Goal: Information Seeking & Learning: Learn about a topic

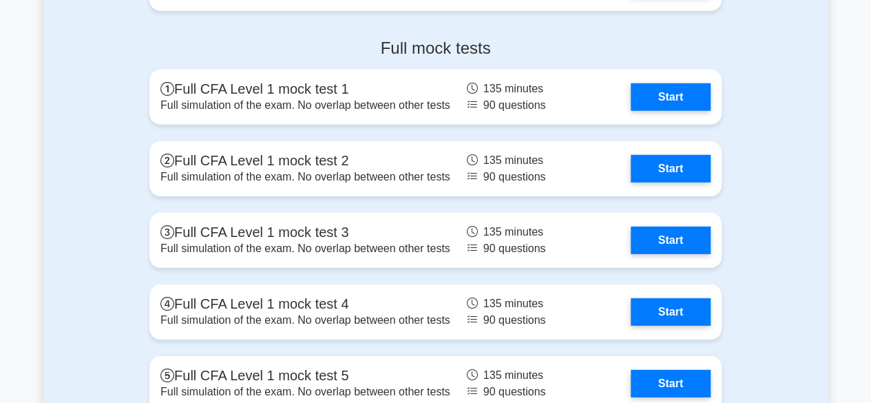
scroll to position [1893, 0]
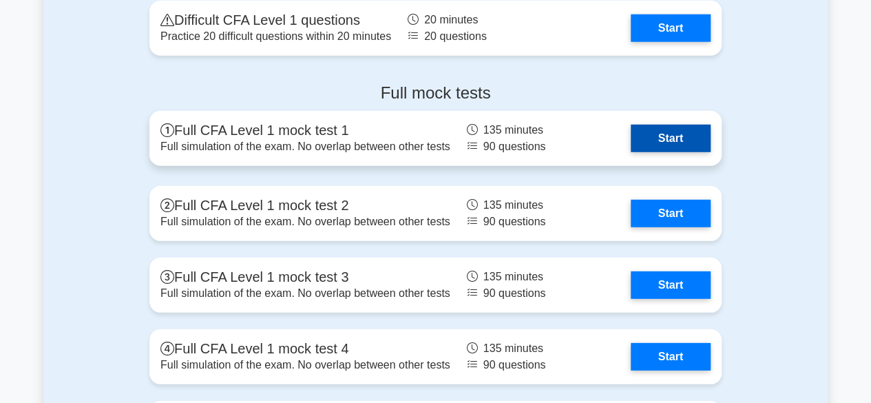
click at [631, 141] on link "Start" at bounding box center [671, 139] width 80 height 28
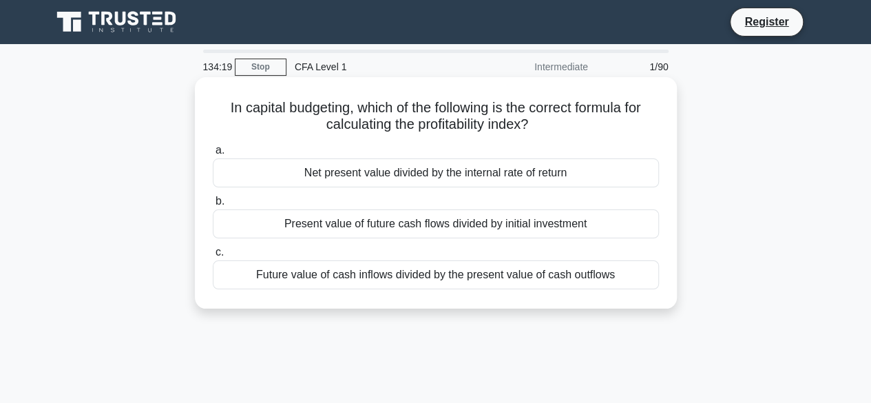
click at [436, 218] on div "Present value of future cash flows divided by initial investment" at bounding box center [436, 223] width 446 height 29
click at [213, 206] on input "b. Present value of future cash flows divided by initial investment" at bounding box center [213, 201] width 0 height 9
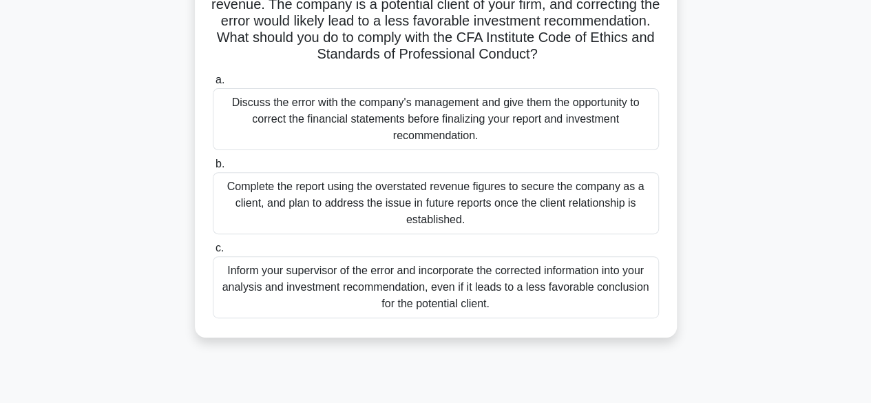
scroll to position [183, 0]
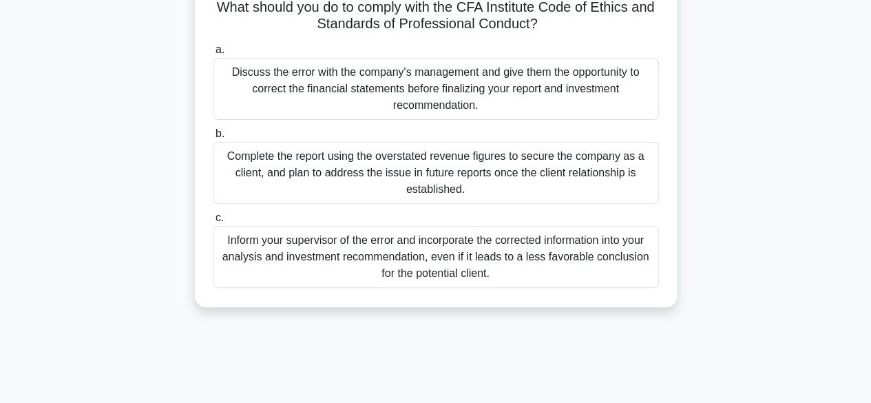
click at [574, 253] on div "Inform your supervisor of the error and incorporate the corrected information i…" at bounding box center [436, 257] width 446 height 62
click at [213, 222] on input "c. Inform your supervisor of the error and incorporate the corrected informatio…" at bounding box center [213, 217] width 0 height 9
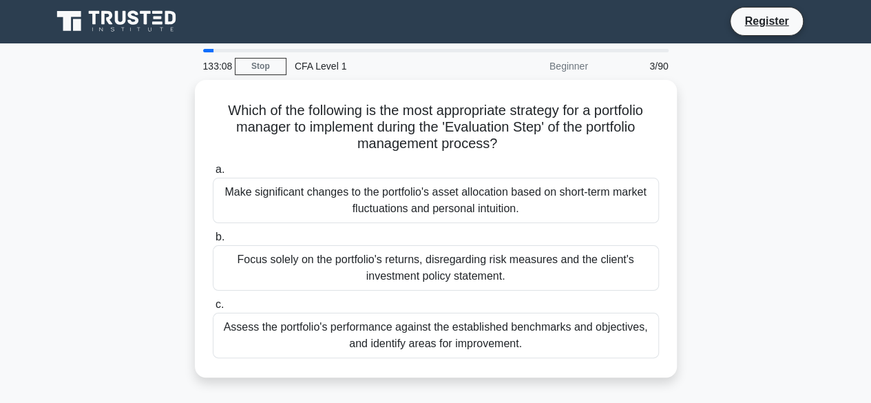
scroll to position [0, 0]
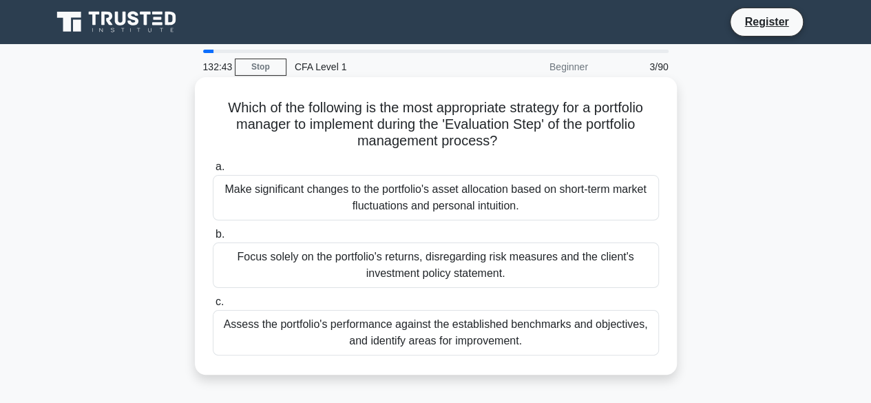
click at [580, 335] on div "Assess the portfolio's performance against the established benchmarks and objec…" at bounding box center [436, 332] width 446 height 45
click at [213, 306] on input "c. Assess the portfolio's performance against the established benchmarks and ob…" at bounding box center [213, 301] width 0 height 9
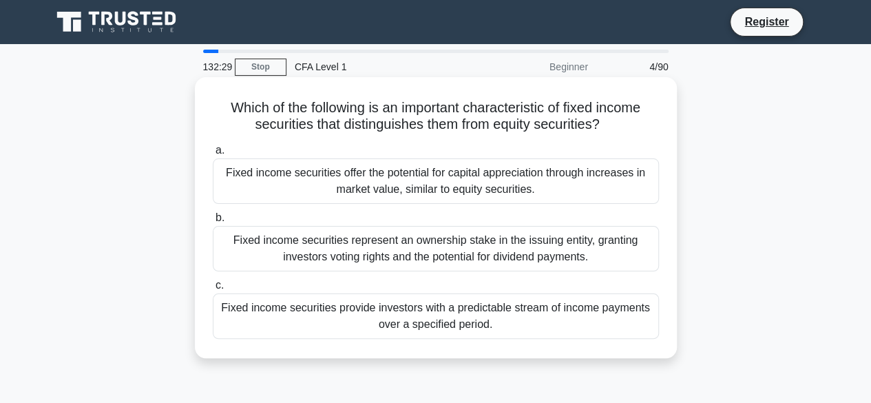
click at [547, 317] on div "Fixed income securities provide investors with a predictable stream of income p…" at bounding box center [436, 315] width 446 height 45
click at [213, 290] on input "c. Fixed income securities provide investors with a predictable stream of incom…" at bounding box center [213, 285] width 0 height 9
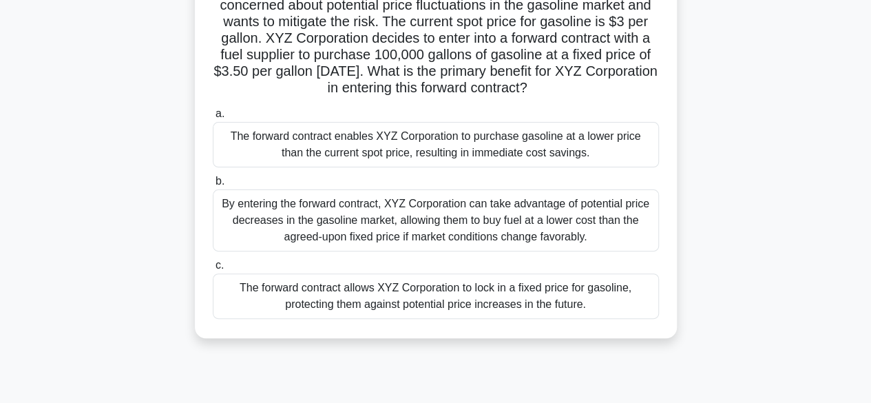
scroll to position [136, 0]
click at [569, 309] on div "The forward contract allows XYZ Corporation to lock in a fixed price for gasoli…" at bounding box center [436, 295] width 446 height 45
click at [213, 269] on input "c. The forward contract allows XYZ Corporation to lock in a fixed price for gas…" at bounding box center [213, 264] width 0 height 9
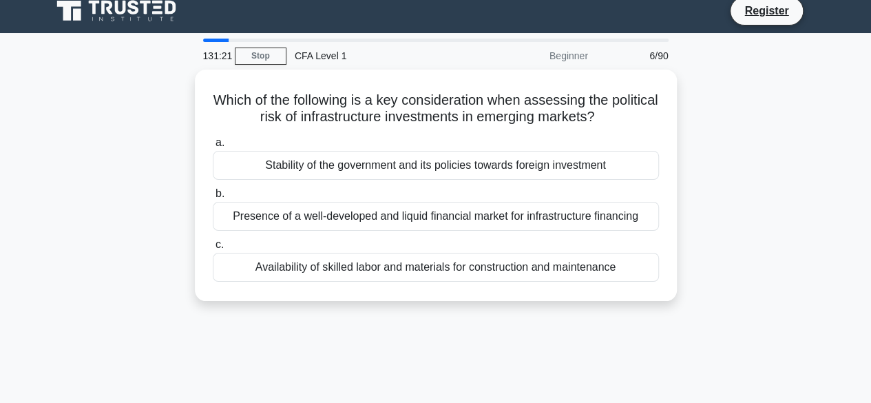
scroll to position [0, 0]
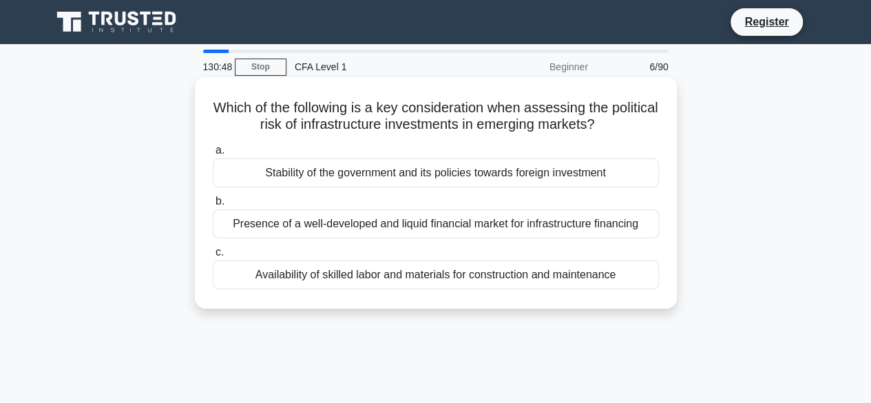
click at [620, 181] on div "Stability of the government and its policies towards foreign investment" at bounding box center [436, 172] width 446 height 29
click at [213, 155] on input "a. Stability of the government and its policies towards foreign investment" at bounding box center [213, 150] width 0 height 9
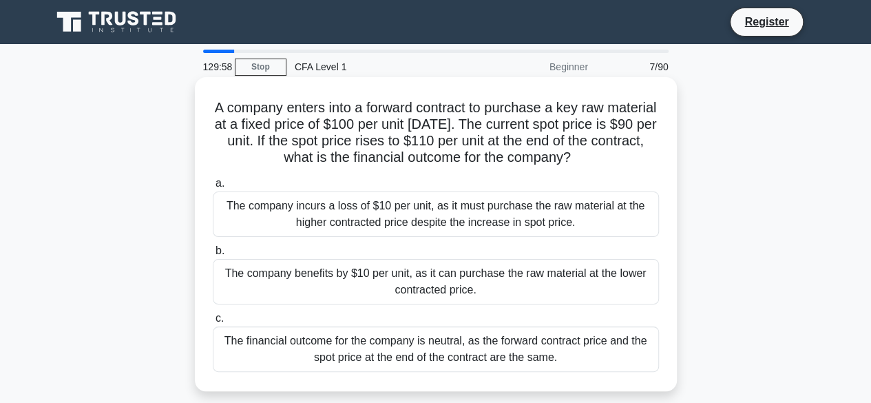
click at [602, 268] on div "The company benefits by $10 per unit, as it can purchase the raw material at th…" at bounding box center [436, 281] width 446 height 45
click at [213, 255] on input "b. The company benefits by $10 per unit, as it can purchase the raw material at…" at bounding box center [213, 250] width 0 height 9
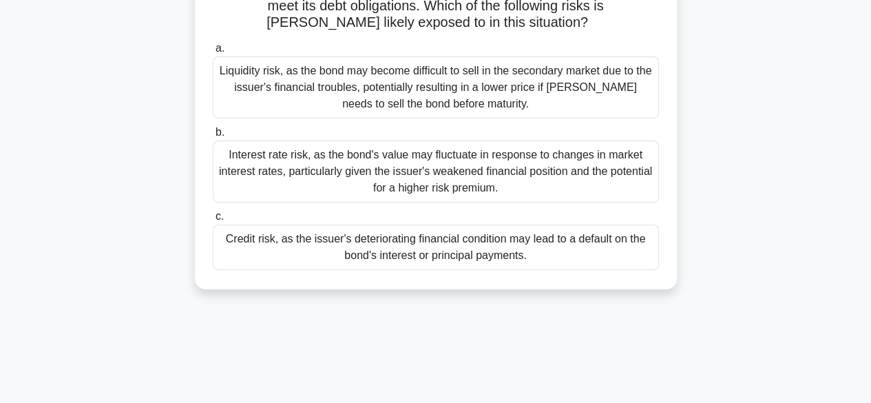
scroll to position [162, 0]
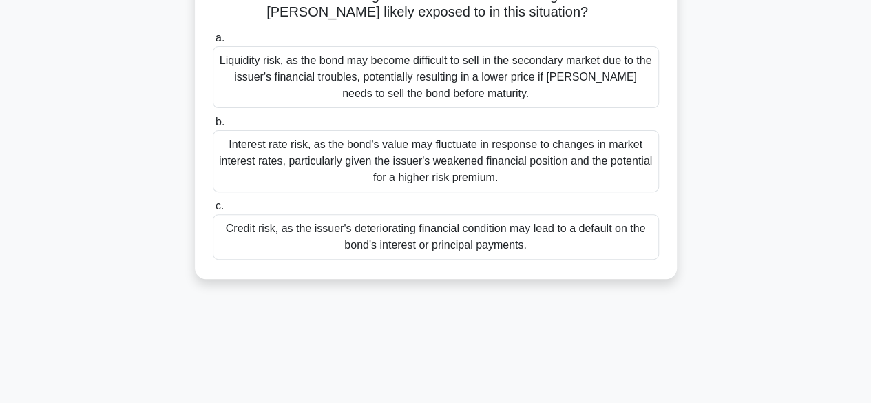
click at [542, 244] on div "Credit risk, as the issuer's deteriorating financial condition may lead to a de…" at bounding box center [436, 236] width 446 height 45
click at [213, 211] on input "c. Credit risk, as the issuer's deteriorating financial condition may lead to a…" at bounding box center [213, 206] width 0 height 9
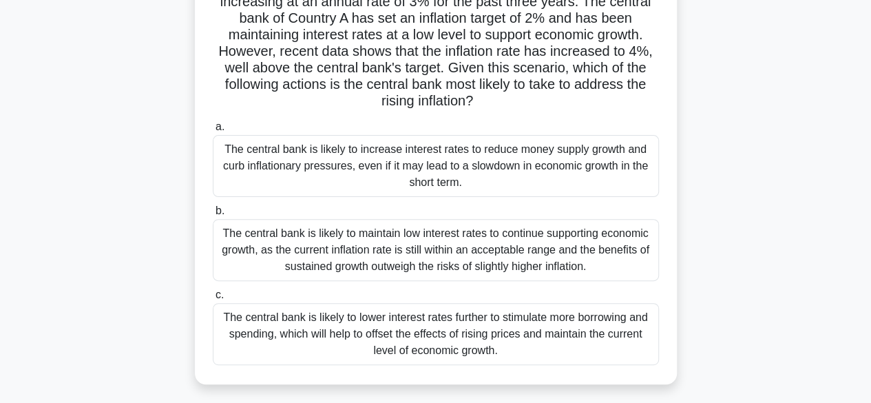
scroll to position [127, 0]
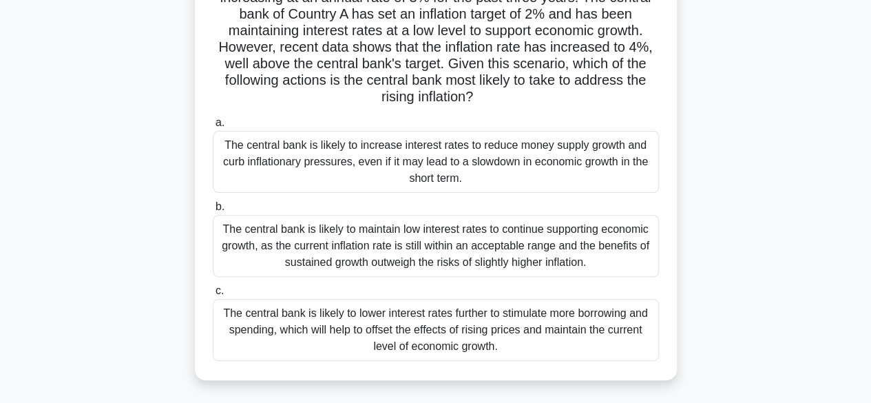
click at [595, 159] on div "The central bank is likely to increase interest rates to reduce money supply gr…" at bounding box center [436, 162] width 446 height 62
click at [213, 127] on input "a. The central bank is likely to increase interest rates to reduce money supply…" at bounding box center [213, 122] width 0 height 9
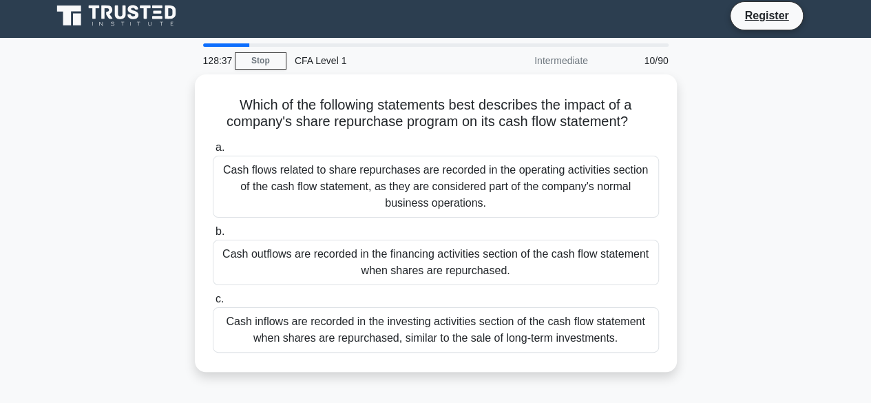
scroll to position [0, 0]
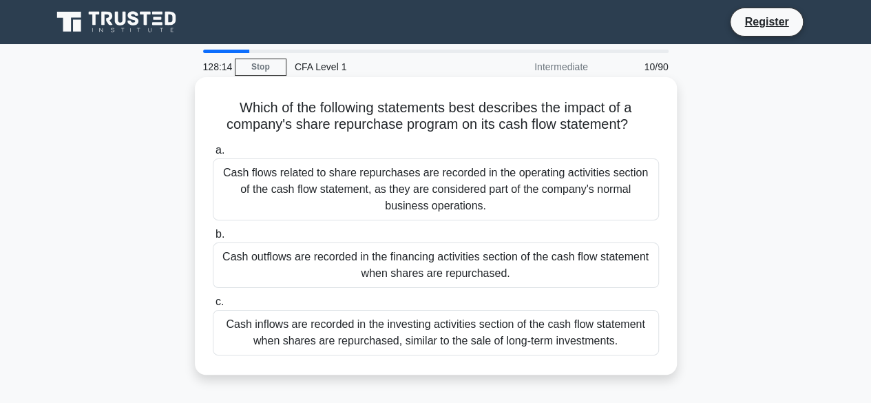
click at [620, 271] on div "Cash outflows are recorded in the financing activities section of the cash flow…" at bounding box center [436, 264] width 446 height 45
click at [213, 239] on input "b. Cash outflows are recorded in the financing activities section of the cash f…" at bounding box center [213, 234] width 0 height 9
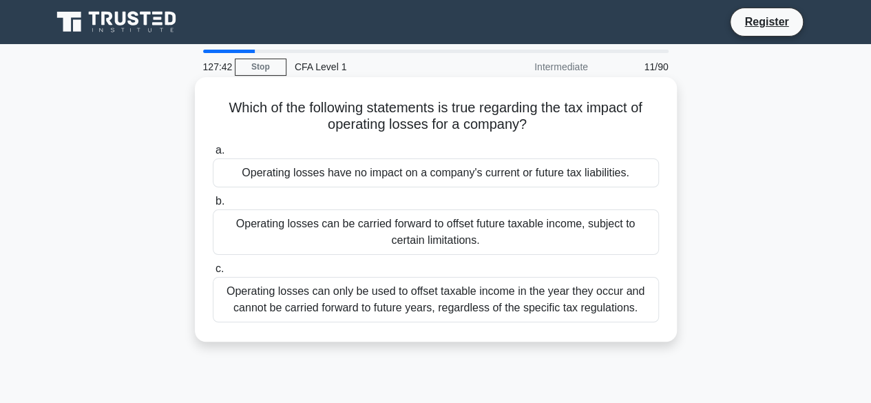
click at [618, 228] on div "Operating losses can be carried forward to offset future taxable income, subjec…" at bounding box center [436, 231] width 446 height 45
click at [213, 206] on input "b. Operating losses can be carried forward to offset future taxable income, sub…" at bounding box center [213, 201] width 0 height 9
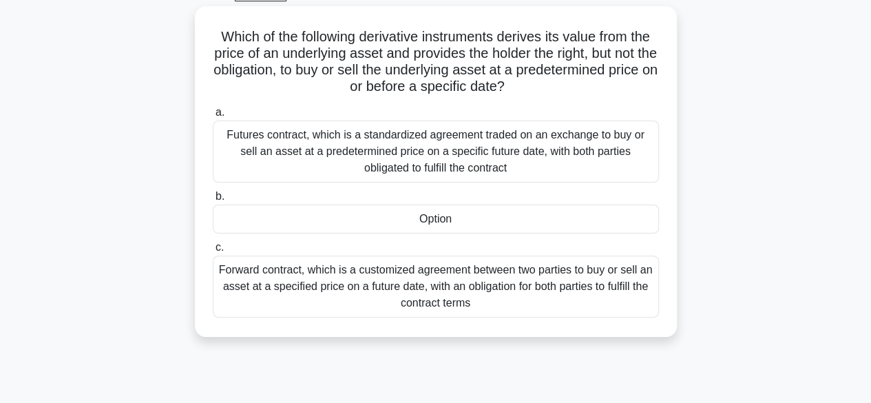
scroll to position [81, 0]
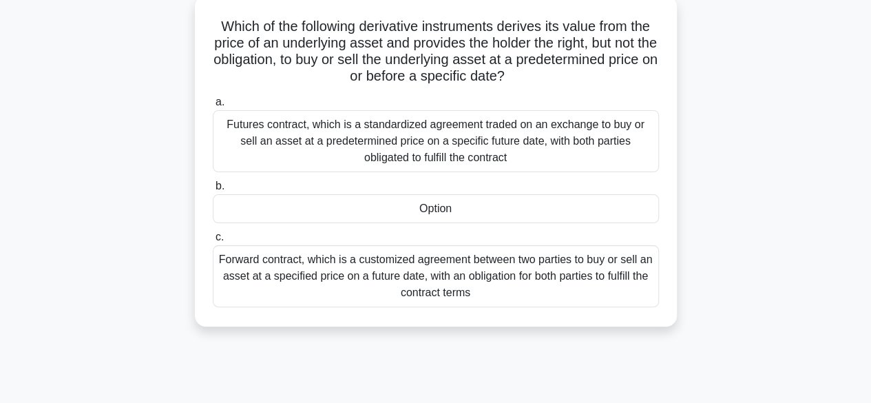
click at [625, 218] on div "Option" at bounding box center [436, 208] width 446 height 29
click at [213, 191] on input "b. Option" at bounding box center [213, 186] width 0 height 9
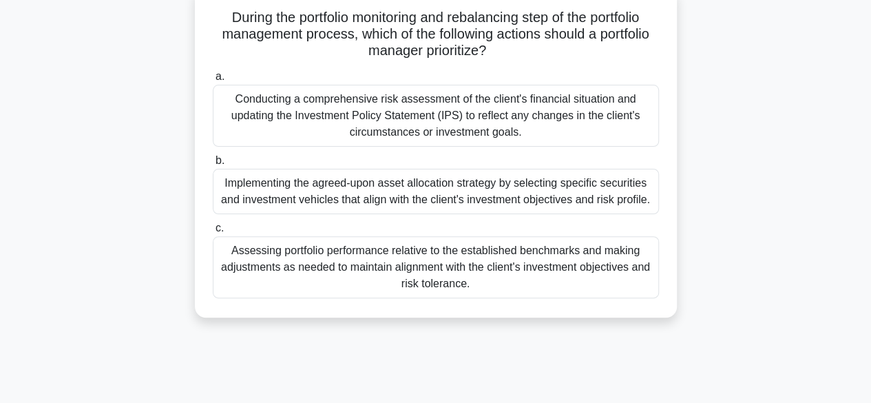
scroll to position [94, 0]
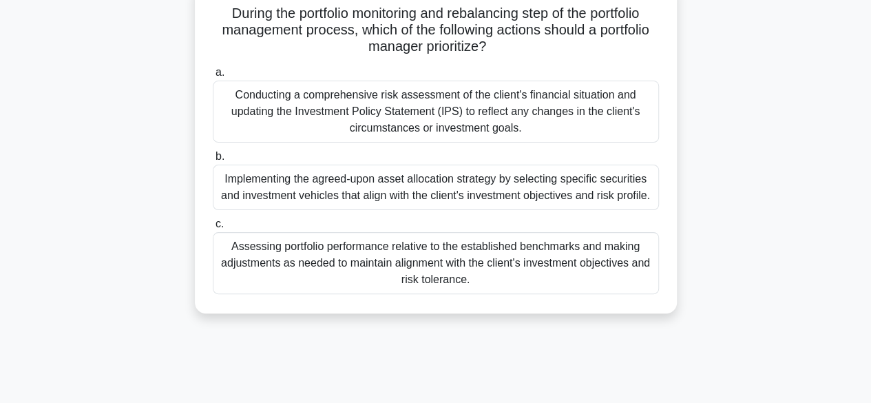
click at [592, 267] on div "Assessing portfolio performance relative to the established benchmarks and maki…" at bounding box center [436, 263] width 446 height 62
click at [213, 229] on input "c. Assessing portfolio performance relative to the established benchmarks and m…" at bounding box center [213, 224] width 0 height 9
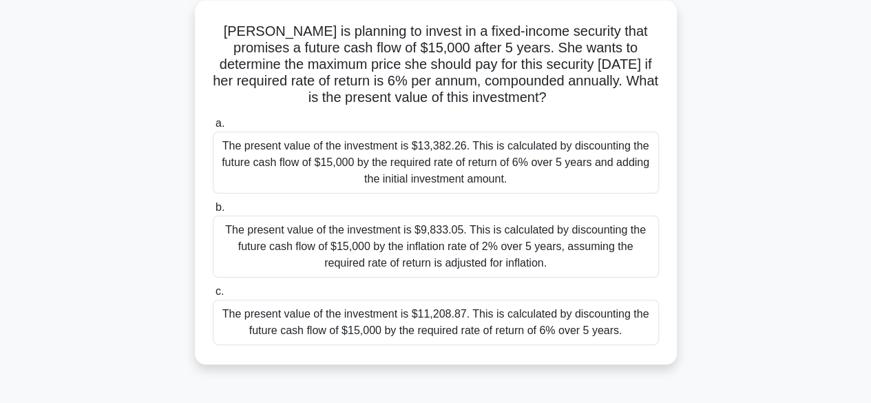
scroll to position [81, 0]
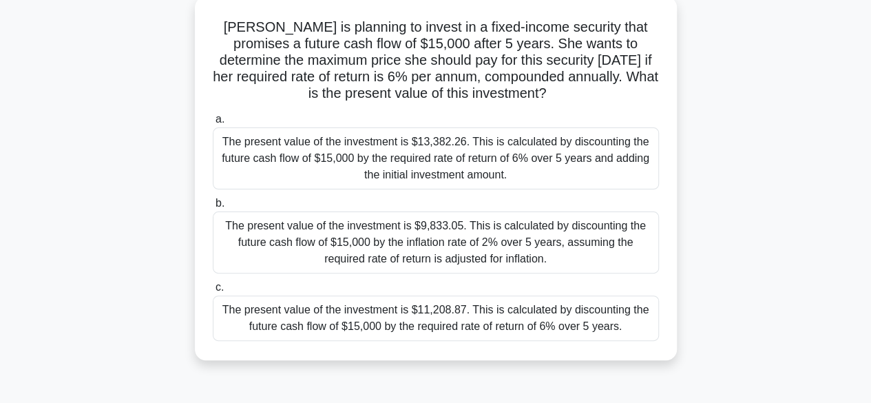
click at [633, 326] on div "The present value of the investment is $11,208.87. This is calculated by discou…" at bounding box center [436, 317] width 446 height 45
click at [213, 292] on input "c. The present value of the investment is $11,208.87. This is calculated by dis…" at bounding box center [213, 287] width 0 height 9
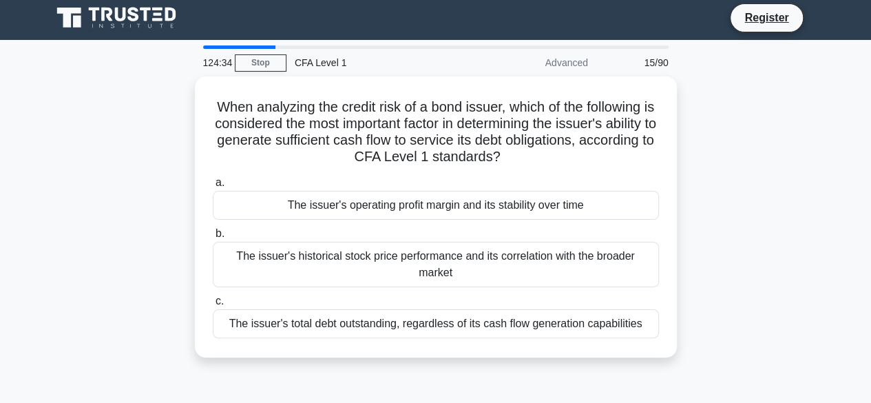
scroll to position [0, 0]
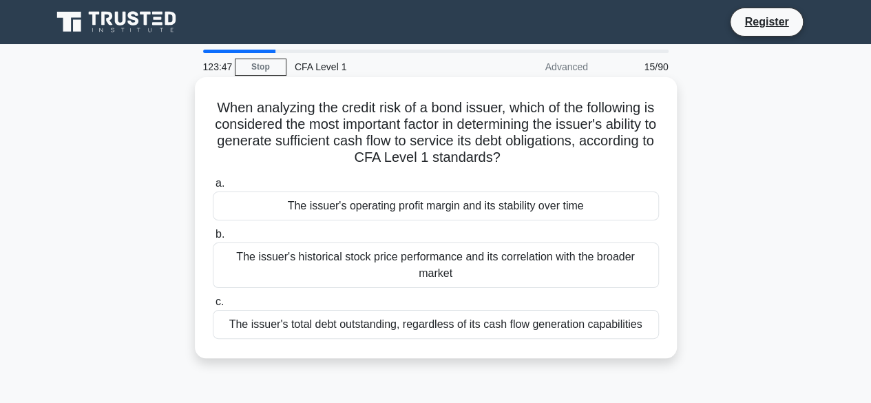
click at [600, 204] on div "The issuer's operating profit margin and its stability over time" at bounding box center [436, 205] width 446 height 29
click at [213, 188] on input "a. The issuer's operating profit margin and its stability over time" at bounding box center [213, 183] width 0 height 9
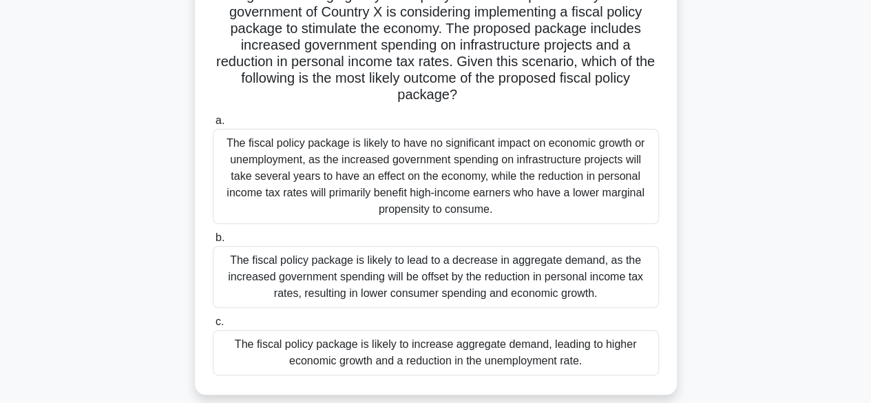
scroll to position [144, 0]
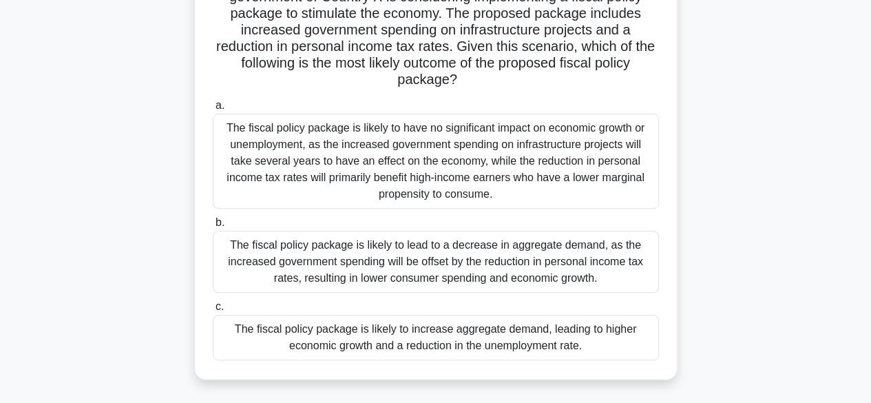
click at [550, 333] on div "The fiscal policy package is likely to increase aggregate demand, leading to hi…" at bounding box center [436, 337] width 446 height 45
click at [213, 311] on input "c. The fiscal policy package is likely to increase aggregate demand, leading to…" at bounding box center [213, 306] width 0 height 9
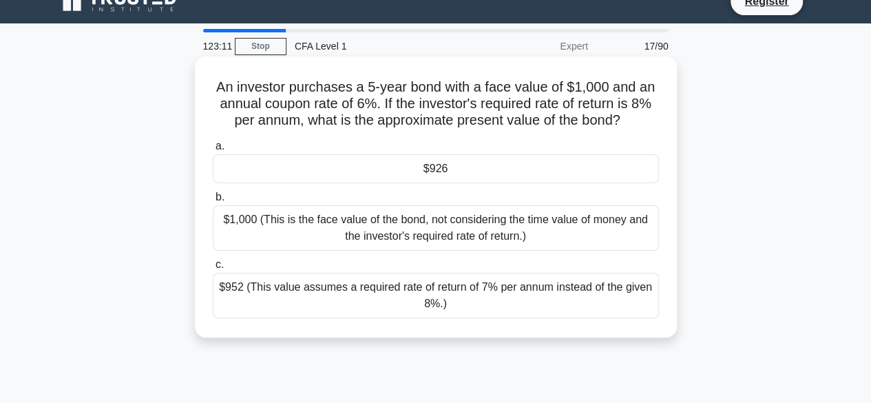
scroll to position [0, 0]
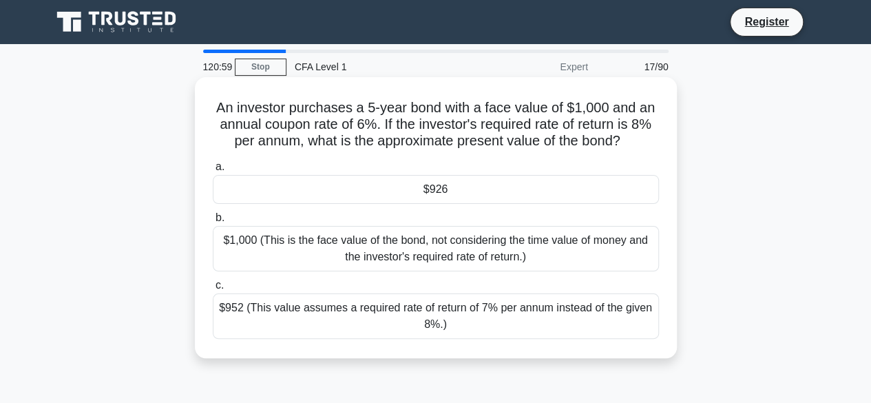
click at [625, 198] on div "$926" at bounding box center [436, 189] width 446 height 29
click at [213, 171] on input "a. $926" at bounding box center [213, 166] width 0 height 9
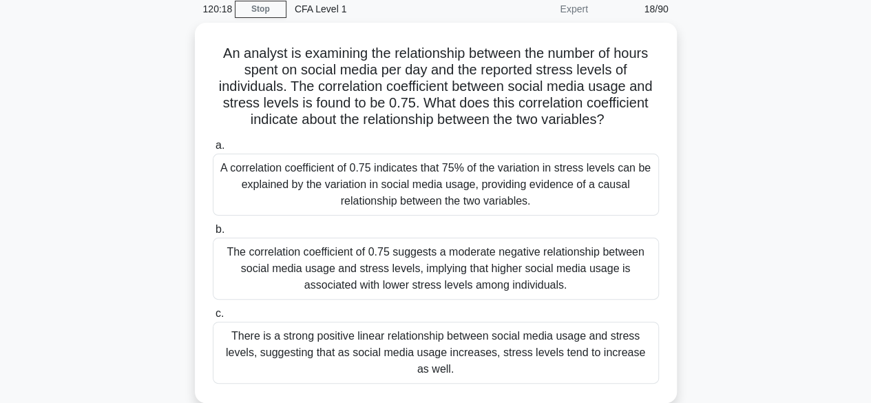
scroll to position [57, 0]
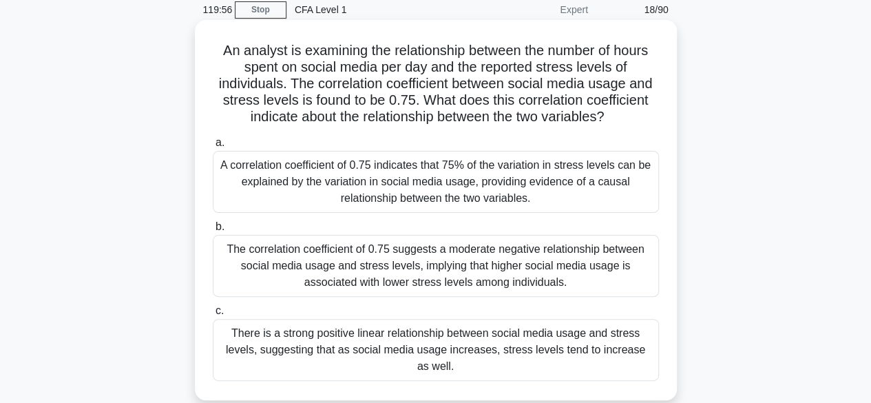
click at [441, 368] on div "There is a strong positive linear relationship between social media usage and s…" at bounding box center [436, 350] width 446 height 62
click at [213, 315] on input "c. There is a strong positive linear relationship between social media usage an…" at bounding box center [213, 310] width 0 height 9
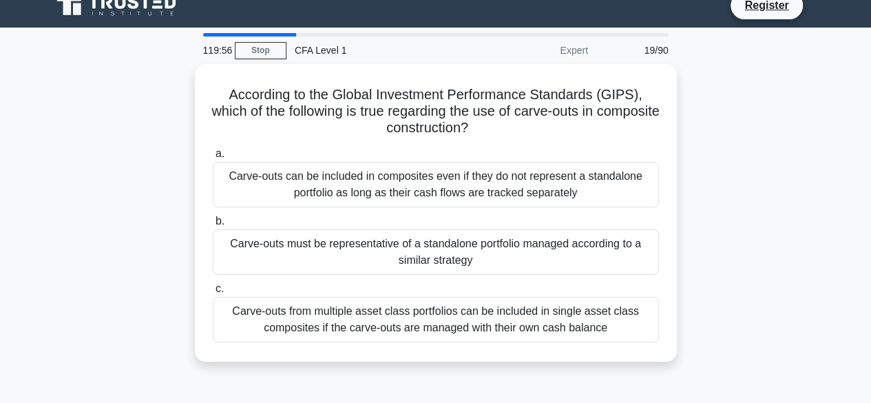
scroll to position [0, 0]
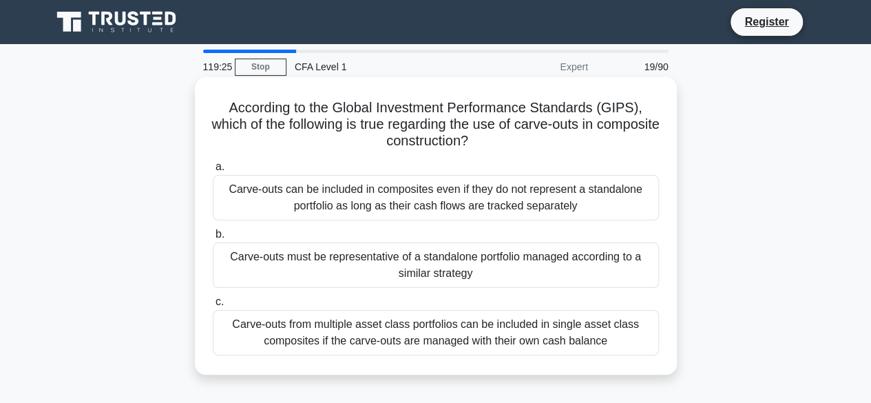
click at [481, 271] on div "Carve-outs must be representative of a standalone portfolio managed according t…" at bounding box center [436, 264] width 446 height 45
click at [213, 239] on input "b. Carve-outs must be representative of a standalone portfolio managed accordin…" at bounding box center [213, 234] width 0 height 9
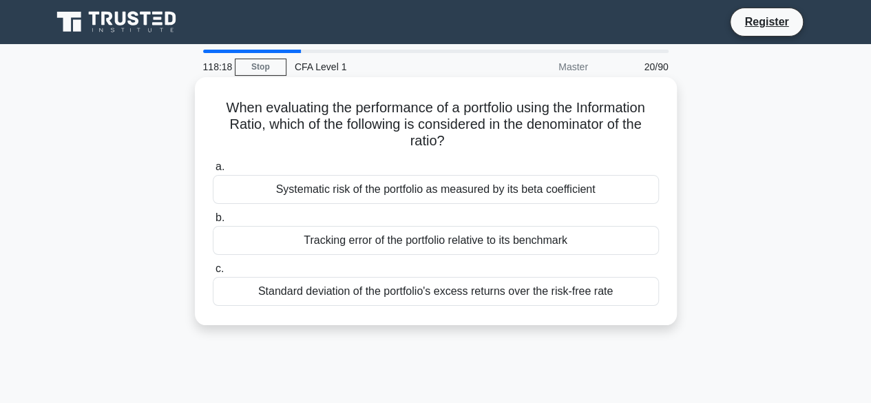
click at [507, 285] on div "Standard deviation of the portfolio's excess returns over the risk-free rate" at bounding box center [436, 291] width 446 height 29
click at [213, 273] on input "c. Standard deviation of the portfolio's excess returns over the risk-free rate" at bounding box center [213, 268] width 0 height 9
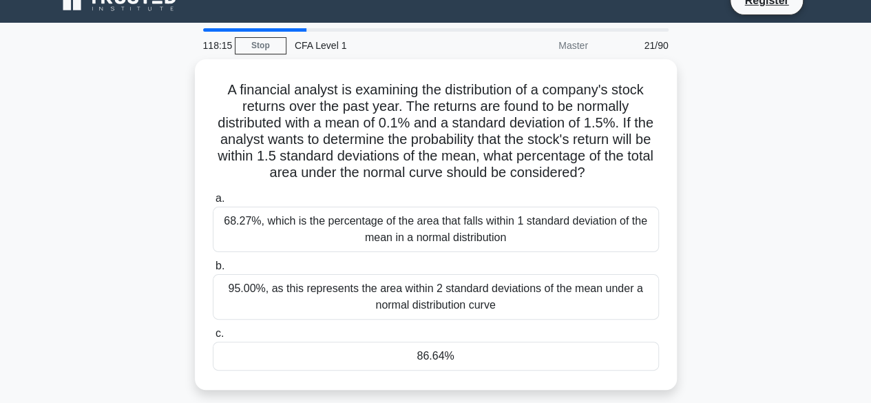
scroll to position [23, 0]
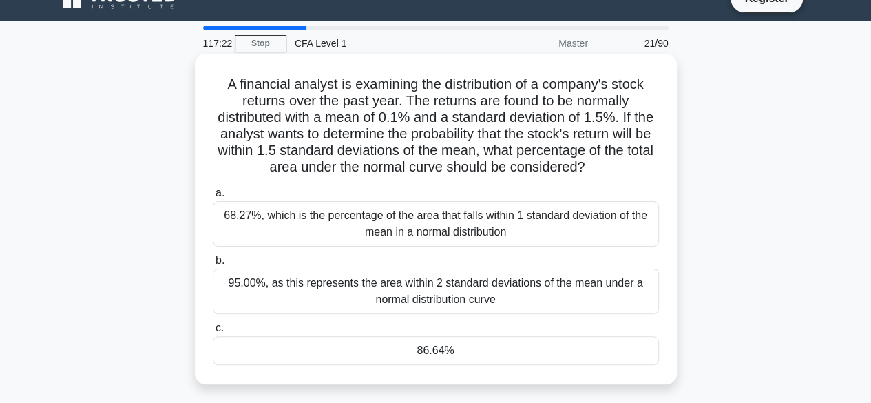
click at [509, 359] on div "86.64%" at bounding box center [436, 350] width 446 height 29
click at [213, 333] on input "c. 86.64%" at bounding box center [213, 328] width 0 height 9
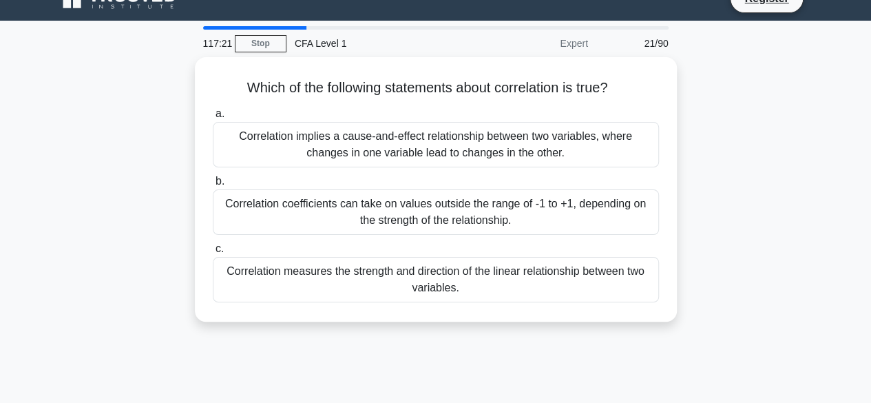
scroll to position [0, 0]
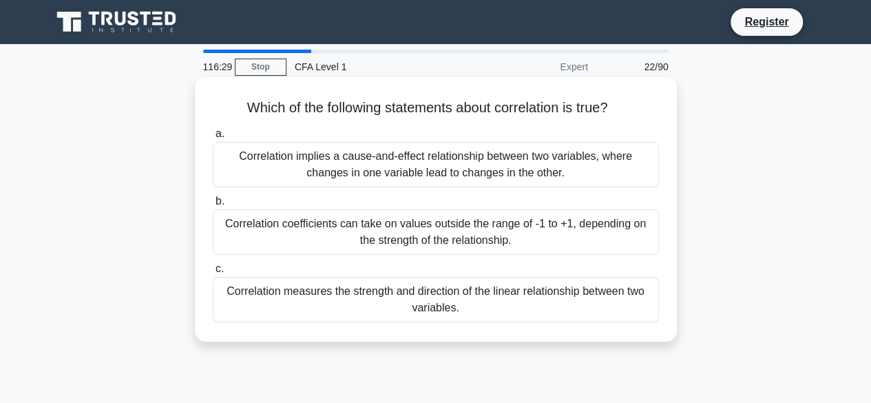
click at [529, 301] on div "Correlation measures the strength and direction of the linear relationship betw…" at bounding box center [436, 299] width 446 height 45
click at [213, 273] on input "c. Correlation measures the strength and direction of the linear relationship b…" at bounding box center [213, 268] width 0 height 9
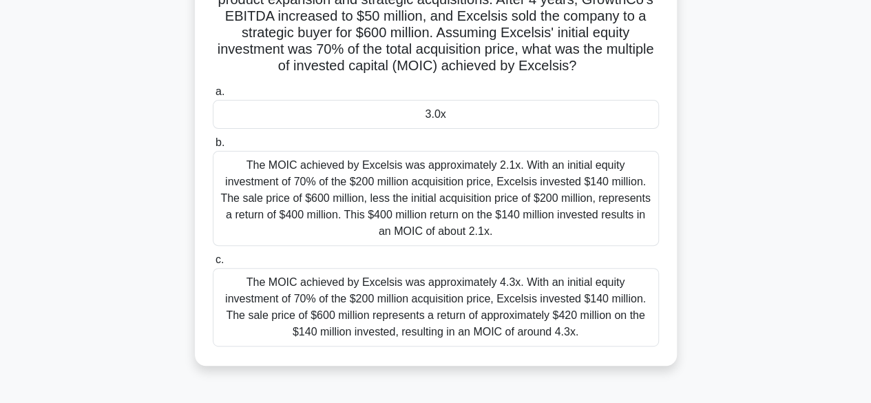
scroll to position [176, 0]
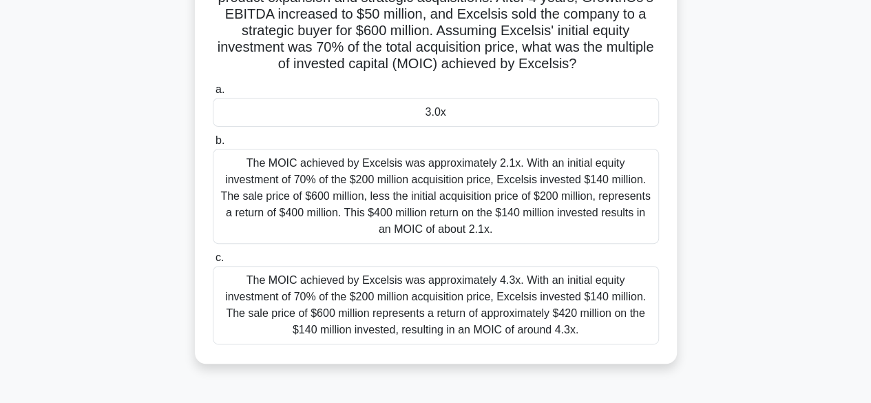
click at [494, 120] on div "3.0x" at bounding box center [436, 112] width 446 height 29
click at [213, 94] on input "a. 3.0x" at bounding box center [213, 89] width 0 height 9
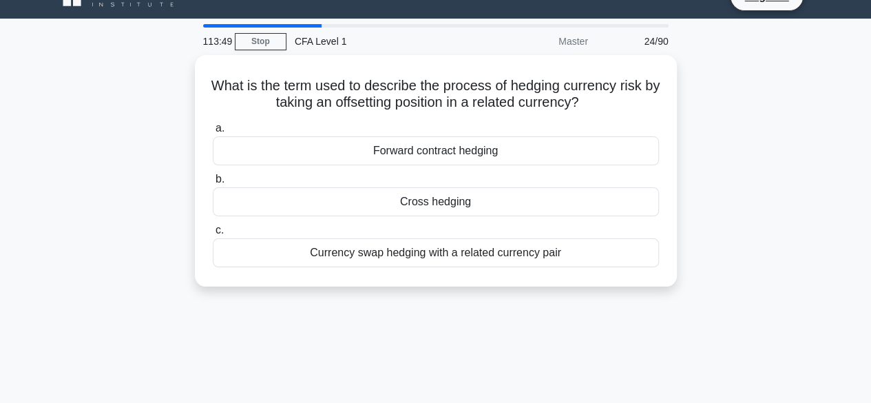
scroll to position [0, 0]
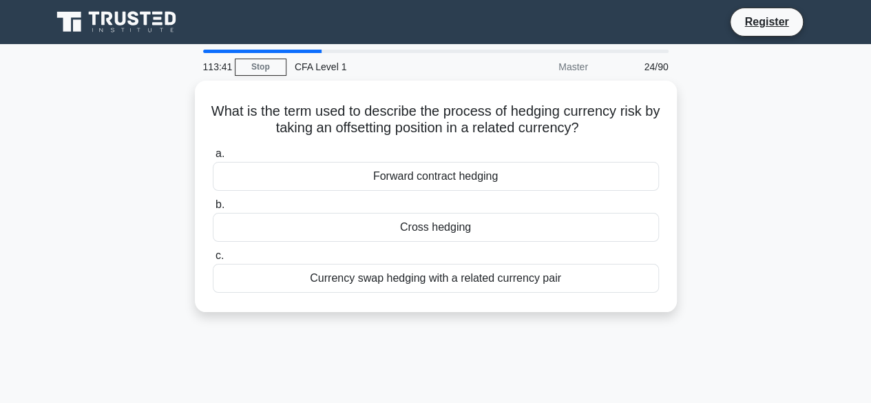
click at [50, 78] on div "113:41 Stop CFA Level 1 Master 24/90 What is the term used to describe the proc…" at bounding box center [435, 394] width 785 height 688
click at [171, 89] on div "What is the term used to describe the process of hedging currency risk by takin…" at bounding box center [435, 205] width 785 height 248
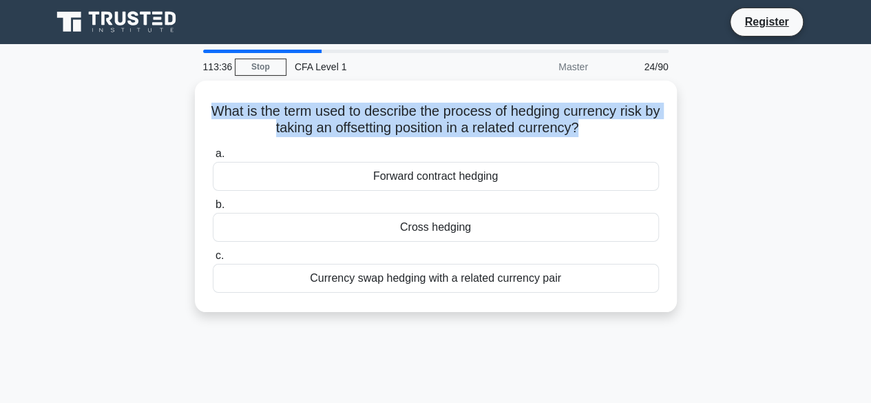
click at [171, 89] on div "What is the term used to describe the process of hedging currency risk by takin…" at bounding box center [435, 205] width 785 height 248
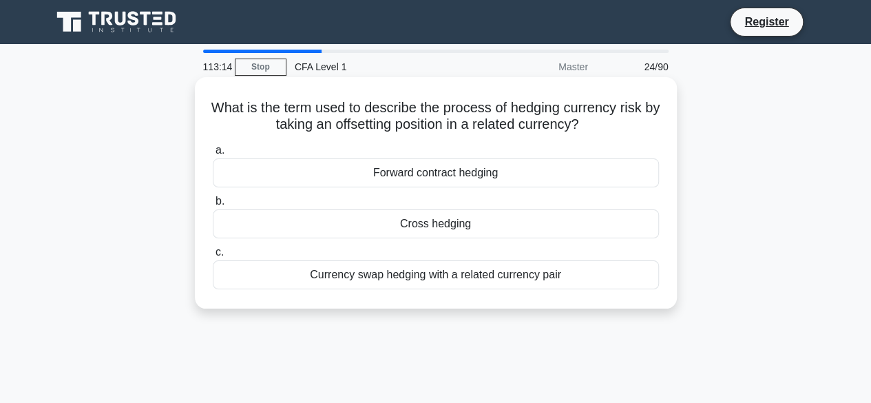
click at [433, 274] on div "Currency swap hedging with a related currency pair" at bounding box center [436, 274] width 446 height 29
click at [213, 257] on input "c. Currency swap hedging with a related currency pair" at bounding box center [213, 252] width 0 height 9
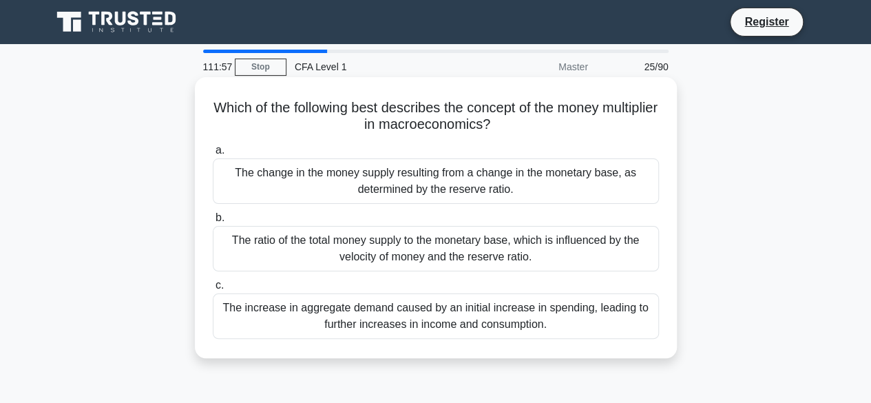
click at [357, 177] on div "The change in the money supply resulting from a change in the monetary base, as…" at bounding box center [436, 180] width 446 height 45
click at [213, 155] on input "a. The change in the money supply resulting from a change in the monetary base,…" at bounding box center [213, 150] width 0 height 9
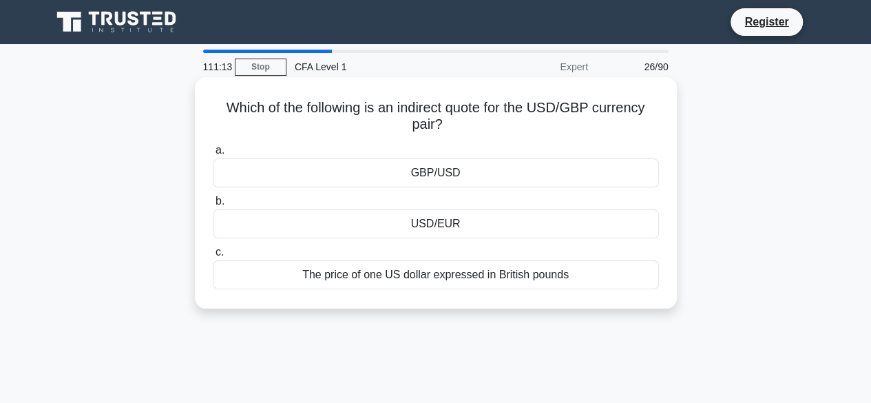
click at [487, 281] on div "The price of one US dollar expressed in British pounds" at bounding box center [436, 274] width 446 height 29
click at [213, 257] on input "c. The price of one US dollar expressed in British pounds" at bounding box center [213, 252] width 0 height 9
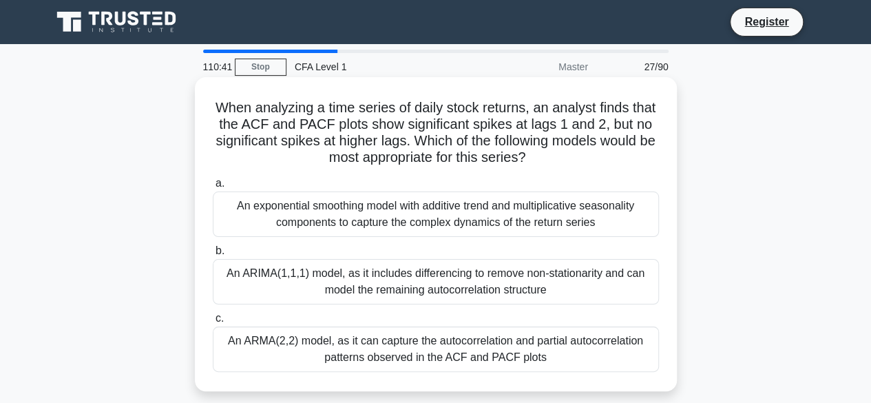
click at [472, 344] on div "An ARMA(2,2) model, as it can capture the autocorrelation and partial autocorre…" at bounding box center [436, 348] width 446 height 45
click at [213, 323] on input "c. An ARMA(2,2) model, as it can capture the autocorrelation and partial autoco…" at bounding box center [213, 318] width 0 height 9
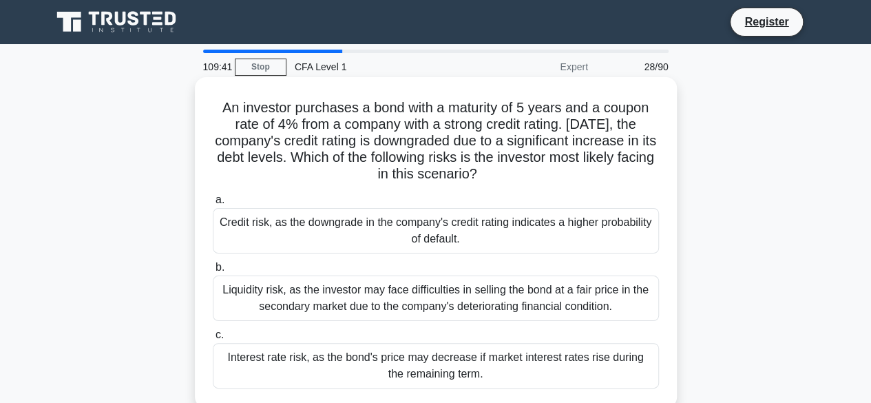
click at [500, 246] on div "Credit risk, as the downgrade in the company's credit rating indicates a higher…" at bounding box center [436, 230] width 446 height 45
click at [213, 204] on input "a. Credit risk, as the downgrade in the company's credit rating indicates a hig…" at bounding box center [213, 200] width 0 height 9
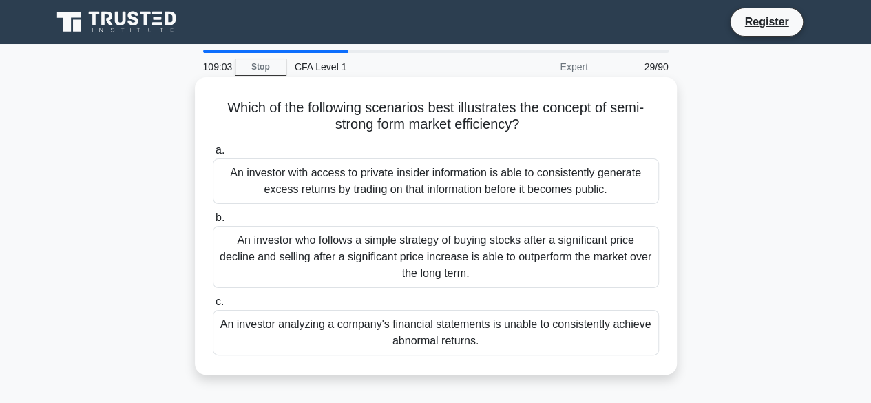
click at [445, 326] on div "An investor analyzing a company's financial statements is unable to consistentl…" at bounding box center [436, 332] width 446 height 45
click at [213, 306] on input "c. An investor analyzing a company's financial statements is unable to consiste…" at bounding box center [213, 301] width 0 height 9
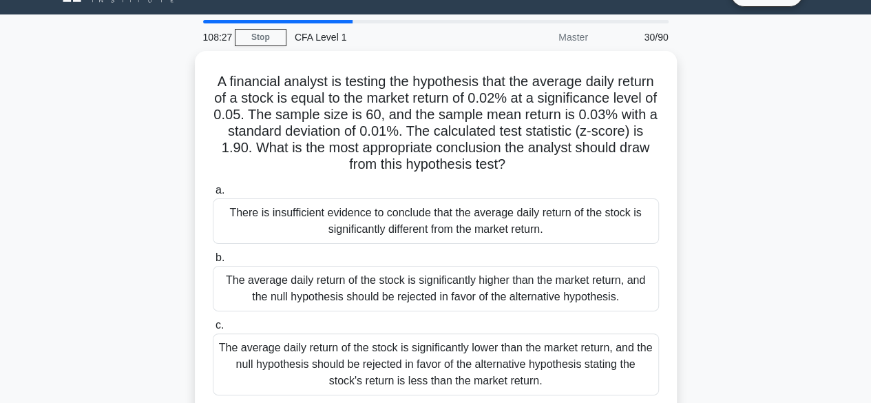
scroll to position [64, 0]
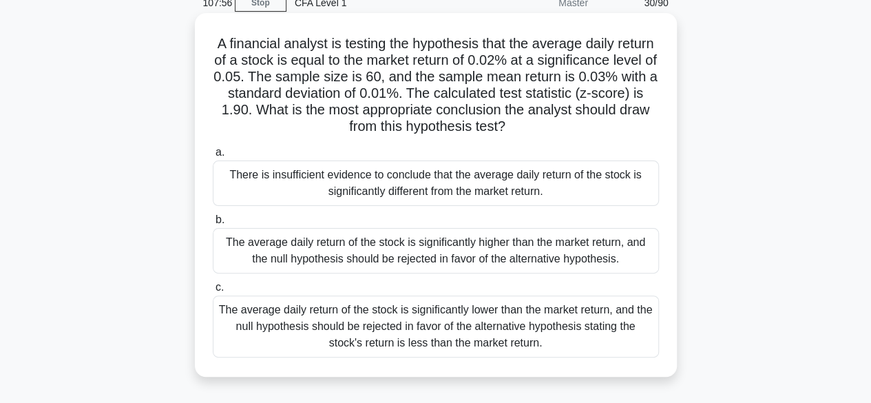
click at [363, 349] on div "The average daily return of the stock is significantly lower than the market re…" at bounding box center [436, 326] width 446 height 62
click at [213, 292] on input "c. The average daily return of the stock is significantly lower than the market…" at bounding box center [213, 287] width 0 height 9
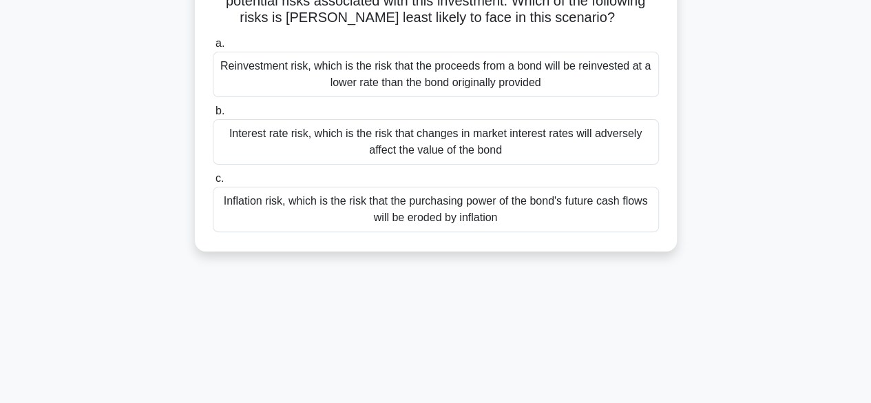
scroll to position [160, 0]
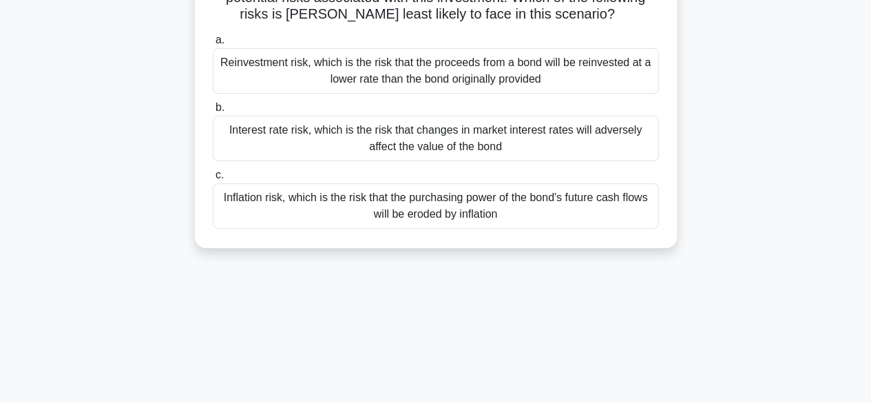
click at [536, 198] on div "Inflation risk, which is the risk that the purchasing power of the bond's futur…" at bounding box center [436, 205] width 446 height 45
click at [213, 180] on input "c. Inflation risk, which is the risk that the purchasing power of the bond's fu…" at bounding box center [213, 175] width 0 height 9
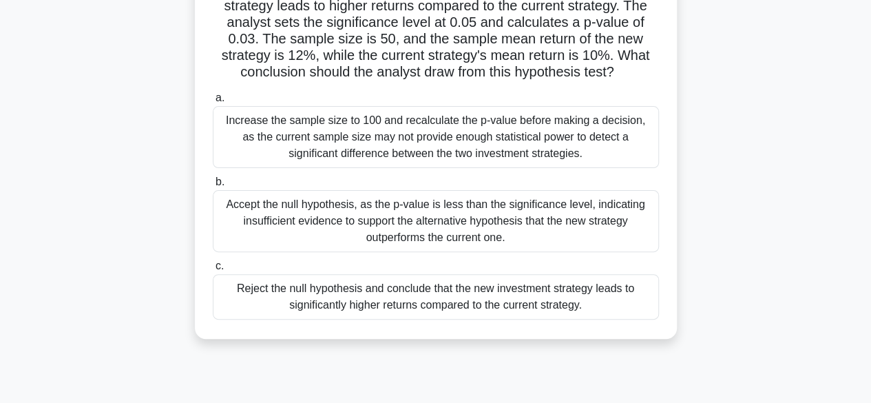
scroll to position [123, 0]
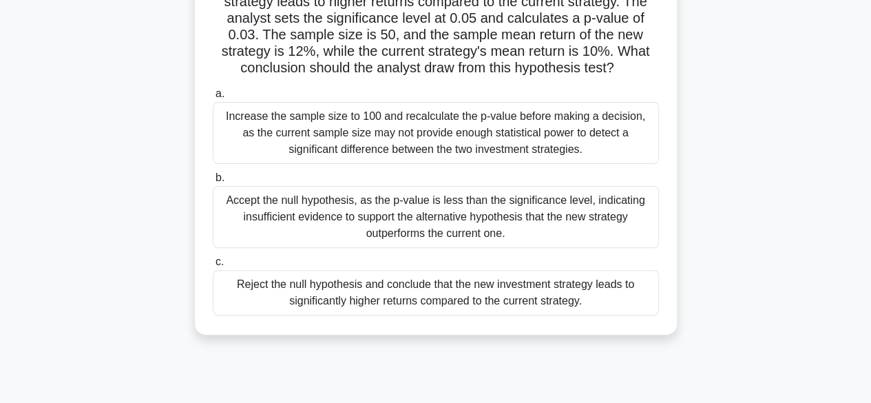
click at [526, 131] on div "Increase the sample size to 100 and recalculate the p-value before making a dec…" at bounding box center [436, 133] width 446 height 62
click at [213, 98] on input "a. Increase the sample size to 100 and recalculate the p-value before making a …" at bounding box center [213, 93] width 0 height 9
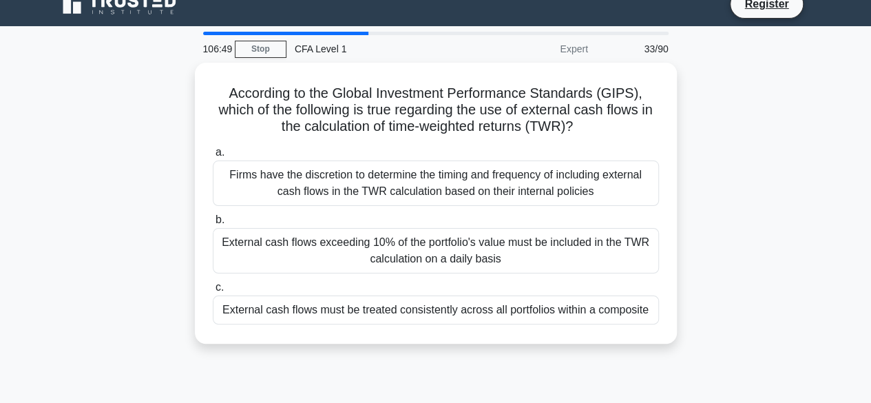
scroll to position [0, 0]
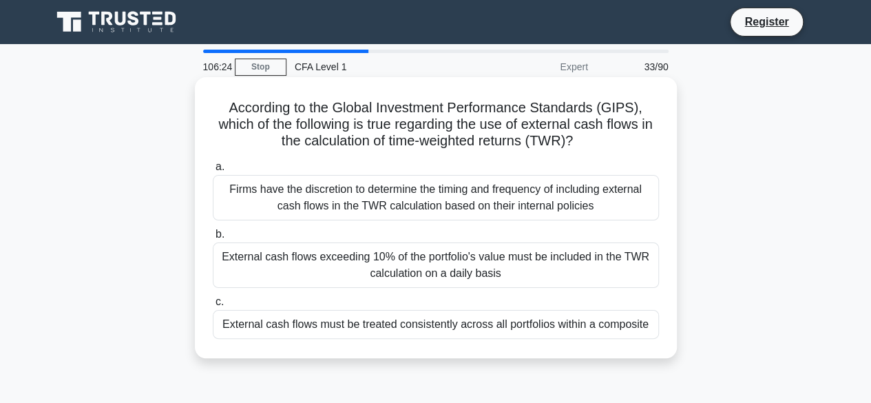
click at [609, 316] on div "External cash flows must be treated consistently across all portfolios within a…" at bounding box center [436, 324] width 446 height 29
click at [213, 306] on input "c. External cash flows must be treated consistently across all portfolios withi…" at bounding box center [213, 301] width 0 height 9
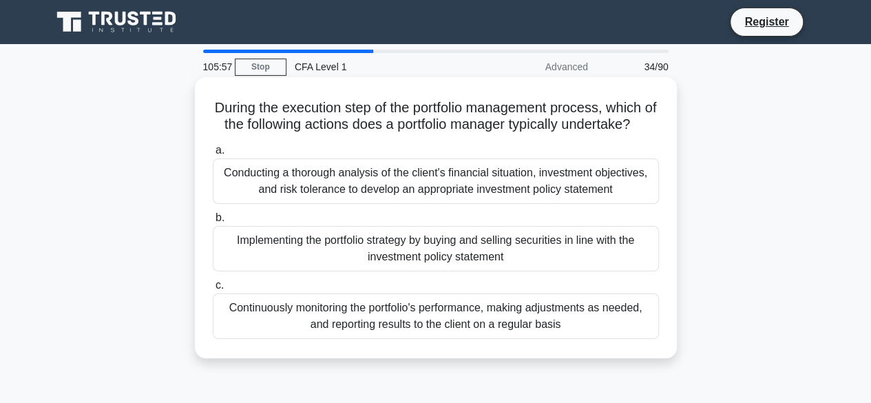
click at [507, 271] on div "Implementing the portfolio strategy by buying and selling securities in line wi…" at bounding box center [436, 248] width 446 height 45
click at [213, 222] on input "b. Implementing the portfolio strategy by buying and selling securities in line…" at bounding box center [213, 217] width 0 height 9
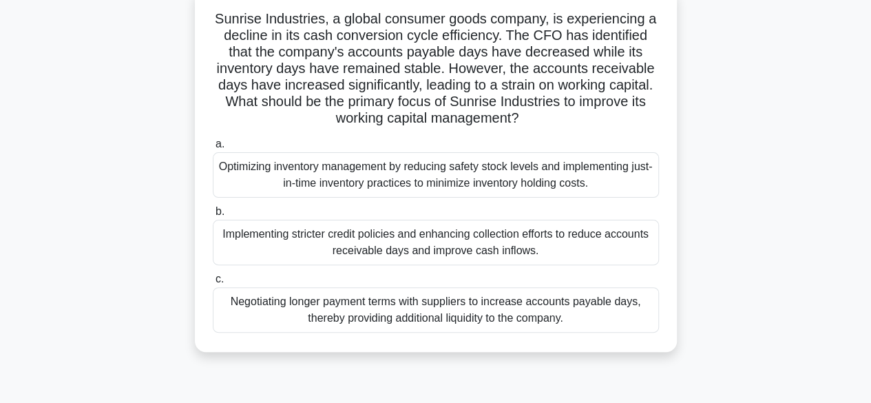
scroll to position [98, 0]
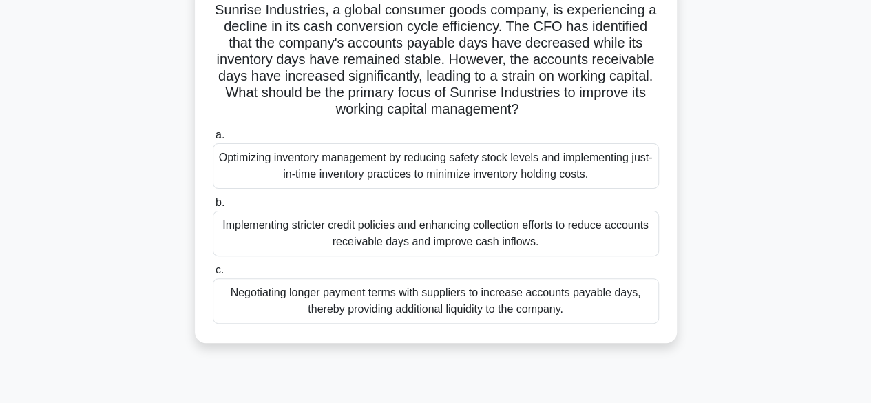
click at [549, 244] on div "Implementing stricter credit policies and enhancing collection efforts to reduc…" at bounding box center [436, 233] width 446 height 45
click at [213, 207] on input "b. Implementing stricter credit policies and enhancing collection efforts to re…" at bounding box center [213, 202] width 0 height 9
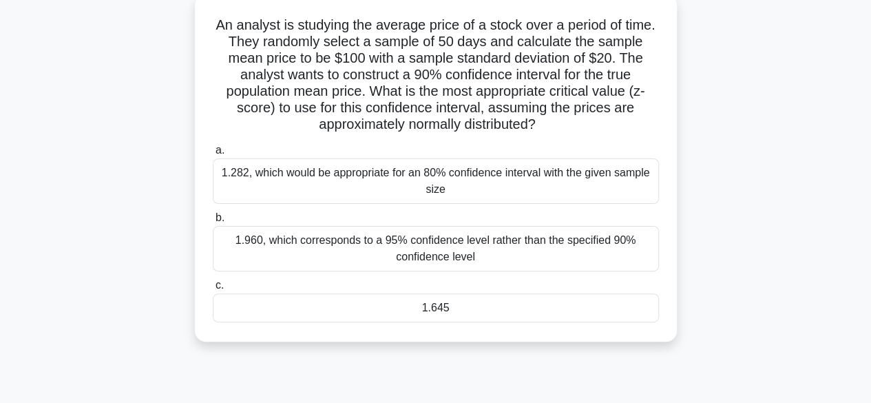
scroll to position [84, 0]
click at [533, 244] on div "1.960, which corresponds to a 95% confidence level rather than the specified 90…" at bounding box center [436, 246] width 446 height 45
click at [213, 221] on input "b. 1.960, which corresponds to a 95% confidence level rather than the specified…" at bounding box center [213, 216] width 0 height 9
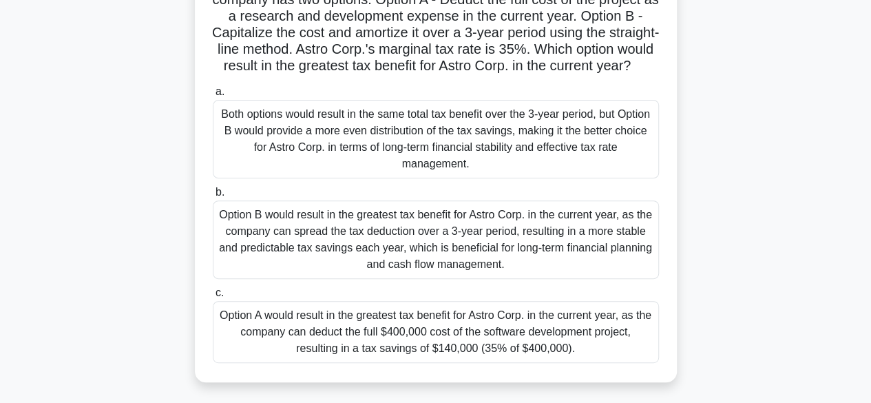
scroll to position [147, 0]
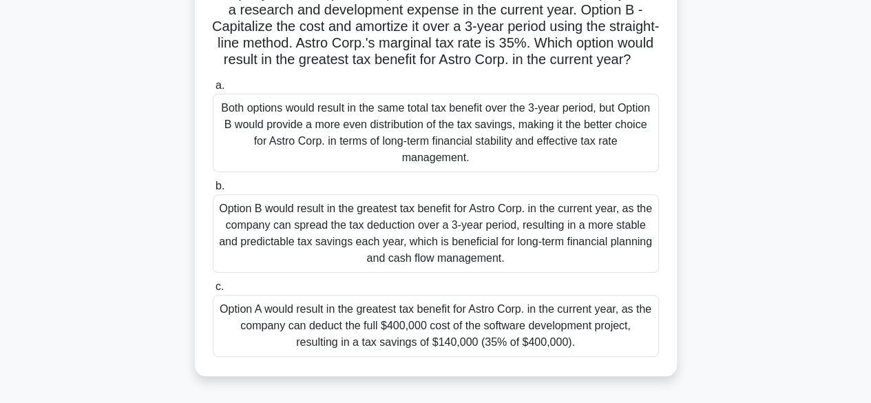
click at [525, 356] on div "Option A would result in the greatest tax benefit for Astro Corp. in the curren…" at bounding box center [436, 326] width 446 height 62
click at [213, 291] on input "c. Option A would result in the greatest tax benefit for Astro Corp. in the cur…" at bounding box center [213, 286] width 0 height 9
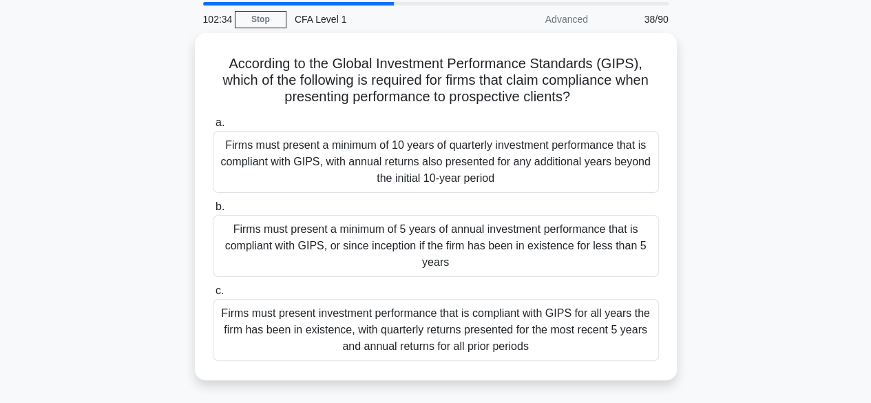
scroll to position [48, 0]
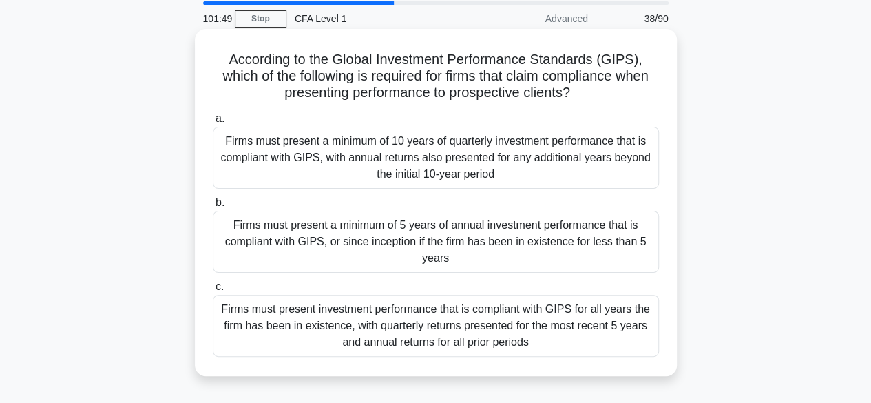
click at [626, 247] on div "Firms must present a minimum of 5 years of annual investment performance that i…" at bounding box center [436, 242] width 446 height 62
click at [213, 207] on input "b. Firms must present a minimum of 5 years of annual investment performance tha…" at bounding box center [213, 202] width 0 height 9
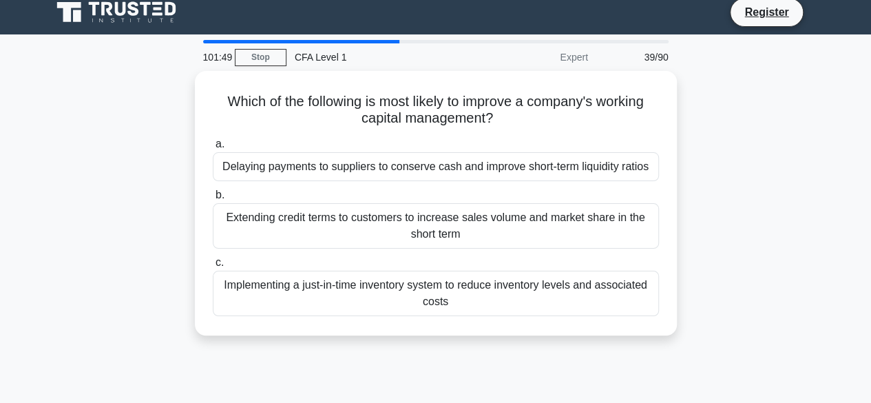
scroll to position [0, 0]
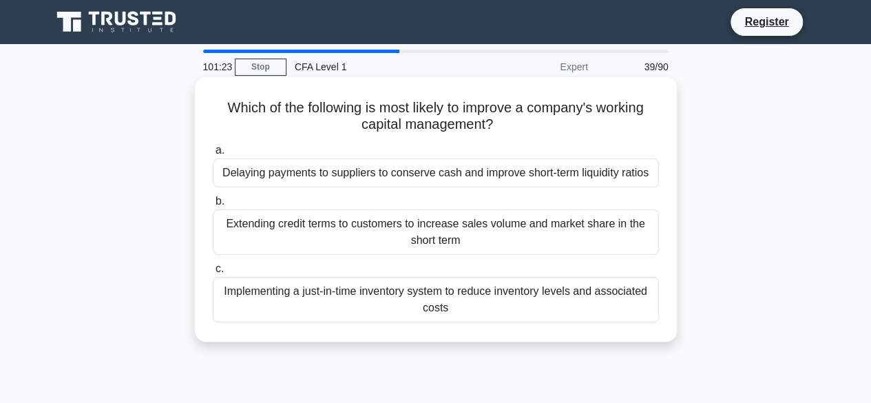
click at [573, 171] on div "Delaying payments to suppliers to conserve cash and improve short-term liquidit…" at bounding box center [436, 172] width 446 height 29
click at [213, 155] on input "a. Delaying payments to suppliers to conserve cash and improve short-term liqui…" at bounding box center [213, 150] width 0 height 9
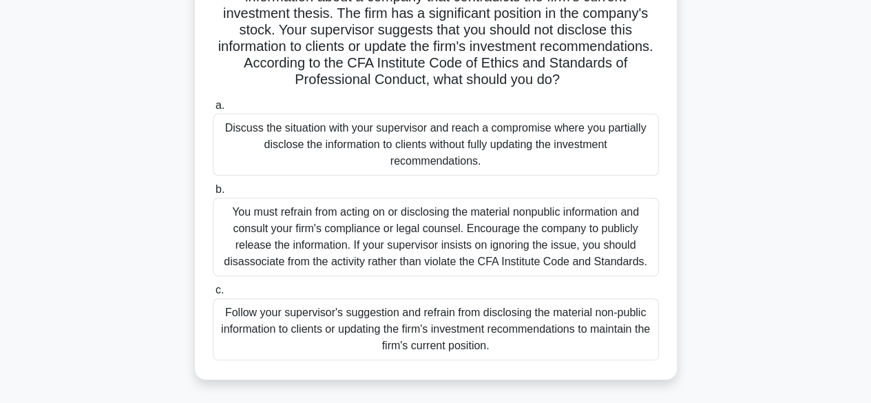
scroll to position [145, 0]
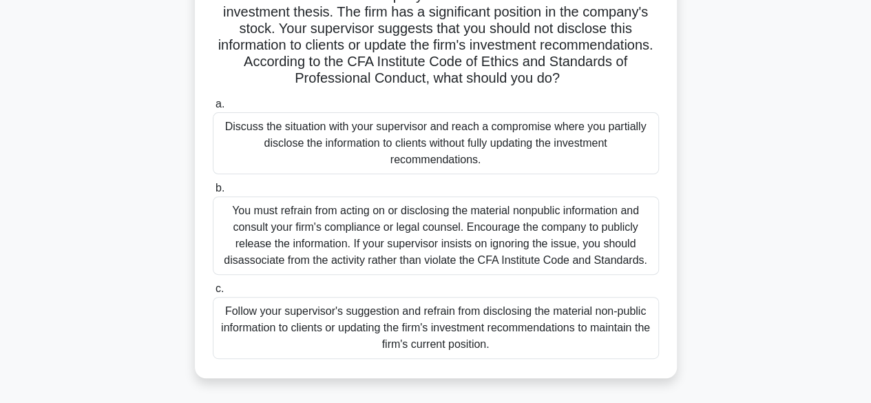
click at [482, 256] on div "You must refrain from acting on or disclosing the material nonpublic informatio…" at bounding box center [436, 235] width 446 height 78
click at [213, 193] on input "b. You must refrain from acting on or disclosing the material nonpublic informa…" at bounding box center [213, 188] width 0 height 9
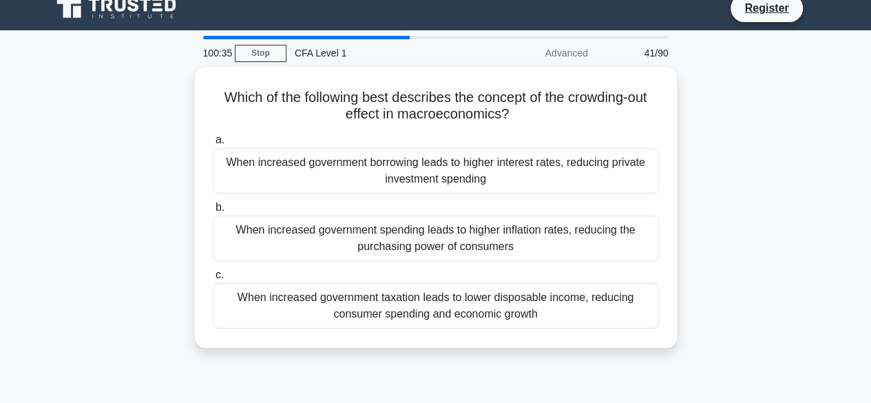
scroll to position [0, 0]
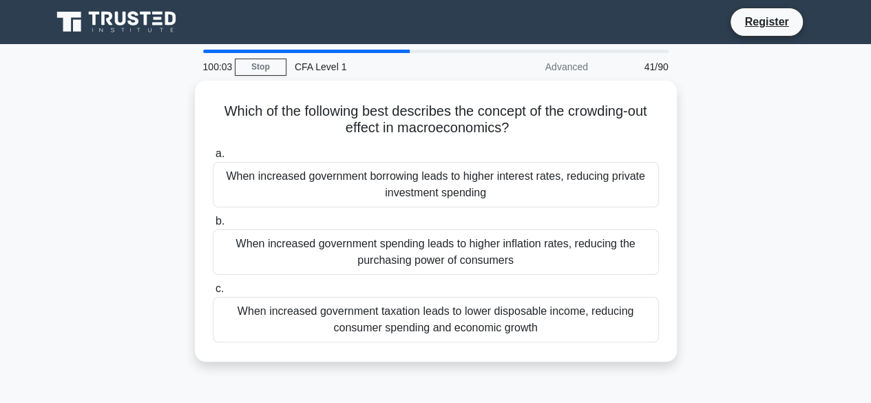
click at [482, 256] on div "When increased government spending leads to higher inflation rates, reducing th…" at bounding box center [436, 251] width 446 height 45
click at [213, 226] on input "b. When increased government spending leads to higher inflation rates, reducing…" at bounding box center [213, 221] width 0 height 9
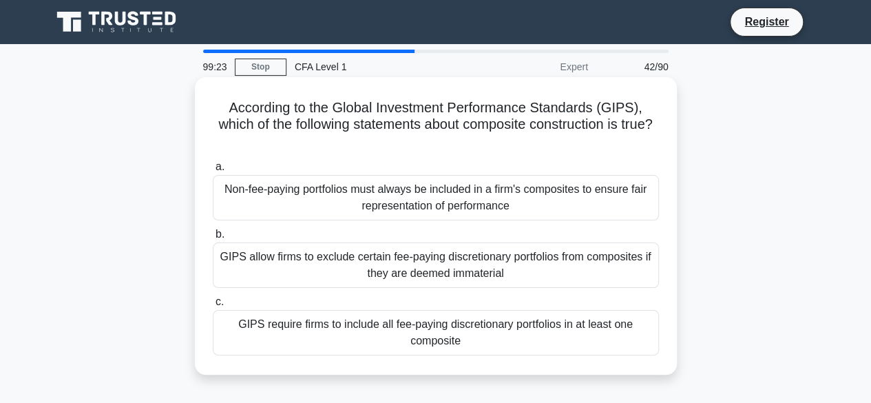
click at [304, 355] on div "a. Non-fee-paying portfolios must always be included in a firm's composites to …" at bounding box center [435, 257] width 463 height 202
click at [303, 348] on div "GIPS require firms to include all fee-paying discretionary portfolios in at lea…" at bounding box center [436, 332] width 446 height 45
click at [213, 306] on input "c. GIPS require firms to include all fee-paying discretionary portfolios in at …" at bounding box center [213, 301] width 0 height 9
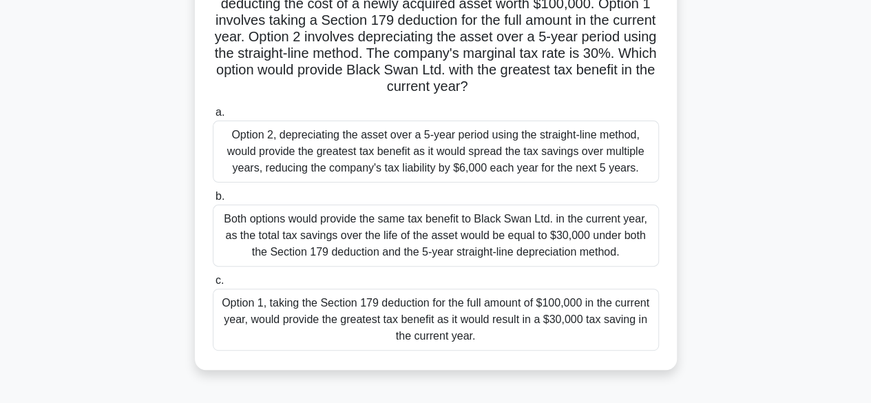
scroll to position [128, 0]
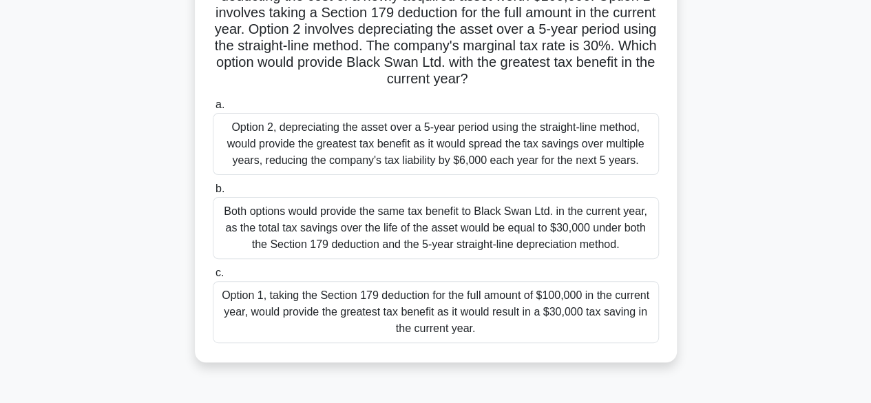
click at [461, 308] on div "Option 1, taking the Section 179 deduction for the full amount of $100,000 in t…" at bounding box center [436, 312] width 446 height 62
click at [213, 277] on input "c. Option 1, taking the Section 179 deduction for the full amount of $100,000 i…" at bounding box center [213, 272] width 0 height 9
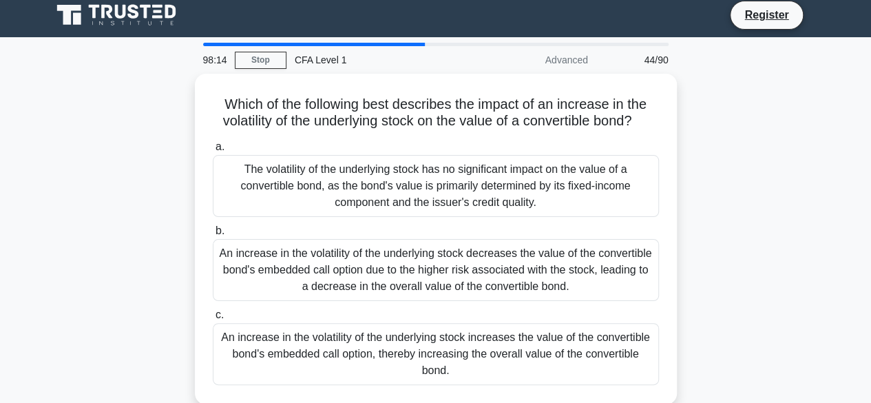
scroll to position [0, 0]
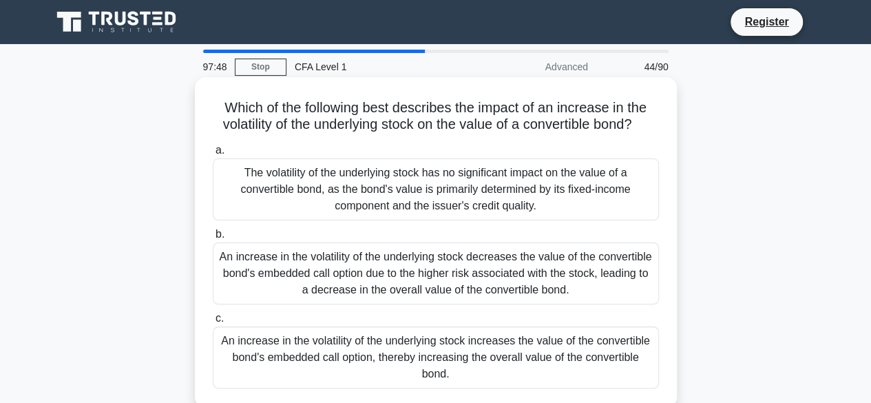
click at [501, 207] on div "The volatility of the underlying stock has no significant impact on the value o…" at bounding box center [436, 189] width 446 height 62
click at [213, 155] on input "a. The volatility of the underlying stock has no significant impact on the valu…" at bounding box center [213, 150] width 0 height 9
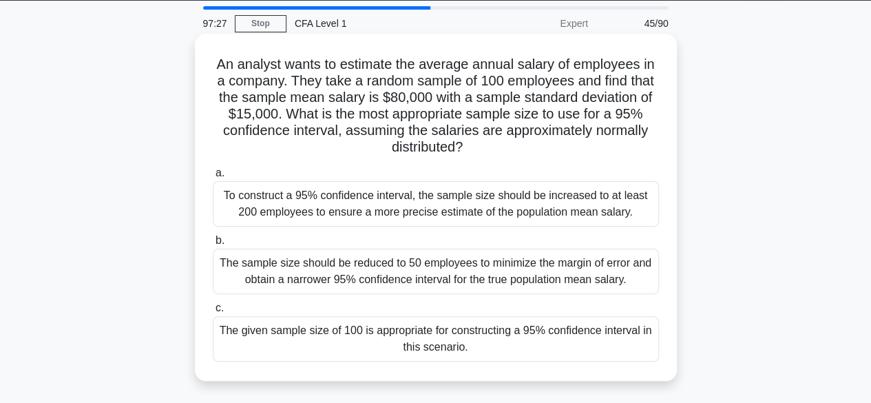
scroll to position [44, 0]
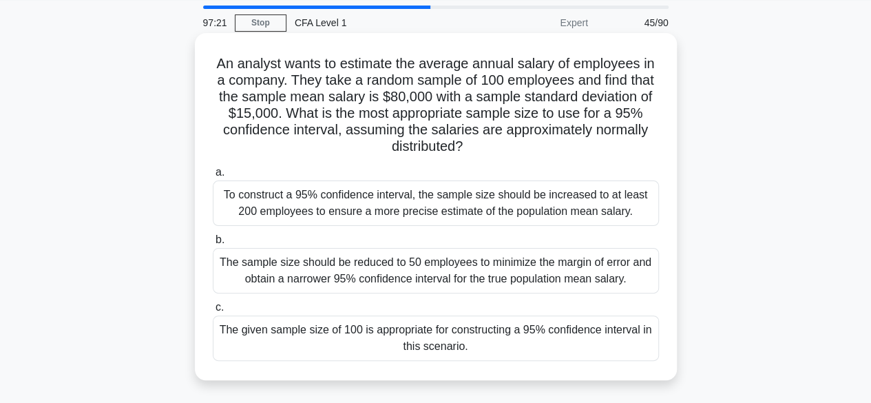
click at [439, 327] on div "The given sample size of 100 is appropriate for constructing a 95% confidence i…" at bounding box center [436, 337] width 446 height 45
click at [213, 312] on input "c. The given sample size of 100 is appropriate for constructing a 95% confidenc…" at bounding box center [213, 307] width 0 height 9
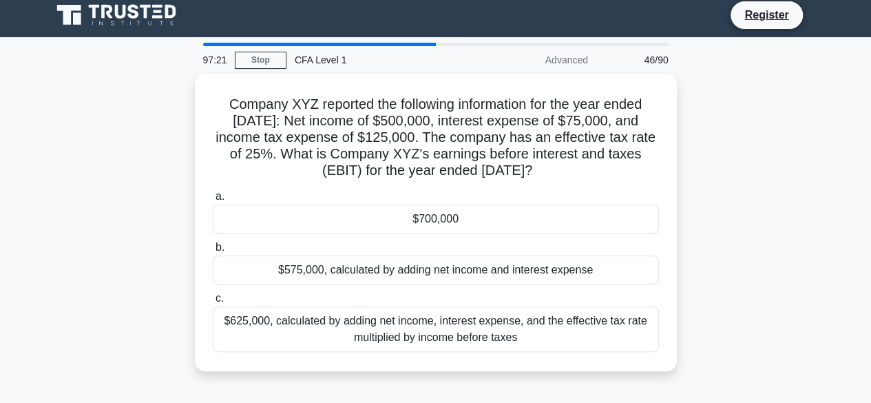
scroll to position [0, 0]
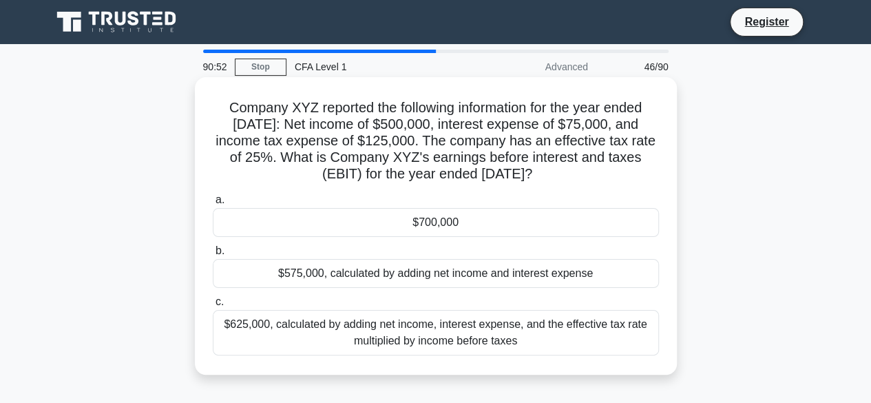
click at [580, 229] on div "$700,000" at bounding box center [436, 222] width 446 height 29
click at [213, 204] on input "a. $700,000" at bounding box center [213, 200] width 0 height 9
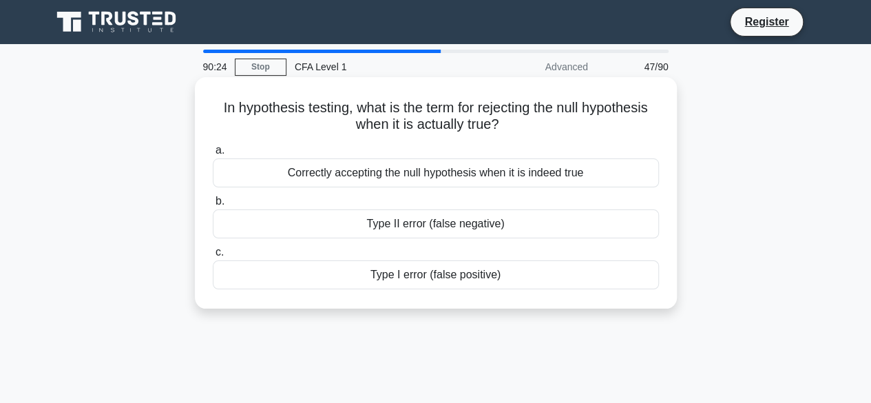
click at [523, 179] on div "Correctly accepting the null hypothesis when it is indeed true" at bounding box center [436, 172] width 446 height 29
click at [213, 155] on input "a. Correctly accepting the null hypothesis when it is indeed true" at bounding box center [213, 150] width 0 height 9
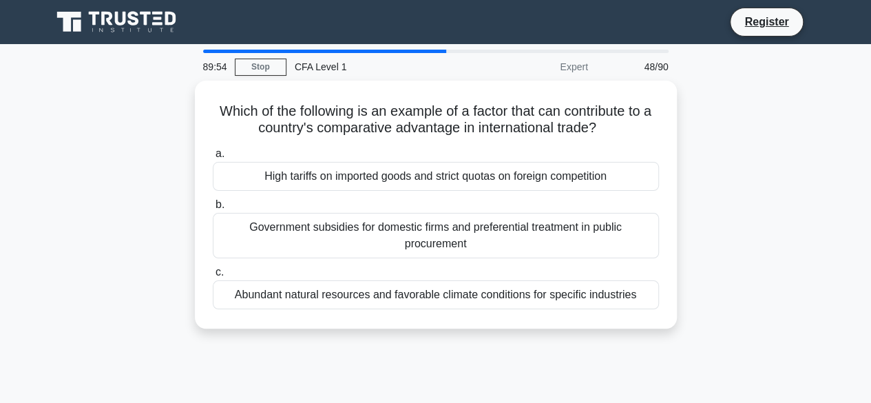
click at [523, 179] on div "High tariffs on imported goods and strict quotas on foreign competition" at bounding box center [436, 176] width 446 height 29
click at [213, 158] on input "a. High tariffs on imported goods and strict quotas on foreign competition" at bounding box center [213, 153] width 0 height 9
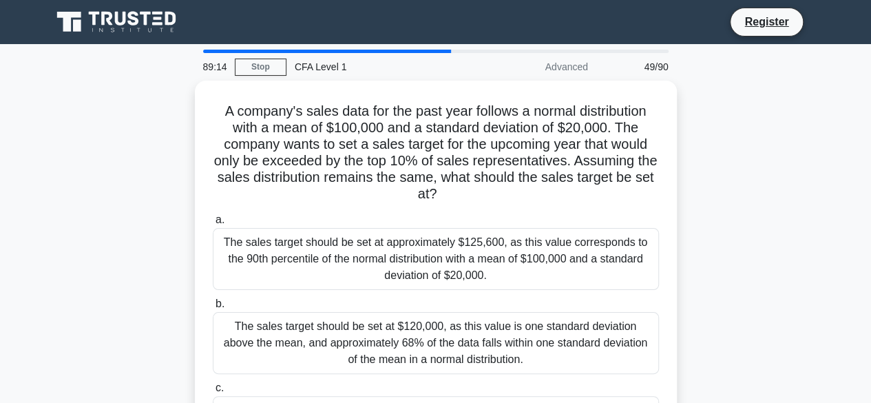
scroll to position [69, 0]
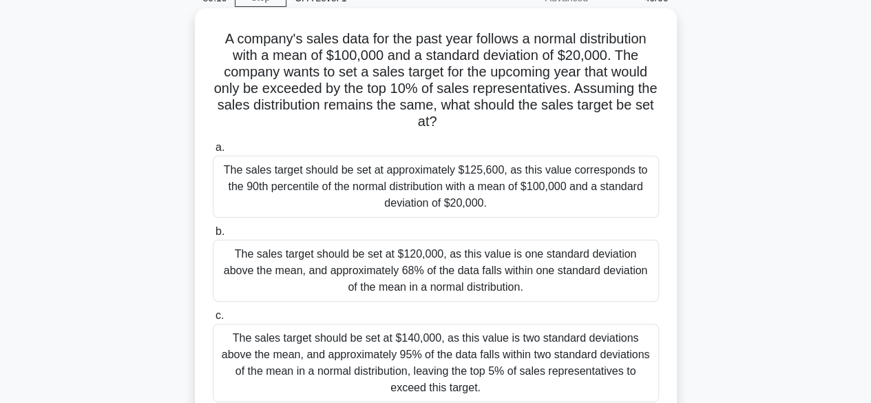
click at [454, 379] on div "The sales target should be set at $140,000, as this value is two standard devia…" at bounding box center [436, 363] width 446 height 78
click at [213, 320] on input "c. The sales target should be set at $140,000, as this value is two standard de…" at bounding box center [213, 315] width 0 height 9
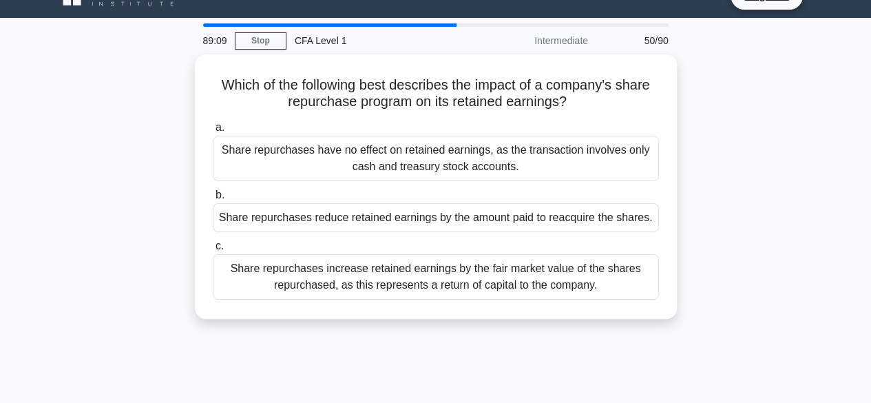
scroll to position [0, 0]
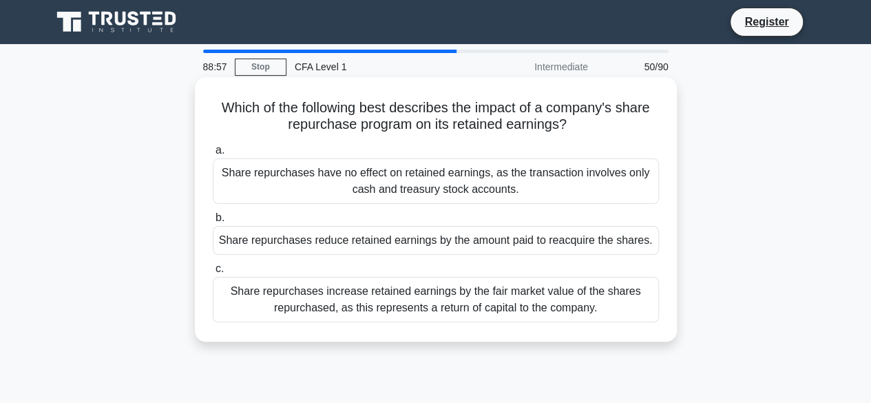
click at [383, 250] on div "Share repurchases reduce retained earnings by the amount paid to reacquire the …" at bounding box center [436, 240] width 446 height 29
click at [213, 222] on input "b. Share repurchases reduce retained earnings by the amount paid to reacquire t…" at bounding box center [213, 217] width 0 height 9
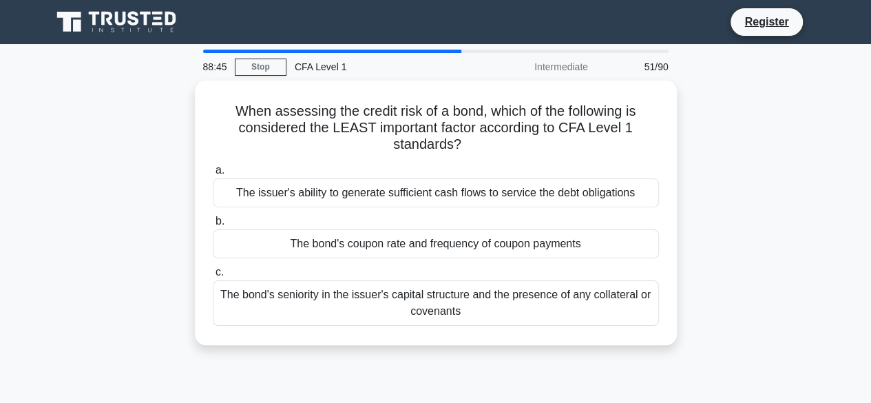
click at [383, 250] on div "The bond's coupon rate and frequency of coupon payments" at bounding box center [436, 243] width 446 height 29
click at [213, 226] on input "b. The bond's coupon rate and frequency of coupon payments" at bounding box center [213, 221] width 0 height 9
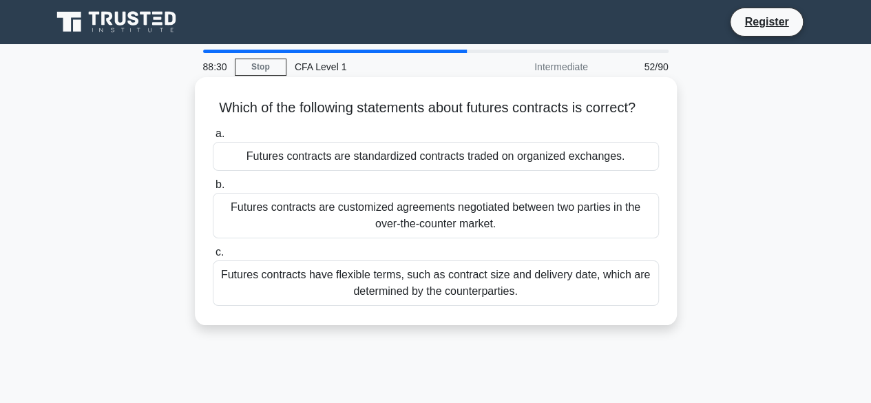
click at [409, 169] on div "Futures contracts are standardized contracts traded on organized exchanges." at bounding box center [436, 156] width 446 height 29
click at [213, 138] on input "a. Futures contracts are standardized contracts traded on organized exchanges." at bounding box center [213, 133] width 0 height 9
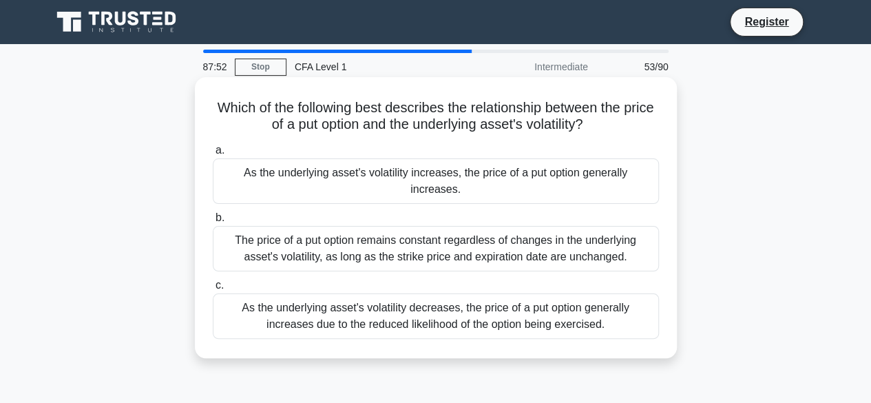
click at [428, 230] on div "The price of a put option remains constant regardless of changes in the underly…" at bounding box center [436, 248] width 446 height 45
click at [213, 222] on input "b. The price of a put option remains constant regardless of changes in the unde…" at bounding box center [213, 217] width 0 height 9
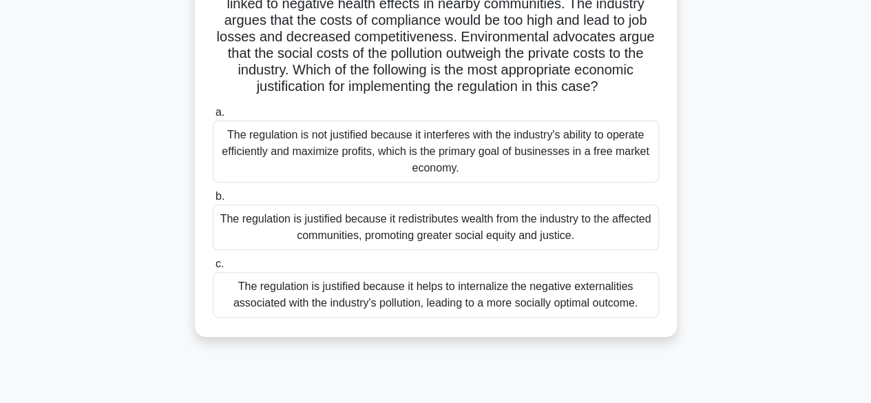
scroll to position [147, 0]
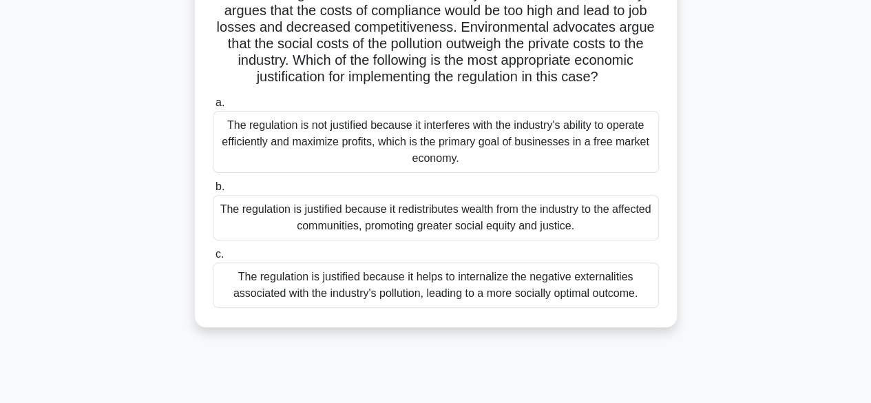
click at [530, 283] on div "The regulation is justified because it helps to internalize the negative extern…" at bounding box center [436, 284] width 446 height 45
click at [213, 259] on input "c. The regulation is justified because it helps to internalize the negative ext…" at bounding box center [213, 254] width 0 height 9
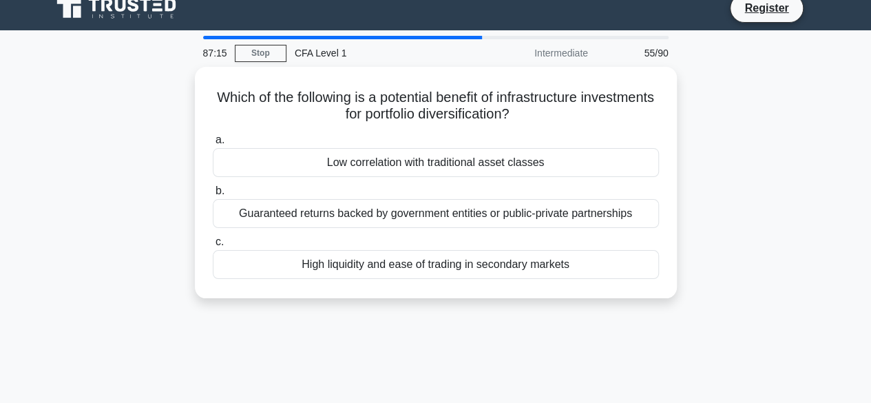
scroll to position [0, 0]
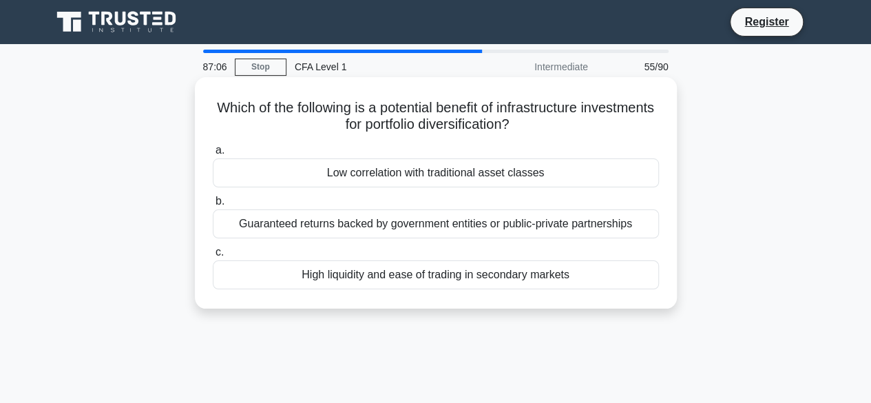
click at [489, 170] on div "Low correlation with traditional asset classes" at bounding box center [436, 172] width 446 height 29
click at [213, 155] on input "a. Low correlation with traditional asset classes" at bounding box center [213, 150] width 0 height 9
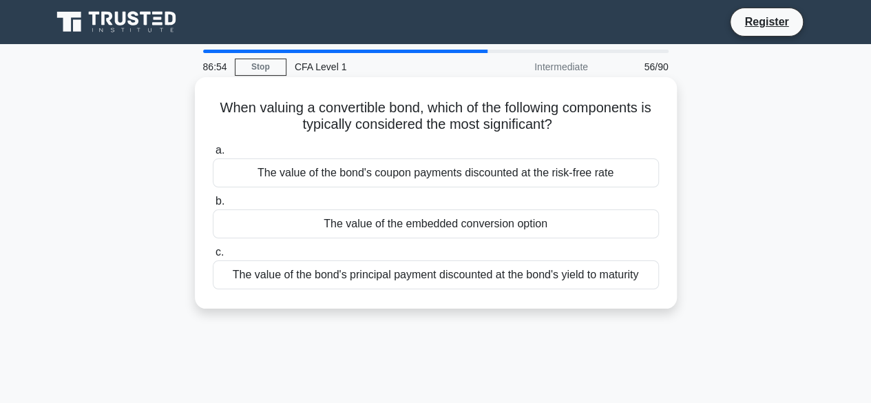
click at [488, 233] on div "The value of the embedded conversion option" at bounding box center [436, 223] width 446 height 29
click at [213, 206] on input "b. The value of the embedded conversion option" at bounding box center [213, 201] width 0 height 9
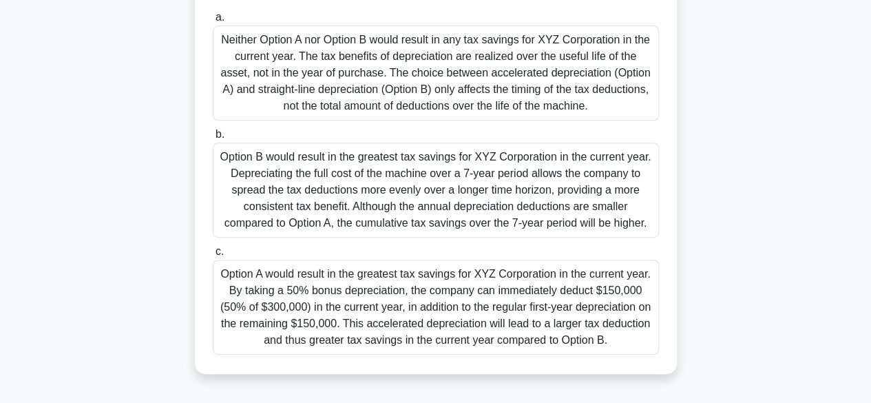
scroll to position [237, 0]
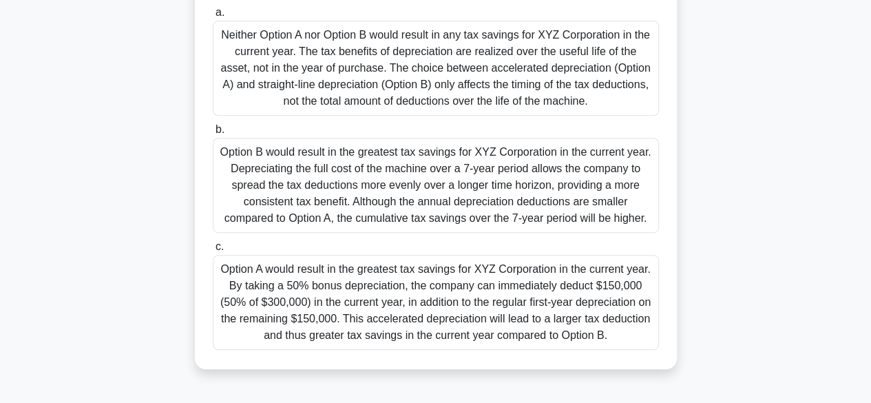
click at [485, 312] on div "Option A would result in the greatest tax savings for XYZ Corporation in the cu…" at bounding box center [436, 302] width 446 height 95
click at [213, 251] on input "c. Option A would result in the greatest tax savings for XYZ Corporation in the…" at bounding box center [213, 246] width 0 height 9
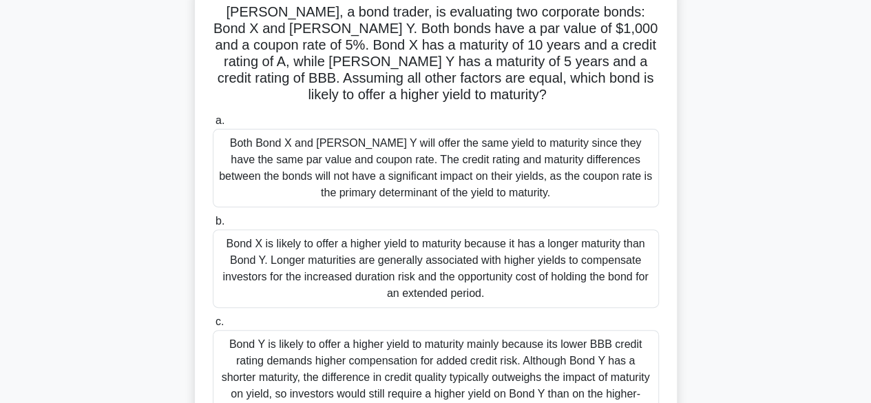
scroll to position [98, 0]
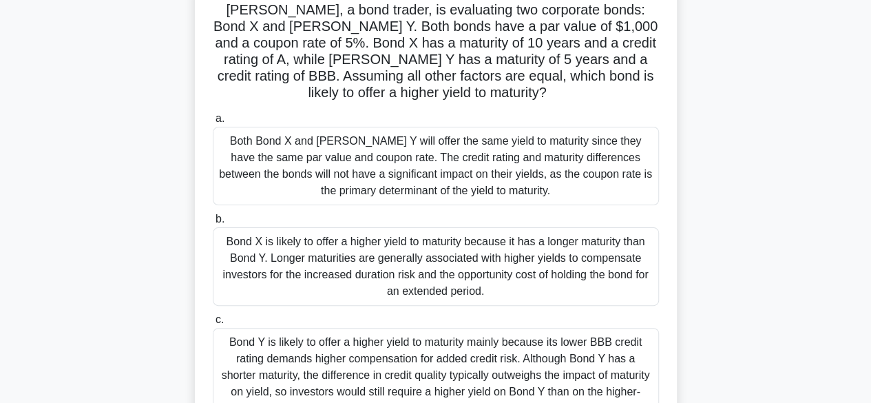
click at [450, 203] on div "Both Bond X and Bond Y will offer the same yield to maturity since they have th…" at bounding box center [436, 166] width 446 height 78
click at [213, 123] on input "a. Both Bond X and Bond Y will offer the same yield to maturity since they have…" at bounding box center [213, 118] width 0 height 9
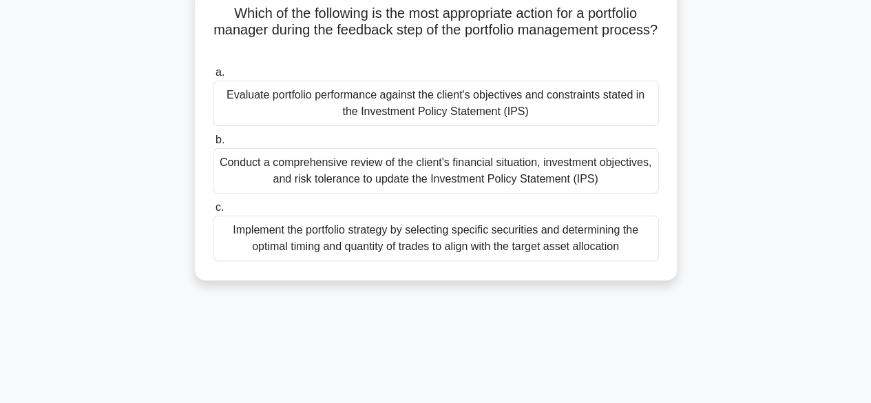
scroll to position [0, 0]
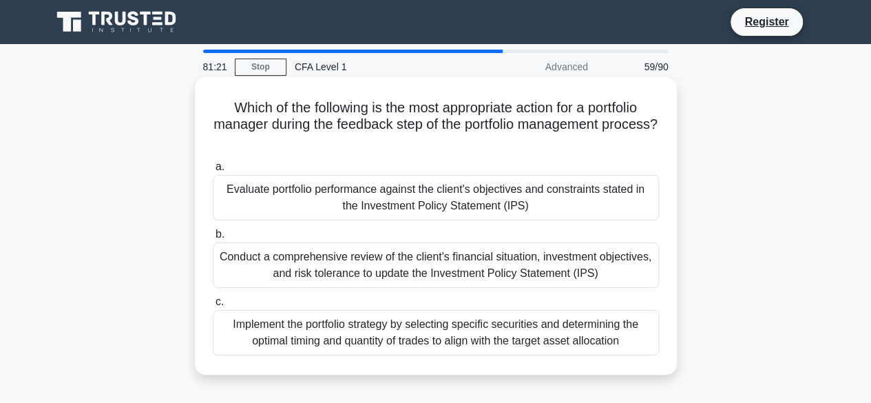
click at [440, 219] on div "Evaluate portfolio performance against the client's objectives and constraints …" at bounding box center [436, 197] width 446 height 45
click at [213, 171] on input "a. Evaluate portfolio performance against the client's objectives and constrain…" at bounding box center [213, 166] width 0 height 9
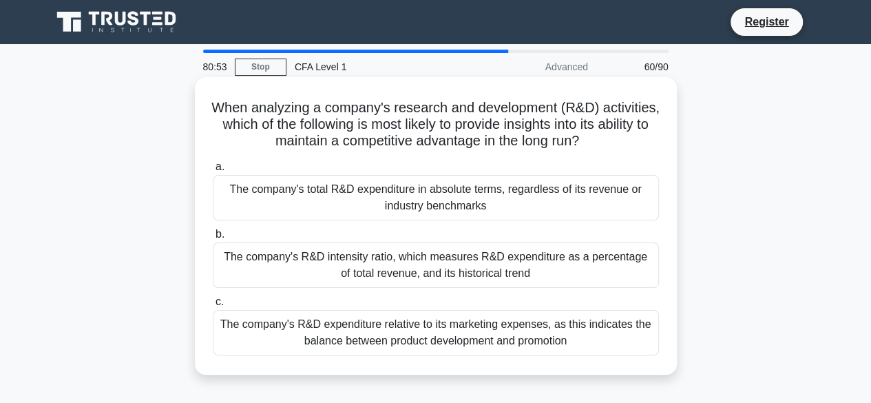
click at [463, 267] on div "The company's R&D intensity ratio, which measures R&D expenditure as a percenta…" at bounding box center [436, 264] width 446 height 45
click at [213, 239] on input "b. The company's R&D intensity ratio, which measures R&D expenditure as a perce…" at bounding box center [213, 234] width 0 height 9
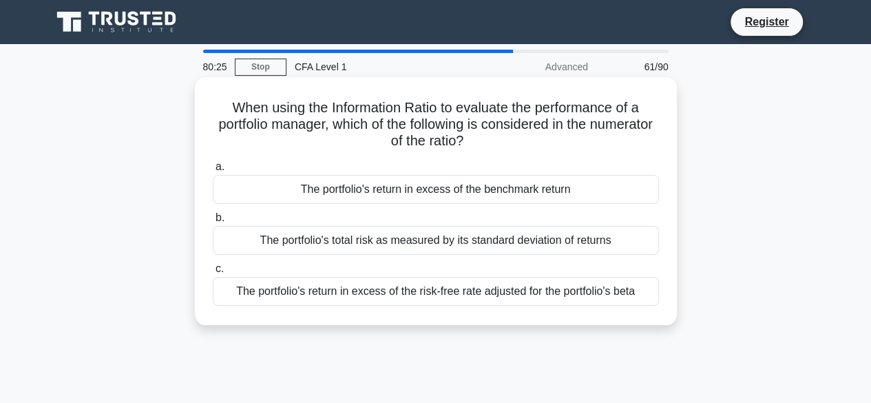
click at [361, 304] on div "The portfolio's return in excess of the risk-free rate adjusted for the portfol…" at bounding box center [436, 291] width 446 height 29
click at [213, 273] on input "c. The portfolio's return in excess of the risk-free rate adjusted for the port…" at bounding box center [213, 268] width 0 height 9
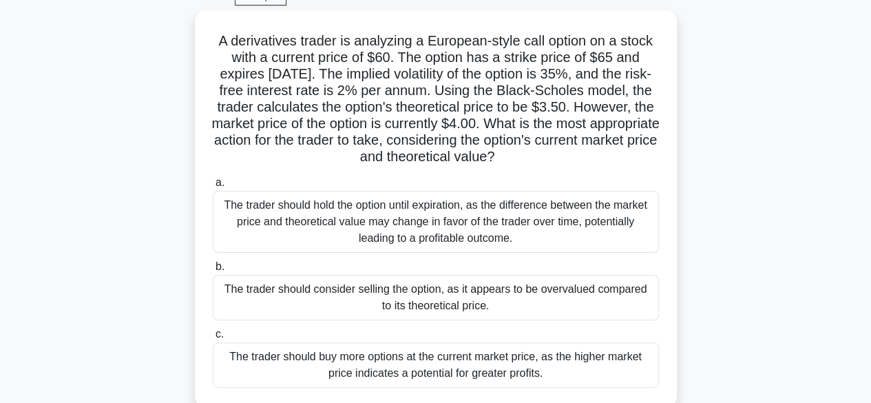
scroll to position [72, 0]
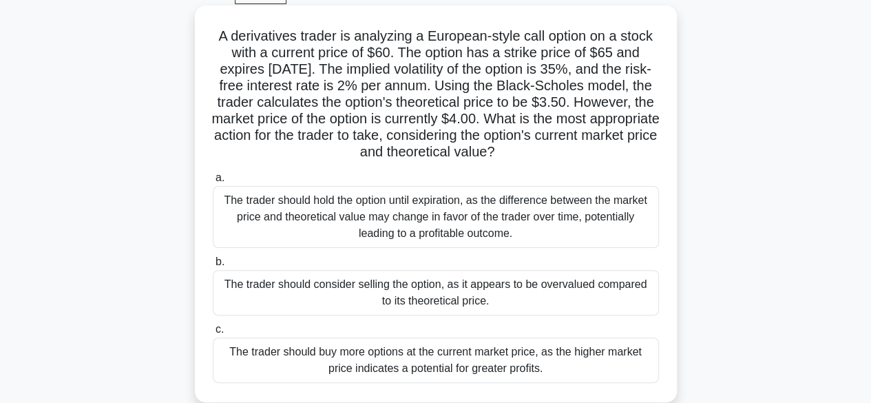
click at [412, 304] on div "The trader should consider selling the option, as it appears to be overvalued c…" at bounding box center [436, 292] width 446 height 45
click at [213, 266] on input "b. The trader should consider selling the option, as it appears to be overvalue…" at bounding box center [213, 261] width 0 height 9
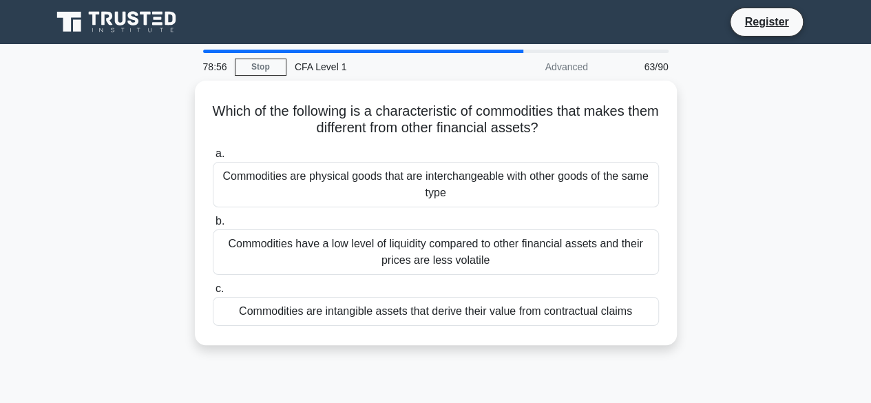
scroll to position [1, 0]
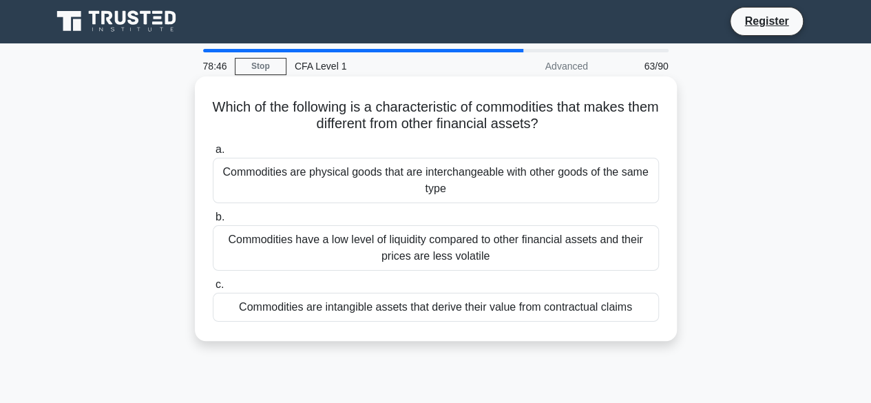
click at [489, 176] on div "Commodities are physical goods that are interchangeable with other goods of the…" at bounding box center [436, 180] width 446 height 45
click at [213, 154] on input "a. Commodities are physical goods that are interchangeable with other goods of …" at bounding box center [213, 149] width 0 height 9
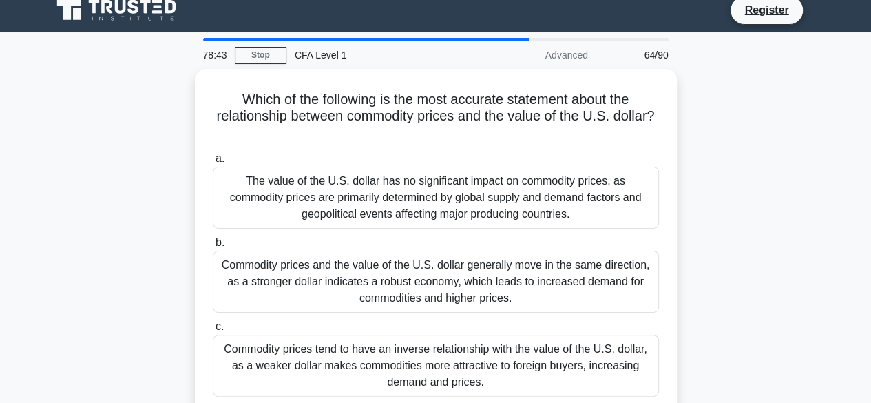
scroll to position [12, 0]
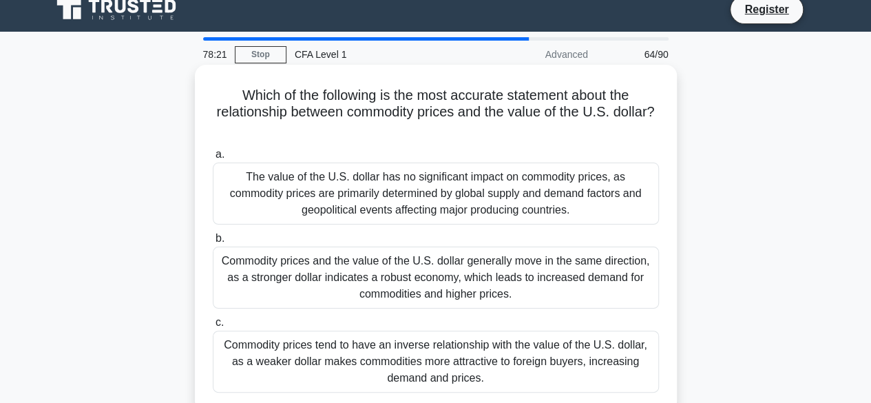
click at [552, 210] on div "The value of the U.S. dollar has no significant impact on commodity prices, as …" at bounding box center [436, 193] width 446 height 62
click at [213, 159] on input "a. The value of the U.S. dollar has no significant impact on commodity prices, …" at bounding box center [213, 154] width 0 height 9
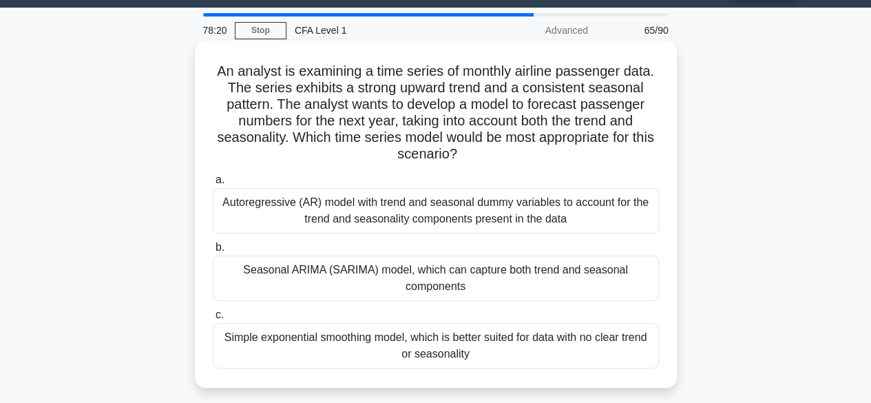
scroll to position [37, 0]
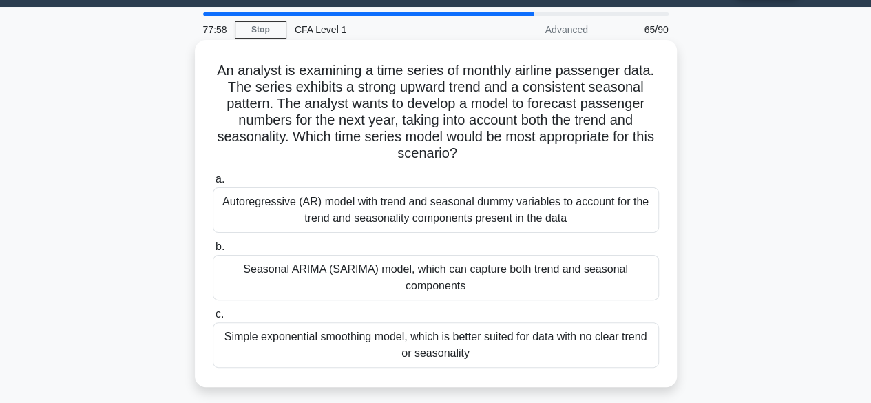
click at [477, 313] on label "c. Simple exponential smoothing model, which is better suited for data with no …" at bounding box center [436, 337] width 446 height 62
click at [213, 313] on input "c. Simple exponential smoothing model, which is better suited for data with no …" at bounding box center [213, 314] width 0 height 9
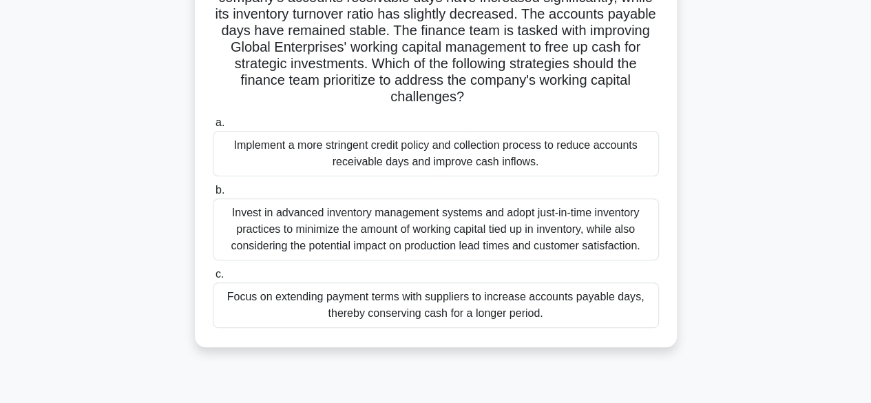
scroll to position [143, 0]
click at [314, 165] on div "Implement a more stringent credit policy and collection process to reduce accou…" at bounding box center [436, 153] width 446 height 45
click at [213, 128] on input "a. Implement a more stringent credit policy and collection process to reduce ac…" at bounding box center [213, 123] width 0 height 9
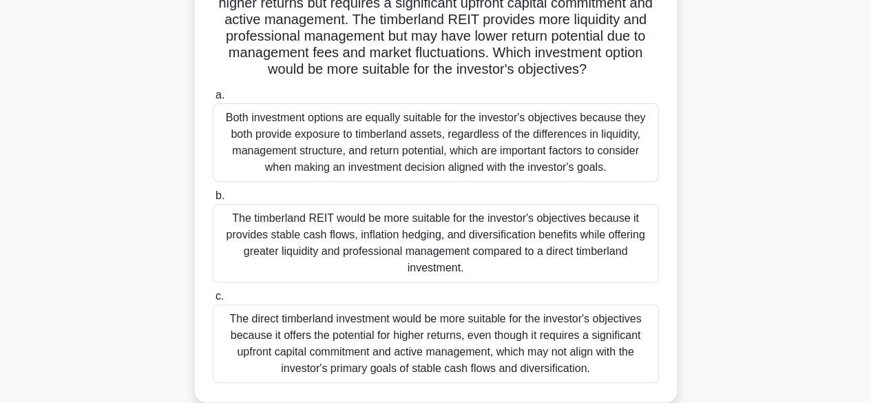
scroll to position [203, 0]
click at [271, 253] on div "The timberland REIT would be more suitable for the investor's objectives becaus…" at bounding box center [436, 243] width 446 height 78
click at [213, 201] on input "b. The timberland REIT would be more suitable for the investor's objectives bec…" at bounding box center [213, 196] width 0 height 9
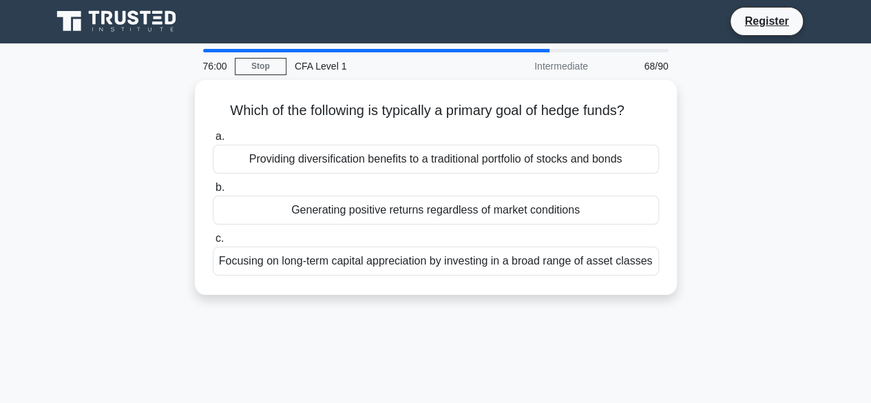
scroll to position [0, 0]
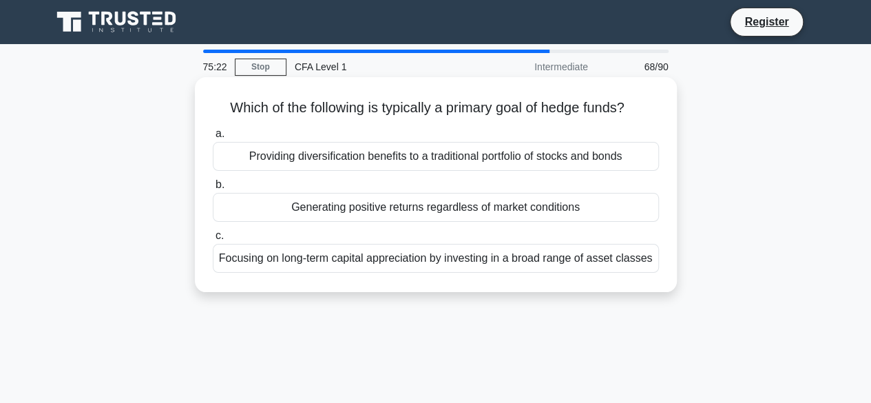
click at [243, 198] on div "Generating positive returns regardless of market conditions" at bounding box center [436, 207] width 446 height 29
click at [213, 189] on input "b. Generating positive returns regardless of market conditions" at bounding box center [213, 184] width 0 height 9
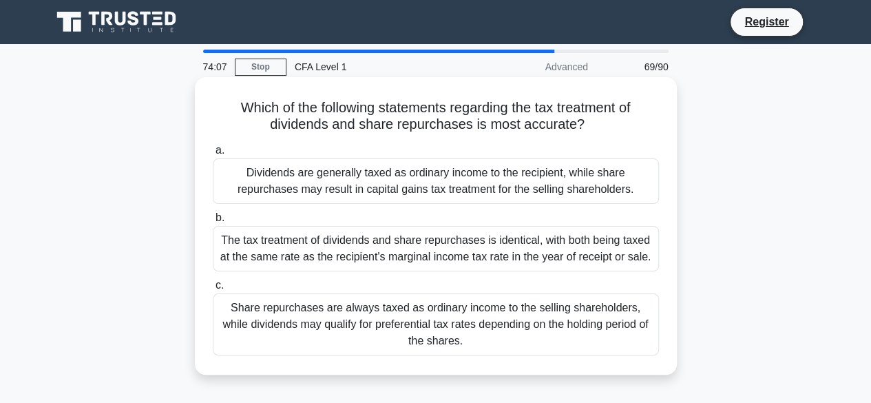
click at [223, 177] on div "Dividends are generally taxed as ordinary income to the recipient, while share …" at bounding box center [436, 180] width 446 height 45
click at [213, 155] on input "a. Dividends are generally taxed as ordinary income to the recipient, while sha…" at bounding box center [213, 150] width 0 height 9
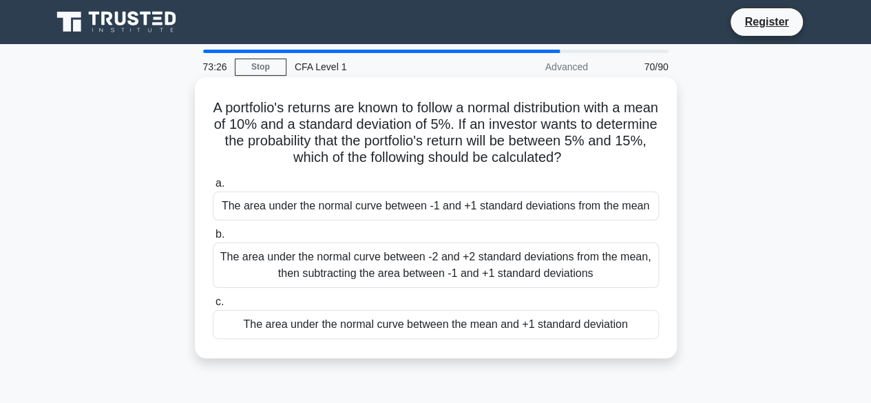
click at [371, 317] on div "The area under the normal curve between the mean and +1 standard deviation" at bounding box center [436, 324] width 446 height 29
click at [213, 306] on input "c. The area under the normal curve between the mean and +1 standard deviation" at bounding box center [213, 301] width 0 height 9
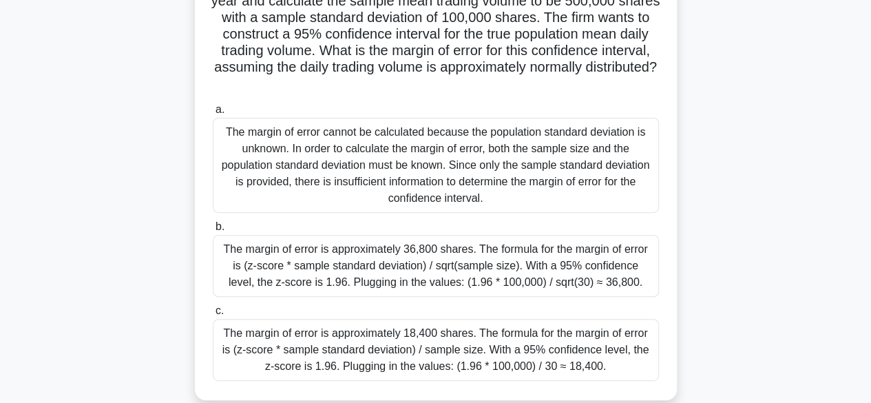
scroll to position [140, 0]
click at [456, 334] on div "The margin of error is approximately 18,400 shares. The formula for the margin …" at bounding box center [436, 349] width 446 height 62
click at [213, 315] on input "c. The margin of error is approximately 18,400 shares. The formula for the marg…" at bounding box center [213, 310] width 0 height 9
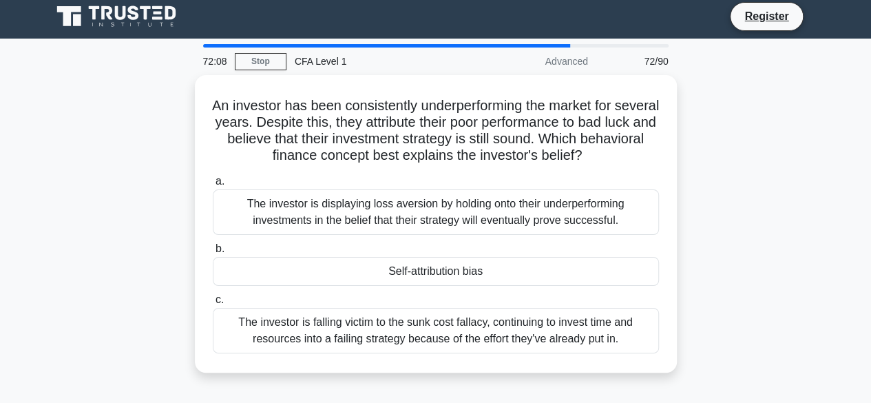
scroll to position [5, 0]
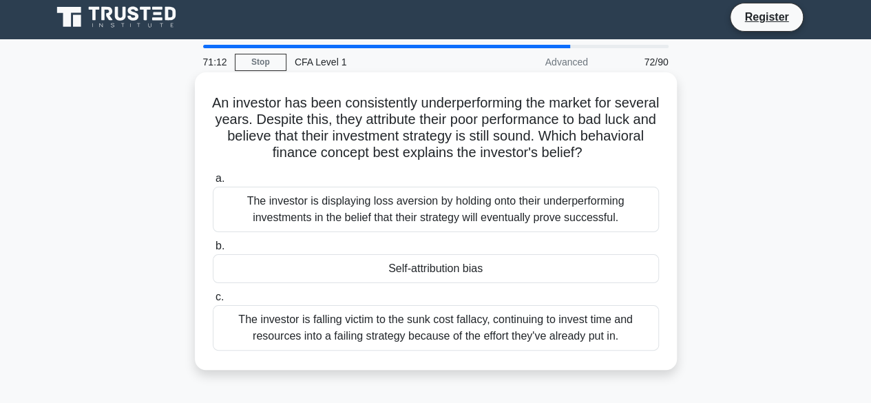
click at [518, 275] on div "Self-attribution bias" at bounding box center [436, 268] width 446 height 29
click at [213, 251] on input "b. Self-attribution bias" at bounding box center [213, 246] width 0 height 9
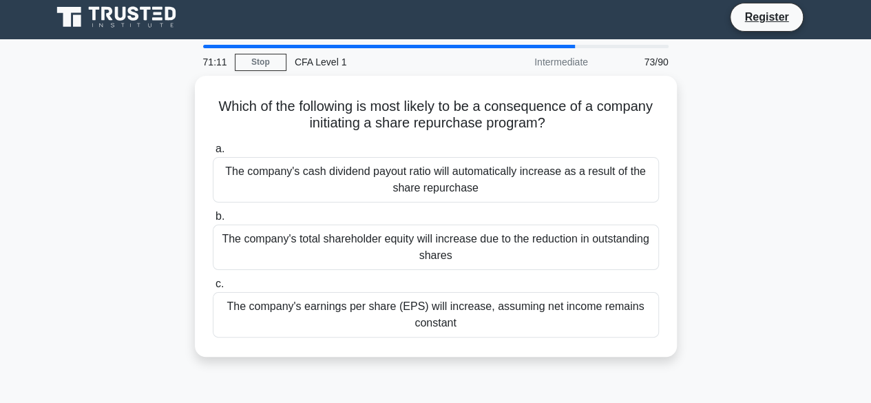
scroll to position [0, 0]
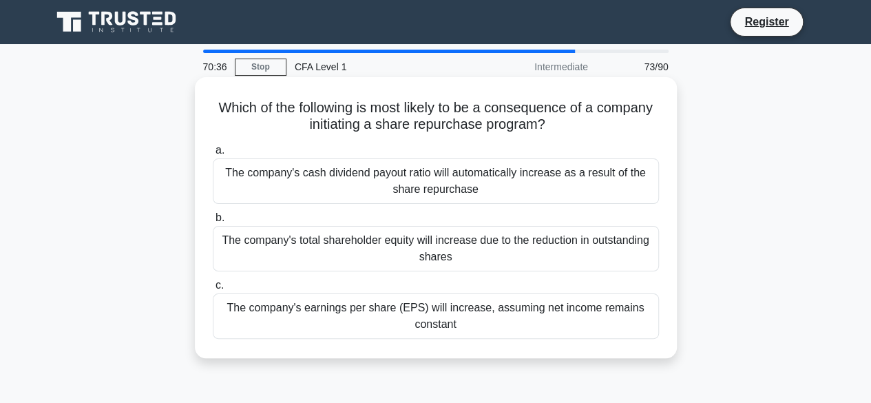
click at [509, 308] on div "The company's earnings per share (EPS) will increase, assuming net income remai…" at bounding box center [436, 315] width 446 height 45
click at [213, 290] on input "c. The company's earnings per share (EPS) will increase, assuming net income re…" at bounding box center [213, 285] width 0 height 9
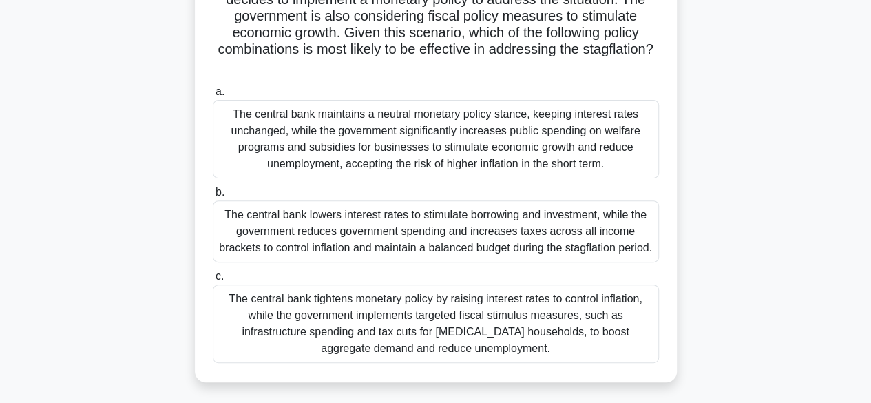
scroll to position [142, 0]
click at [470, 355] on div "The central bank tightens monetary policy by raising interest rates to control …" at bounding box center [436, 323] width 446 height 78
click at [213, 280] on input "c. The central bank tightens monetary policy by raising interest rates to contr…" at bounding box center [213, 275] width 0 height 9
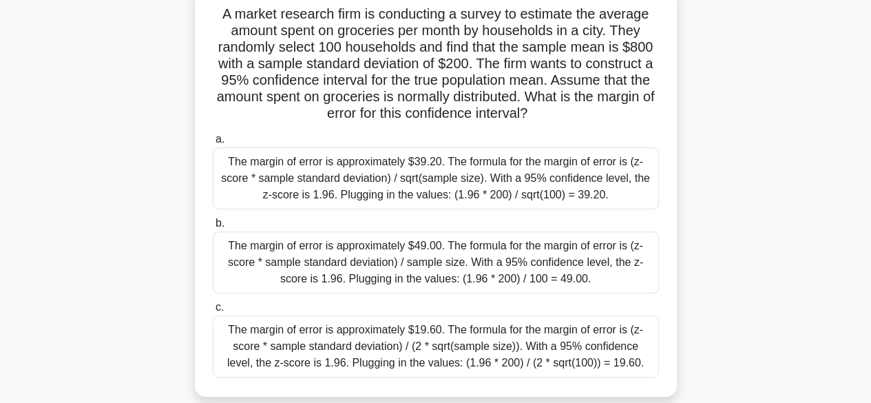
scroll to position [98, 0]
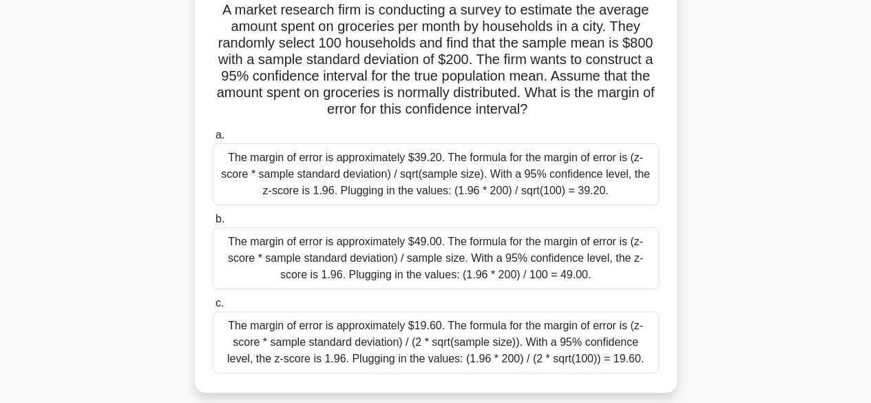
click at [315, 265] on div "The margin of error is approximately $49.00. The formula for the margin of erro…" at bounding box center [436, 258] width 446 height 62
click at [213, 224] on input "b. The margin of error is approximately $49.00. The formula for the margin of e…" at bounding box center [213, 219] width 0 height 9
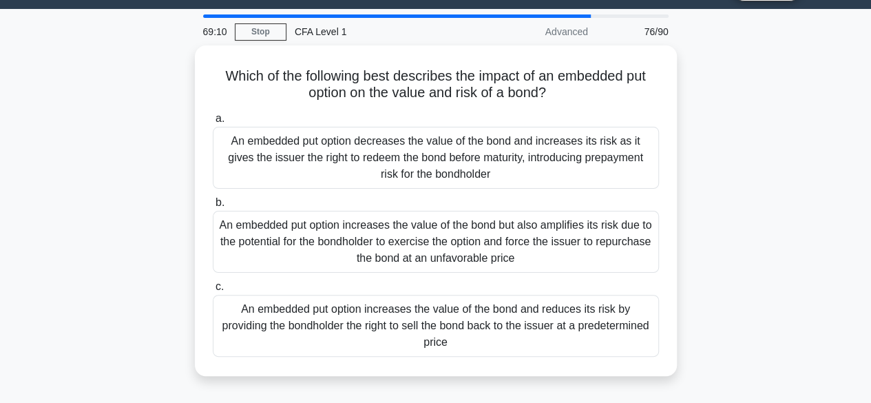
scroll to position [37, 0]
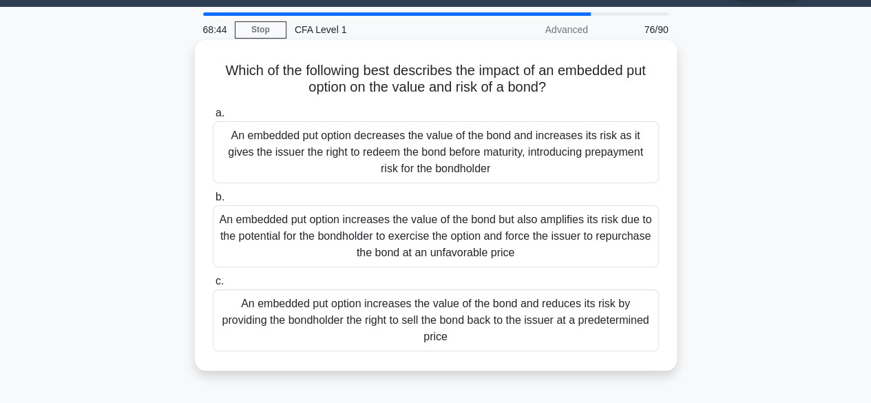
click at [307, 246] on div "An embedded put option increases the value of the bond but also amplifies its r…" at bounding box center [436, 236] width 446 height 62
click at [213, 202] on input "b. An embedded put option increases the value of the bond but also amplifies it…" at bounding box center [213, 197] width 0 height 9
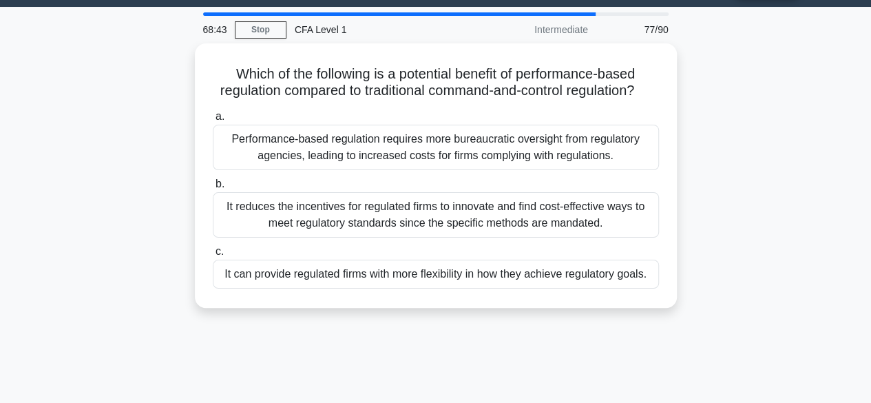
scroll to position [0, 0]
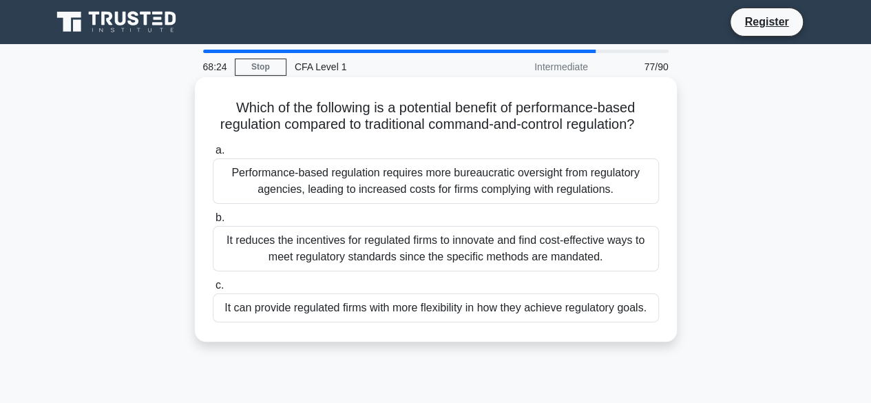
click at [302, 321] on div "It can provide regulated firms with more flexibility in how they achieve regula…" at bounding box center [436, 307] width 446 height 29
click at [213, 290] on input "c. It can provide regulated firms with more flexibility in how they achieve reg…" at bounding box center [213, 285] width 0 height 9
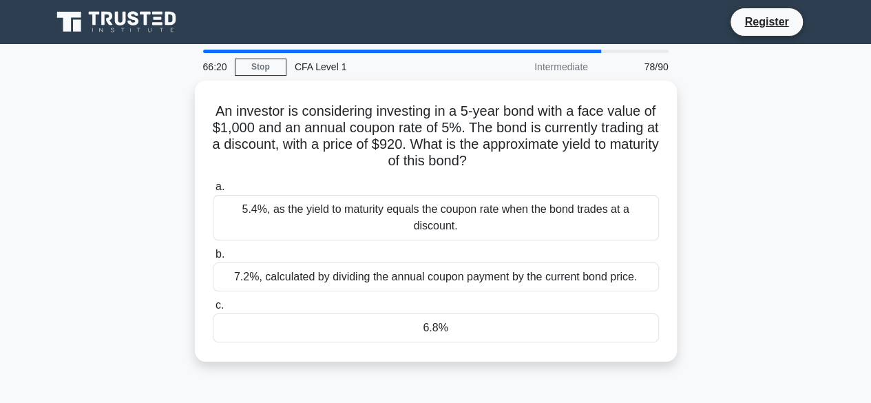
click at [302, 321] on div "6.8%" at bounding box center [436, 327] width 446 height 29
click at [213, 310] on input "c. 6.8%" at bounding box center [213, 305] width 0 height 9
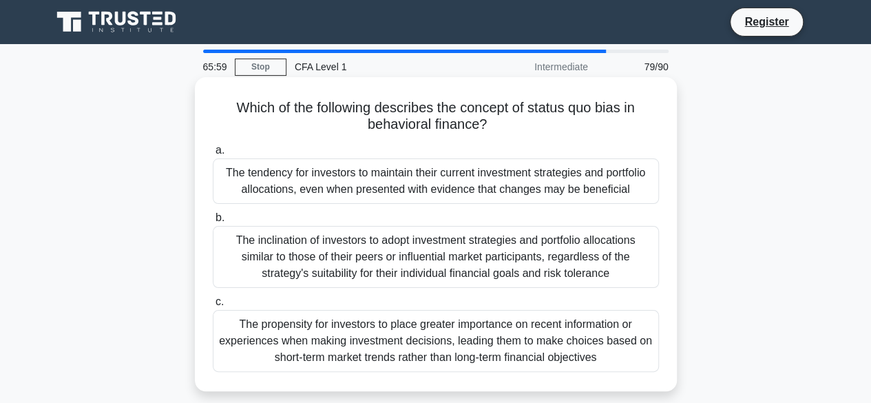
click at [337, 272] on div "The inclination of investors to adopt investment strategies and portfolio alloc…" at bounding box center [436, 257] width 446 height 62
click at [213, 222] on input "b. The inclination of investors to adopt investment strategies and portfolio al…" at bounding box center [213, 217] width 0 height 9
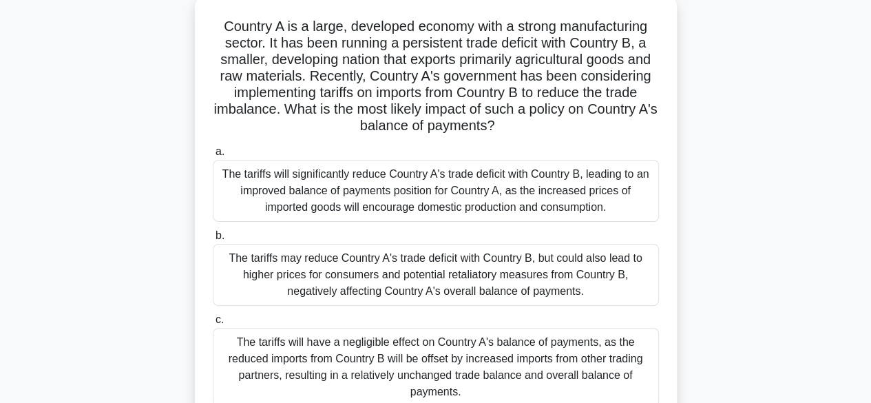
scroll to position [83, 0]
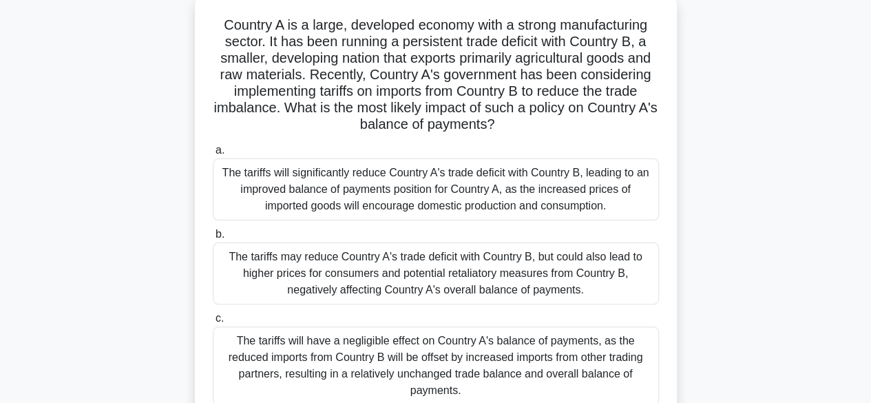
click at [341, 266] on div "The tariffs may reduce Country A's trade deficit with Country B, but could also…" at bounding box center [436, 273] width 446 height 62
click at [213, 239] on input "b. The tariffs may reduce Country A's trade deficit with Country B, but could a…" at bounding box center [213, 234] width 0 height 9
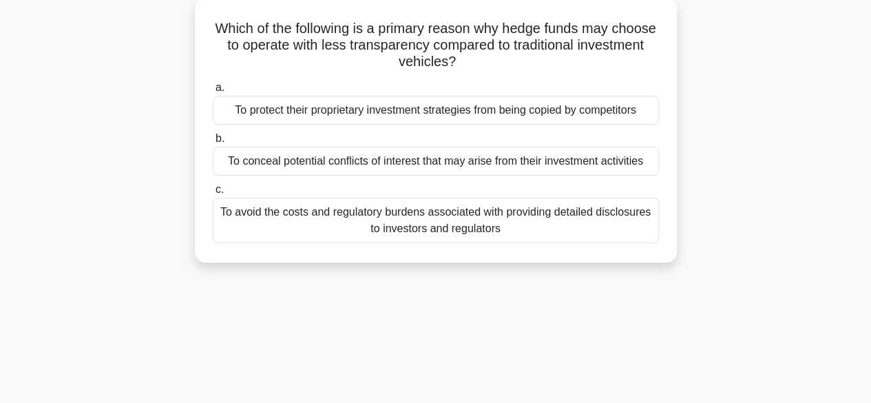
scroll to position [0, 0]
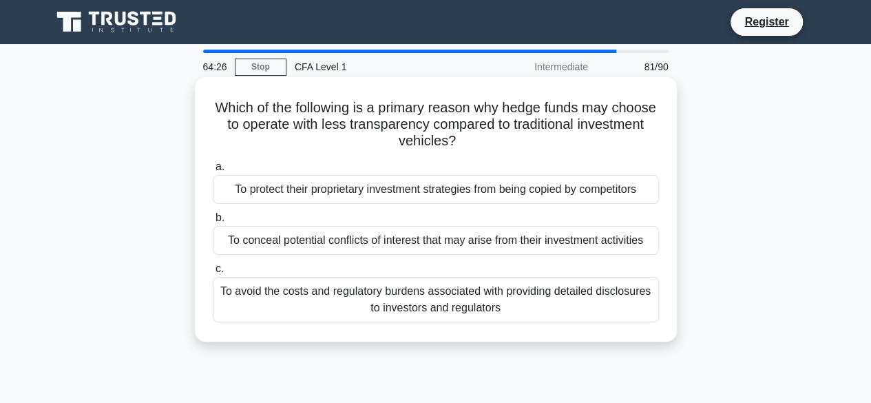
click at [340, 196] on div "To protect their proprietary investment strategies from being copied by competi…" at bounding box center [436, 189] width 446 height 29
click at [213, 171] on input "a. To protect their proprietary investment strategies from being copied by comp…" at bounding box center [213, 166] width 0 height 9
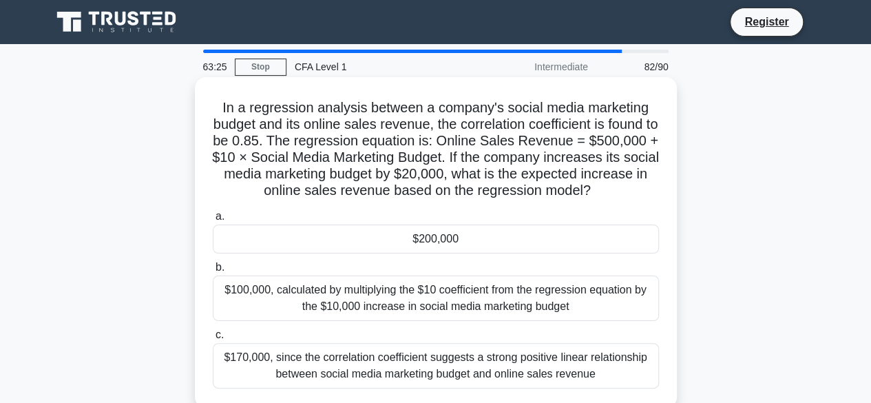
click at [410, 244] on div "$200,000" at bounding box center [436, 238] width 446 height 29
click at [213, 221] on input "a. $200,000" at bounding box center [213, 216] width 0 height 9
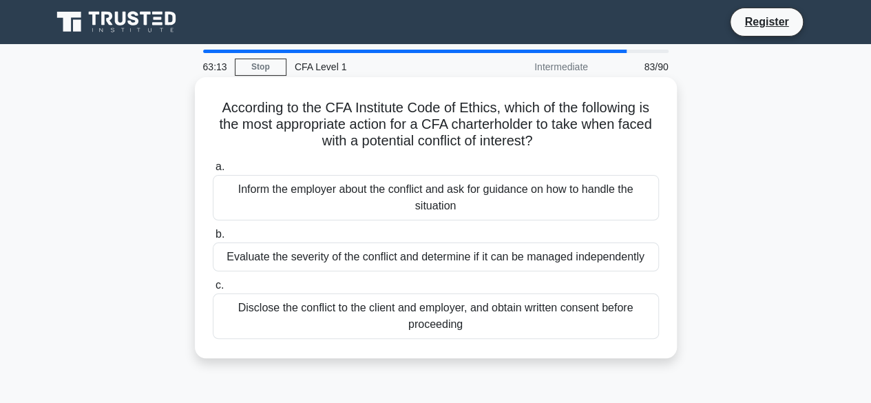
click at [441, 306] on div "Disclose the conflict to the client and employer, and obtain written consent be…" at bounding box center [436, 315] width 446 height 45
click at [213, 290] on input "c. Disclose the conflict to the client and employer, and obtain written consent…" at bounding box center [213, 285] width 0 height 9
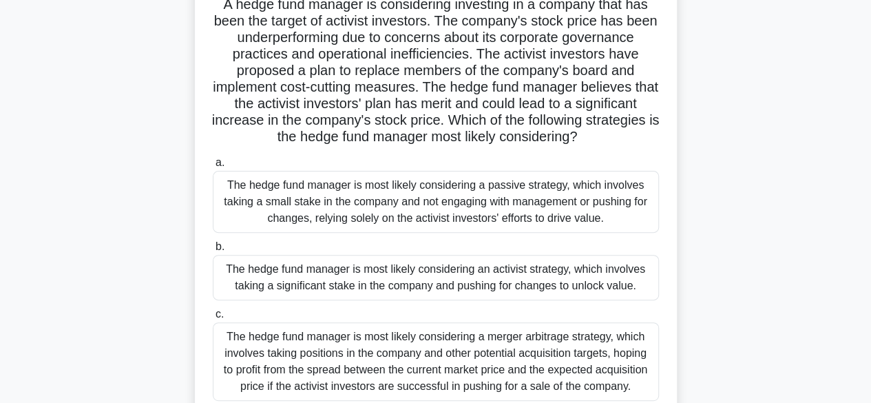
scroll to position [104, 0]
click at [423, 227] on div "The hedge fund manager is most likely considering a passive strategy, which inv…" at bounding box center [436, 201] width 446 height 62
click at [213, 167] on input "a. The hedge fund manager is most likely considering a passive strategy, which …" at bounding box center [213, 162] width 0 height 9
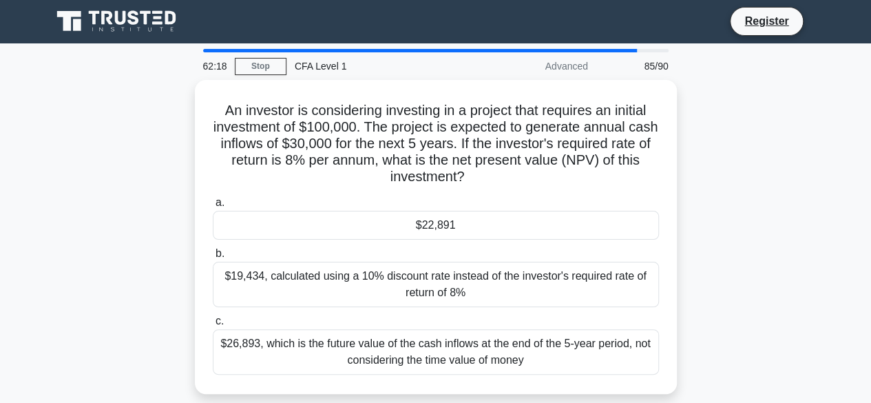
scroll to position [0, 0]
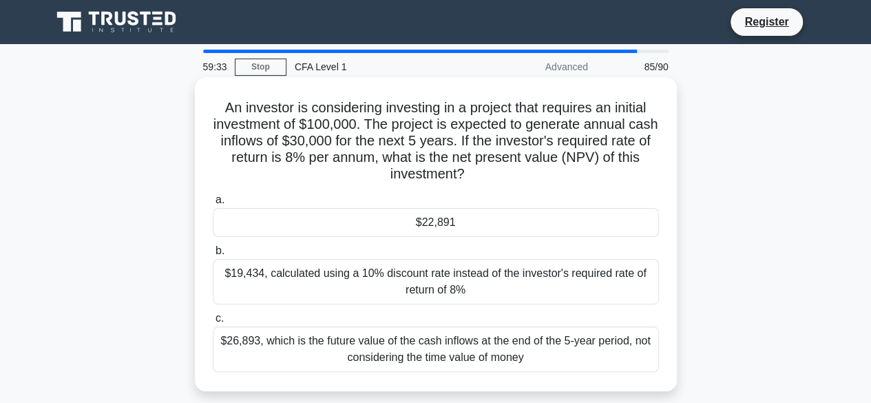
click at [417, 249] on label "b. $19,434, calculated using a 10% discount rate instead of the investor's requ…" at bounding box center [436, 273] width 446 height 62
click at [213, 249] on input "b. $19,434, calculated using a 10% discount rate instead of the investor's requ…" at bounding box center [213, 250] width 0 height 9
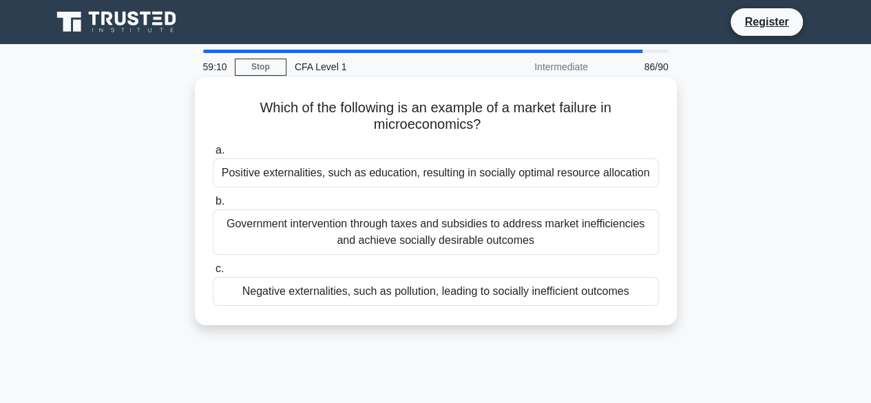
click at [421, 238] on div "Government intervention through taxes and subsidies to address market inefficie…" at bounding box center [436, 231] width 446 height 45
click at [213, 206] on input "b. Government intervention through taxes and subsidies to address market ineffi…" at bounding box center [213, 201] width 0 height 9
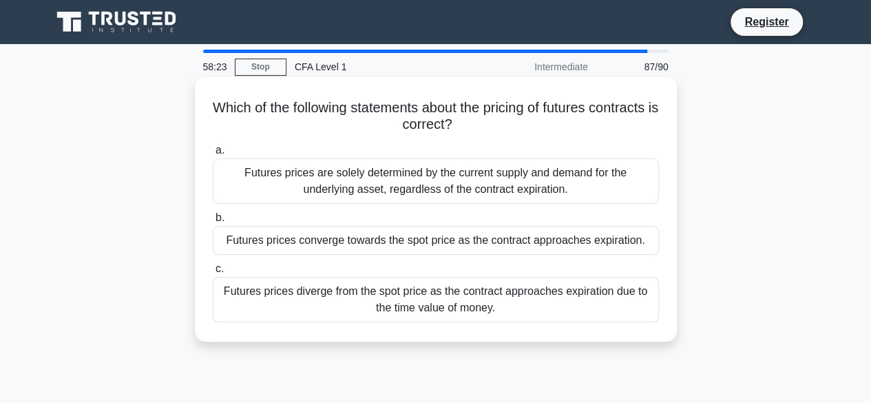
click at [361, 294] on div "Futures prices diverge from the spot price as the contract approaches expiratio…" at bounding box center [436, 299] width 446 height 45
click at [213, 273] on input "c. Futures prices diverge from the spot price as the contract approaches expira…" at bounding box center [213, 268] width 0 height 9
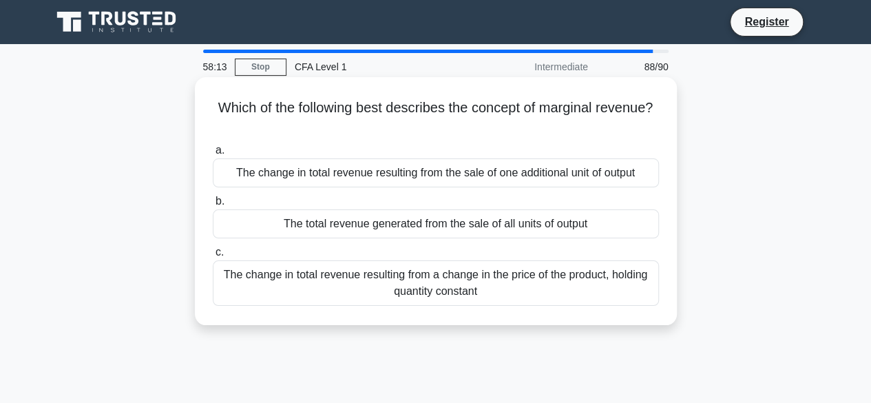
click at [301, 165] on div "The change in total revenue resulting from the sale of one additional unit of o…" at bounding box center [436, 172] width 446 height 29
click at [213, 155] on input "a. The change in total revenue resulting from the sale of one additional unit o…" at bounding box center [213, 150] width 0 height 9
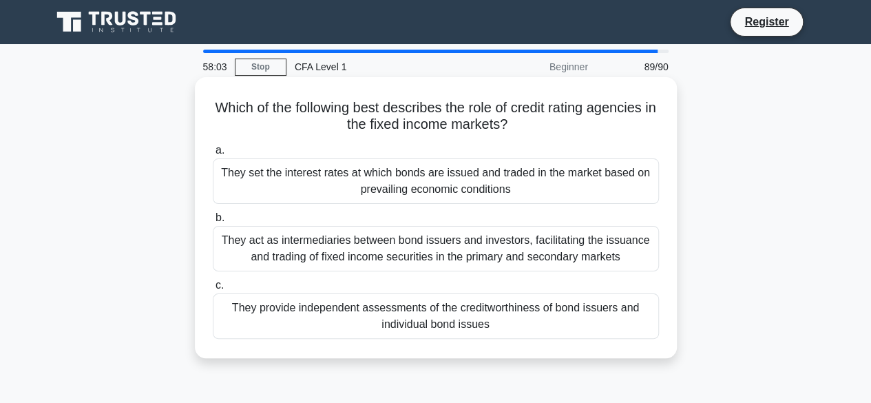
click at [403, 312] on div "They provide independent assessments of the creditworthiness of bond issuers an…" at bounding box center [436, 315] width 446 height 45
click at [213, 290] on input "c. They provide independent assessments of the creditworthiness of bond issuers…" at bounding box center [213, 285] width 0 height 9
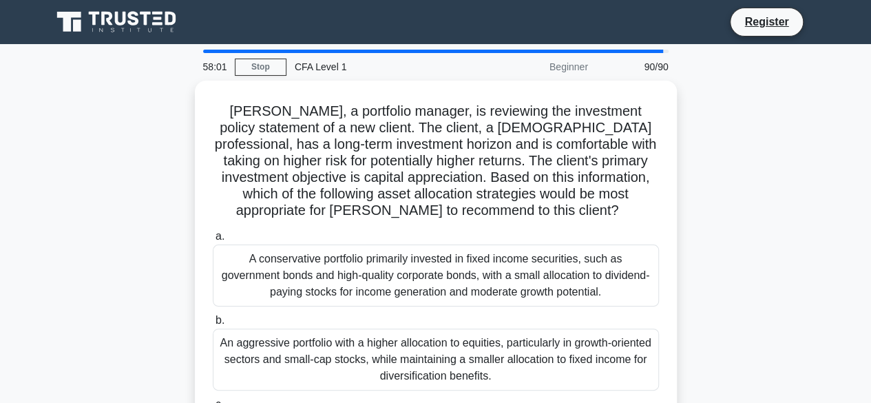
scroll to position [77, 0]
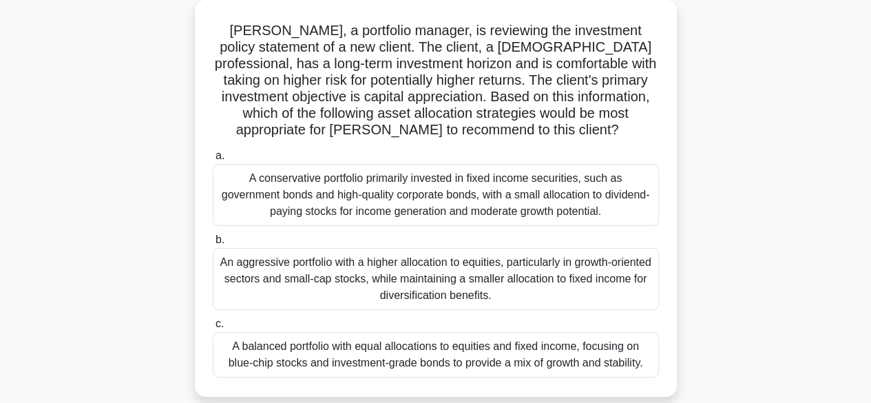
click at [408, 288] on div "An aggressive portfolio with a higher allocation to equities, particularly in g…" at bounding box center [436, 279] width 446 height 62
click at [213, 244] on input "b. An aggressive portfolio with a higher allocation to equities, particularly i…" at bounding box center [213, 239] width 0 height 9
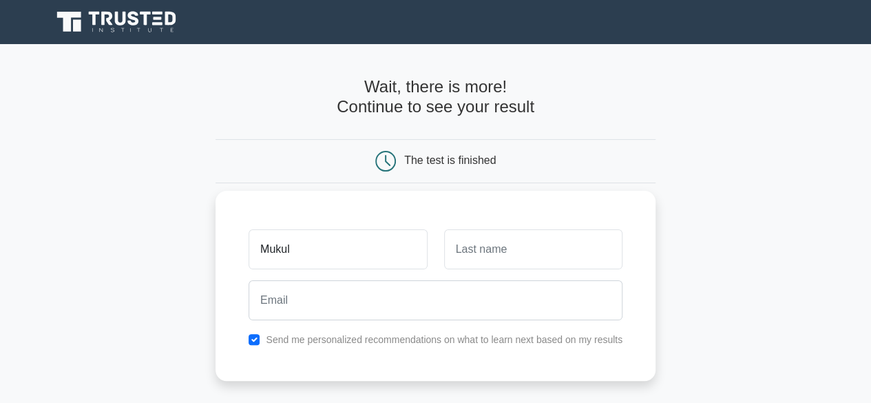
type input "Mukul"
click at [498, 238] on input "text" at bounding box center [533, 249] width 178 height 40
type input "Acharya"
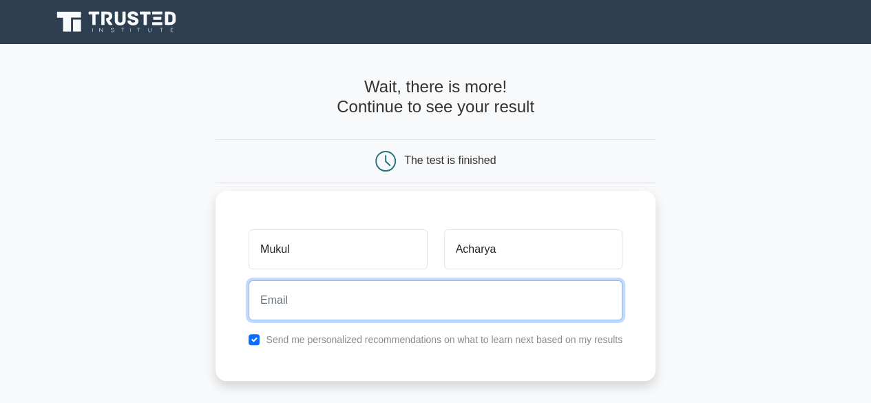
click at [509, 310] on input "email" at bounding box center [436, 300] width 374 height 40
type input "mukul.acharya1234@gmail.com"
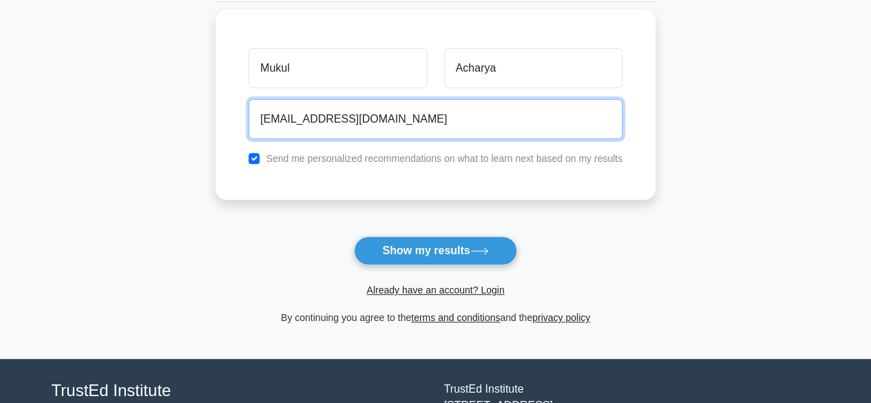
scroll to position [182, 0]
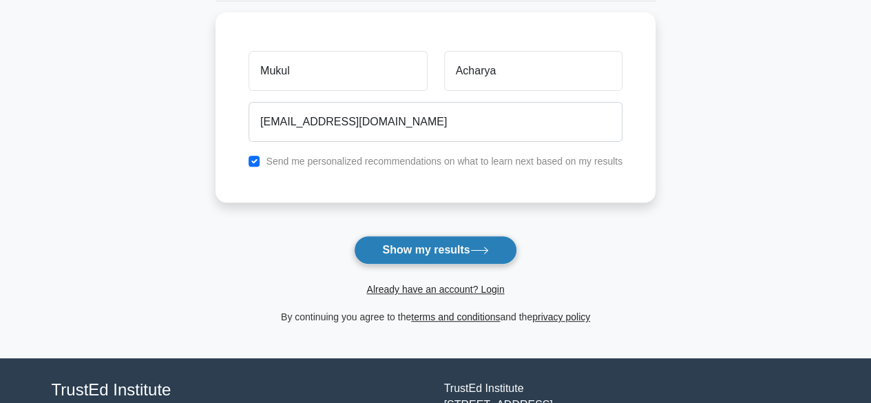
click at [445, 248] on button "Show my results" at bounding box center [435, 249] width 162 height 29
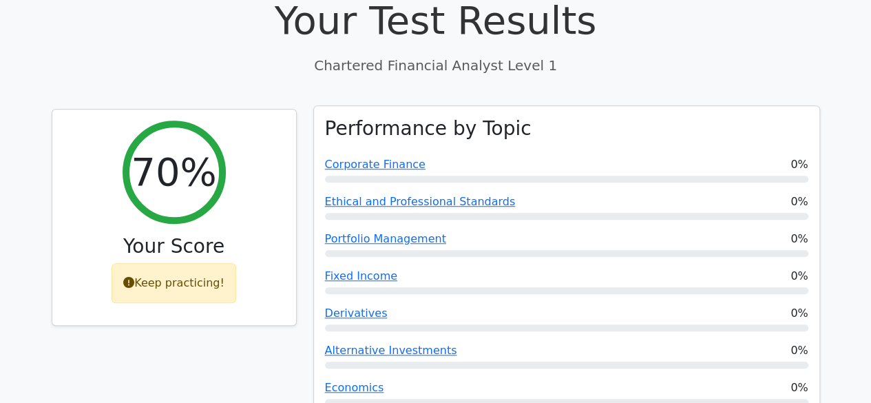
scroll to position [411, 0]
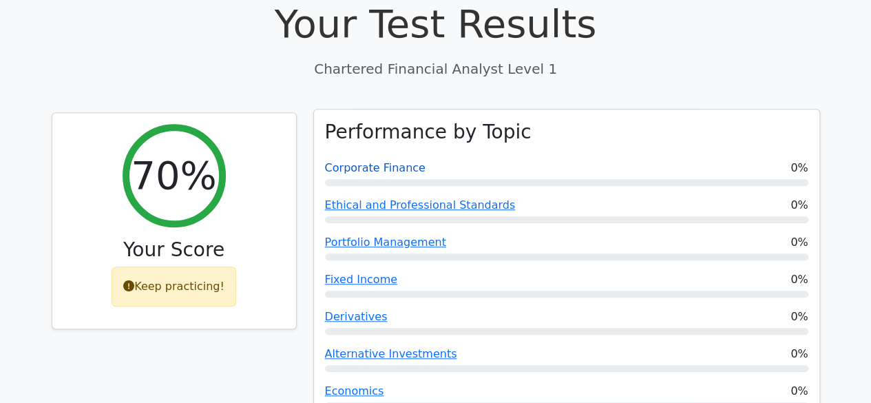
click at [392, 161] on link "Corporate Finance" at bounding box center [375, 167] width 101 height 13
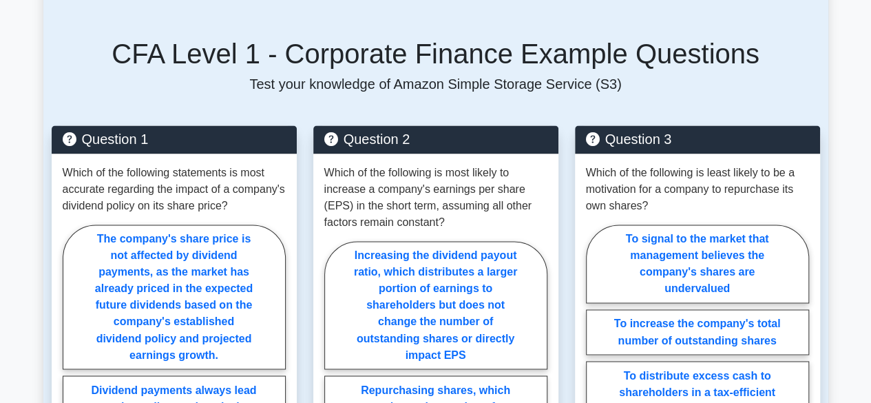
scroll to position [970, 0]
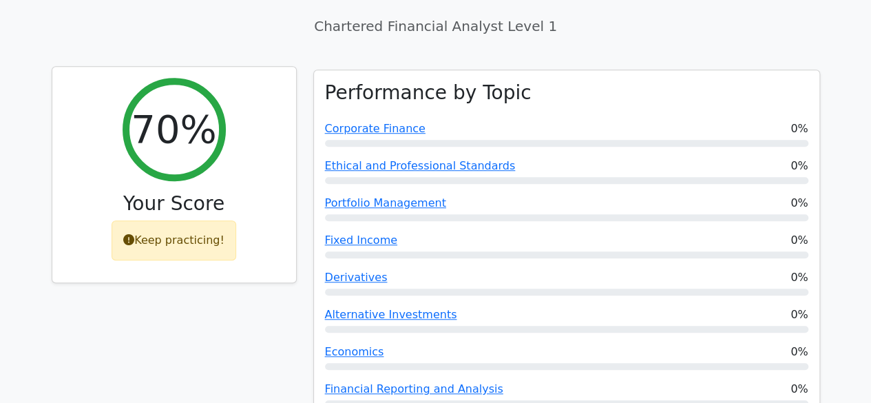
scroll to position [454, 0]
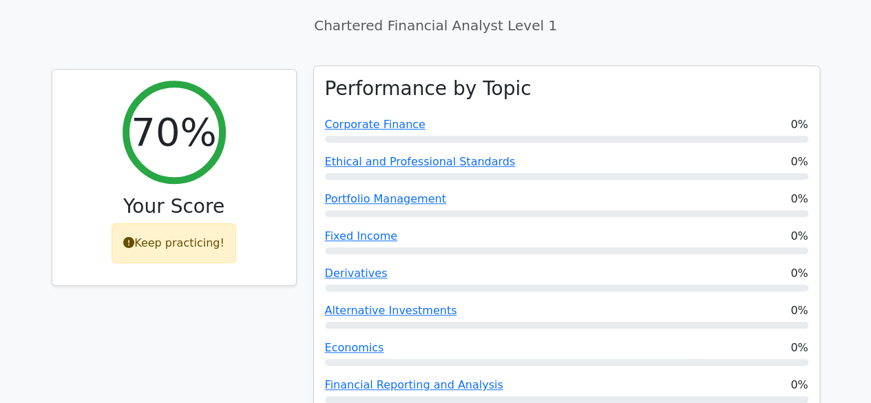
click at [588, 136] on div at bounding box center [566, 139] width 483 height 7
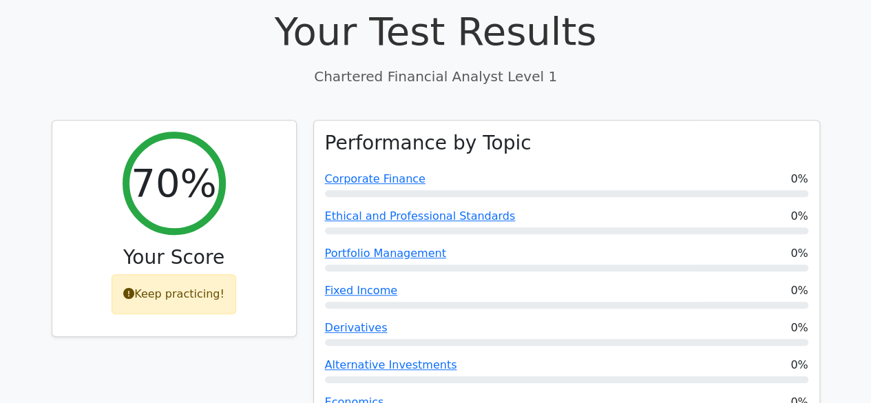
scroll to position [404, 0]
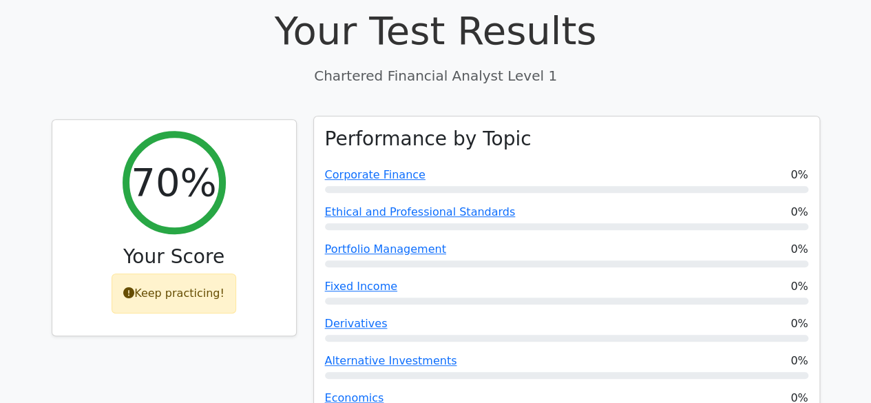
click at [470, 127] on h3 "Performance by Topic" at bounding box center [428, 138] width 207 height 23
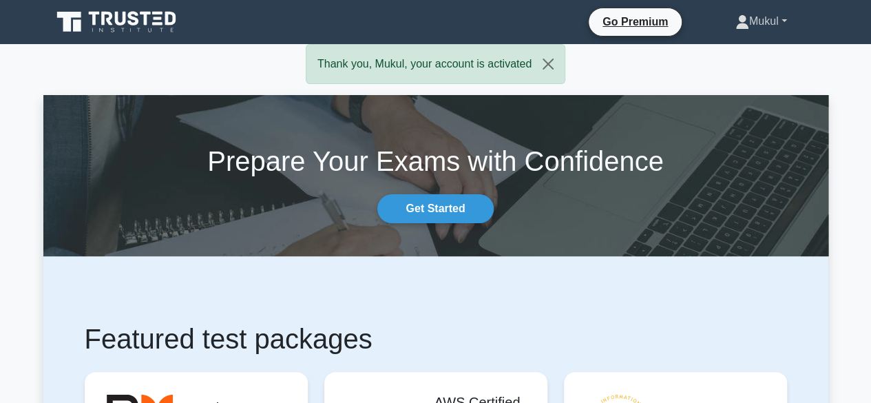
click at [753, 17] on link "Mukul" at bounding box center [761, 22] width 118 height 28
click at [739, 51] on link "Profile" at bounding box center [757, 54] width 109 height 22
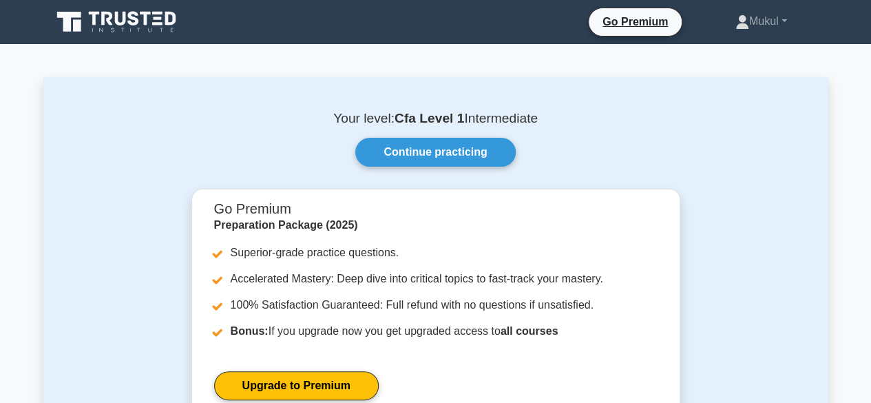
click at [428, 112] on b "Cfa Level 1" at bounding box center [429, 118] width 70 height 14
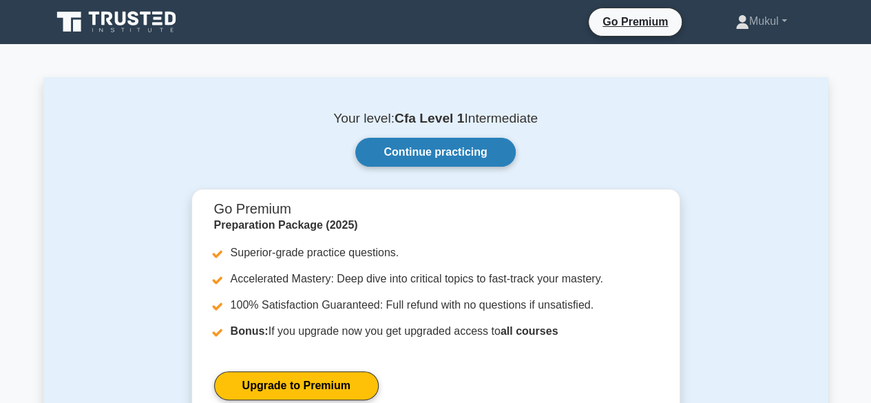
click at [452, 148] on link "Continue practicing" at bounding box center [435, 152] width 160 height 29
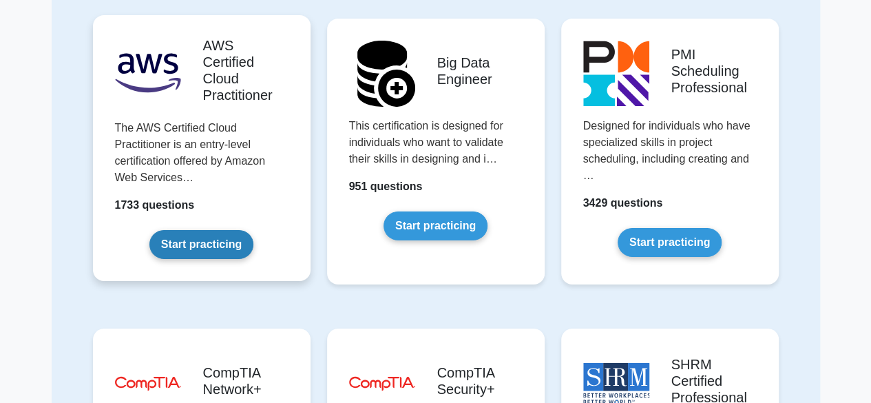
scroll to position [2306, 0]
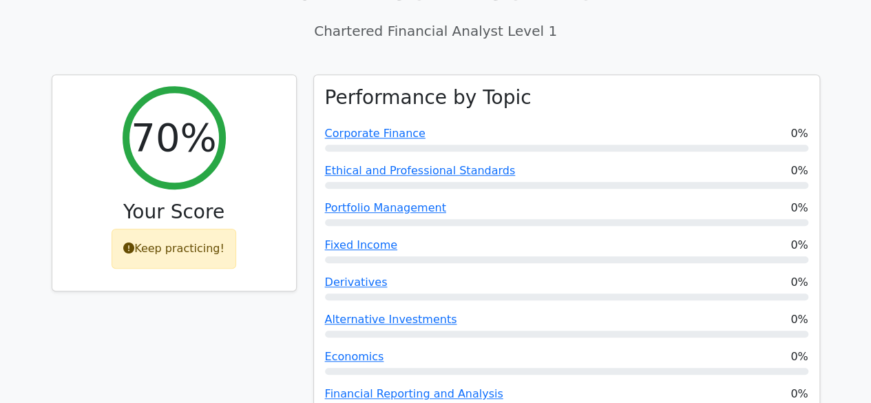
scroll to position [450, 0]
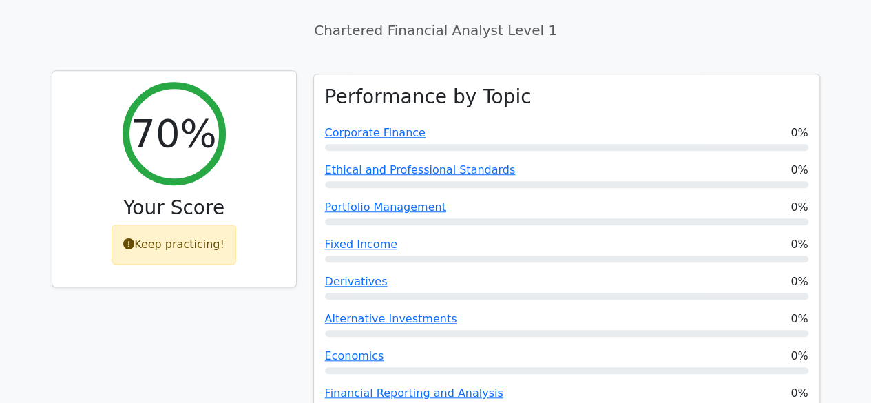
click at [132, 238] on icon at bounding box center [128, 243] width 11 height 11
click at [173, 110] on h2 "70%" at bounding box center [173, 133] width 85 height 46
click at [195, 196] on h3 "Your Score" at bounding box center [174, 207] width 222 height 23
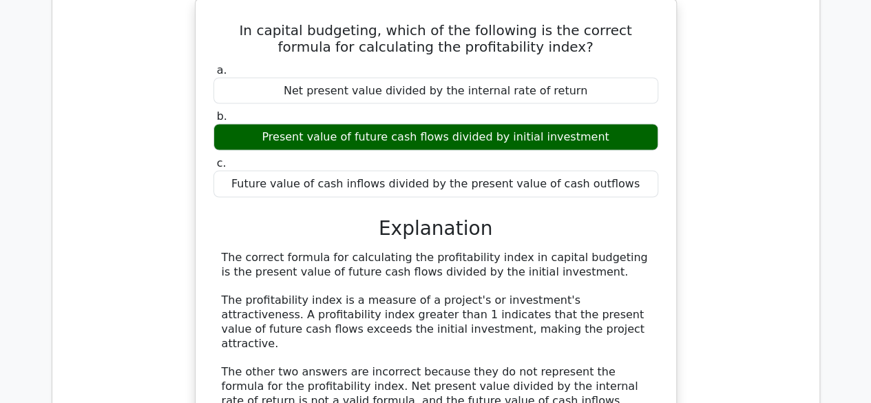
scroll to position [1018, 0]
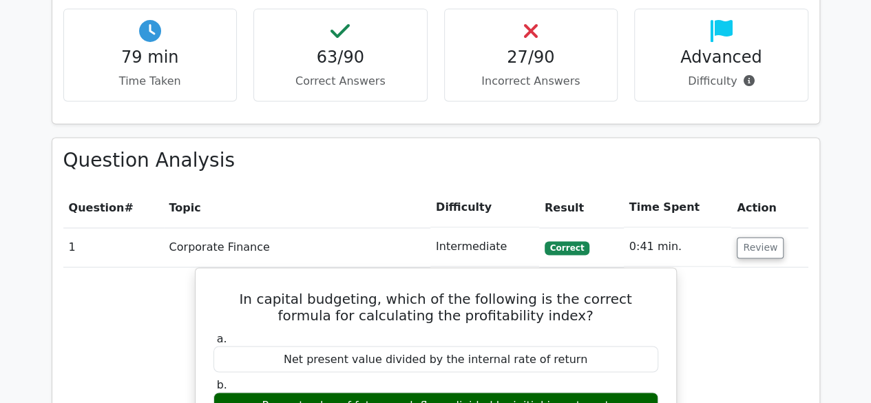
click at [488, 149] on h3 "Question Analysis" at bounding box center [435, 160] width 745 height 23
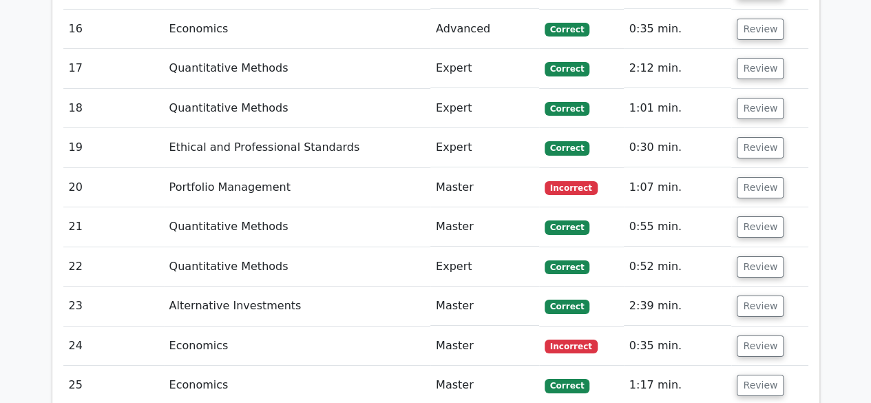
scroll to position [2374, 0]
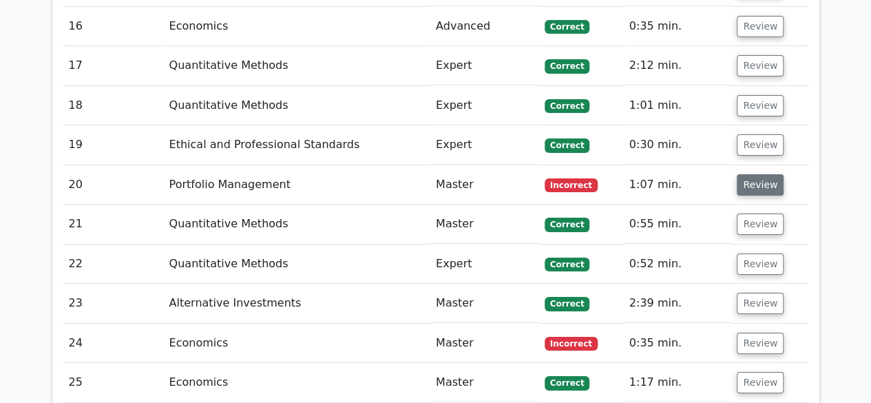
click at [744, 174] on button "Review" at bounding box center [760, 184] width 47 height 21
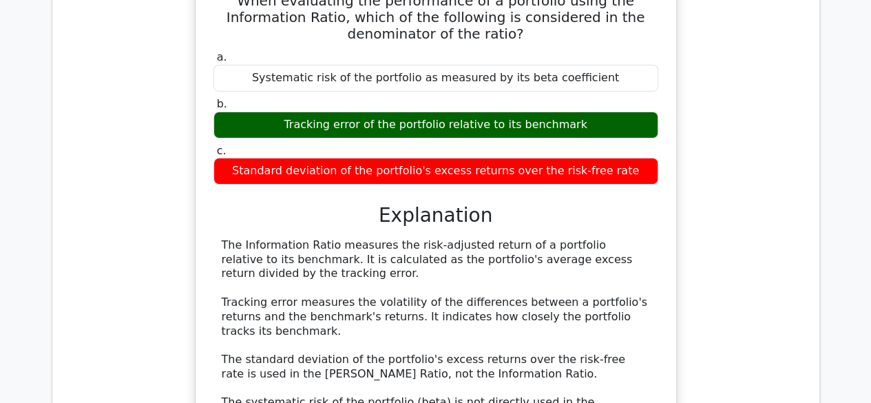
scroll to position [2593, 0]
